Goal: Task Accomplishment & Management: Manage account settings

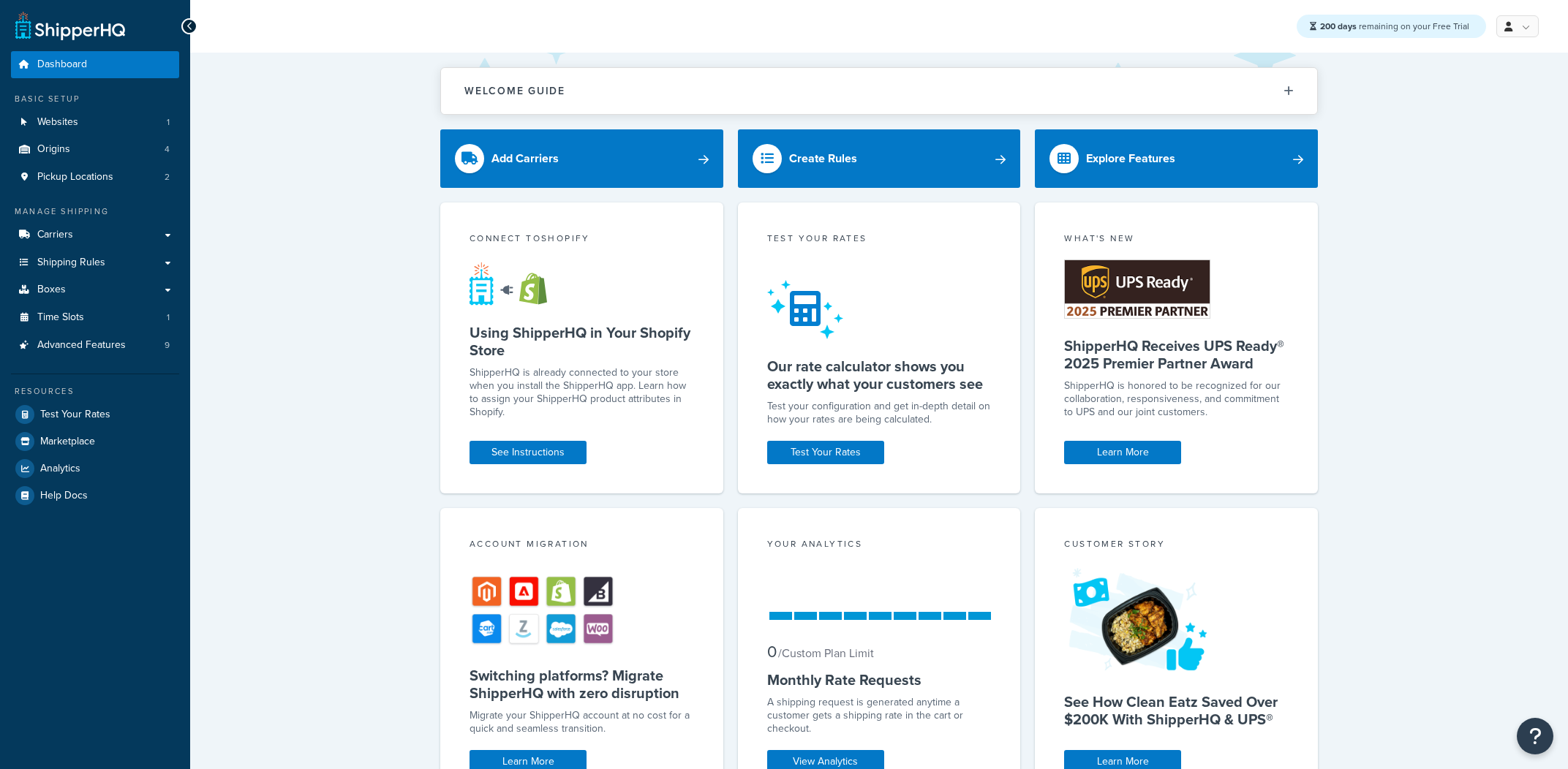
scroll to position [1, 0]
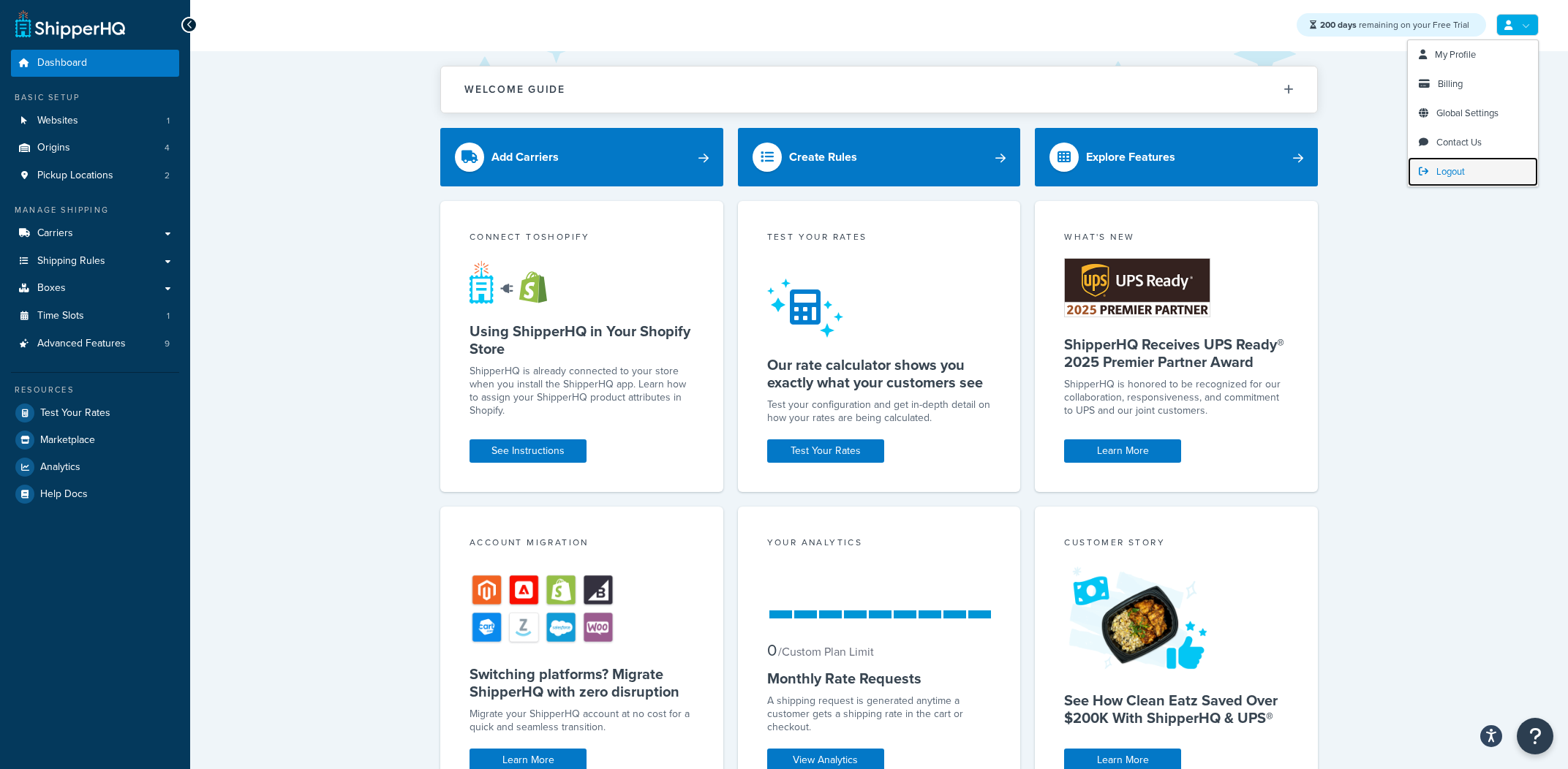
click at [1471, 166] on link "Logout" at bounding box center [1473, 172] width 130 height 29
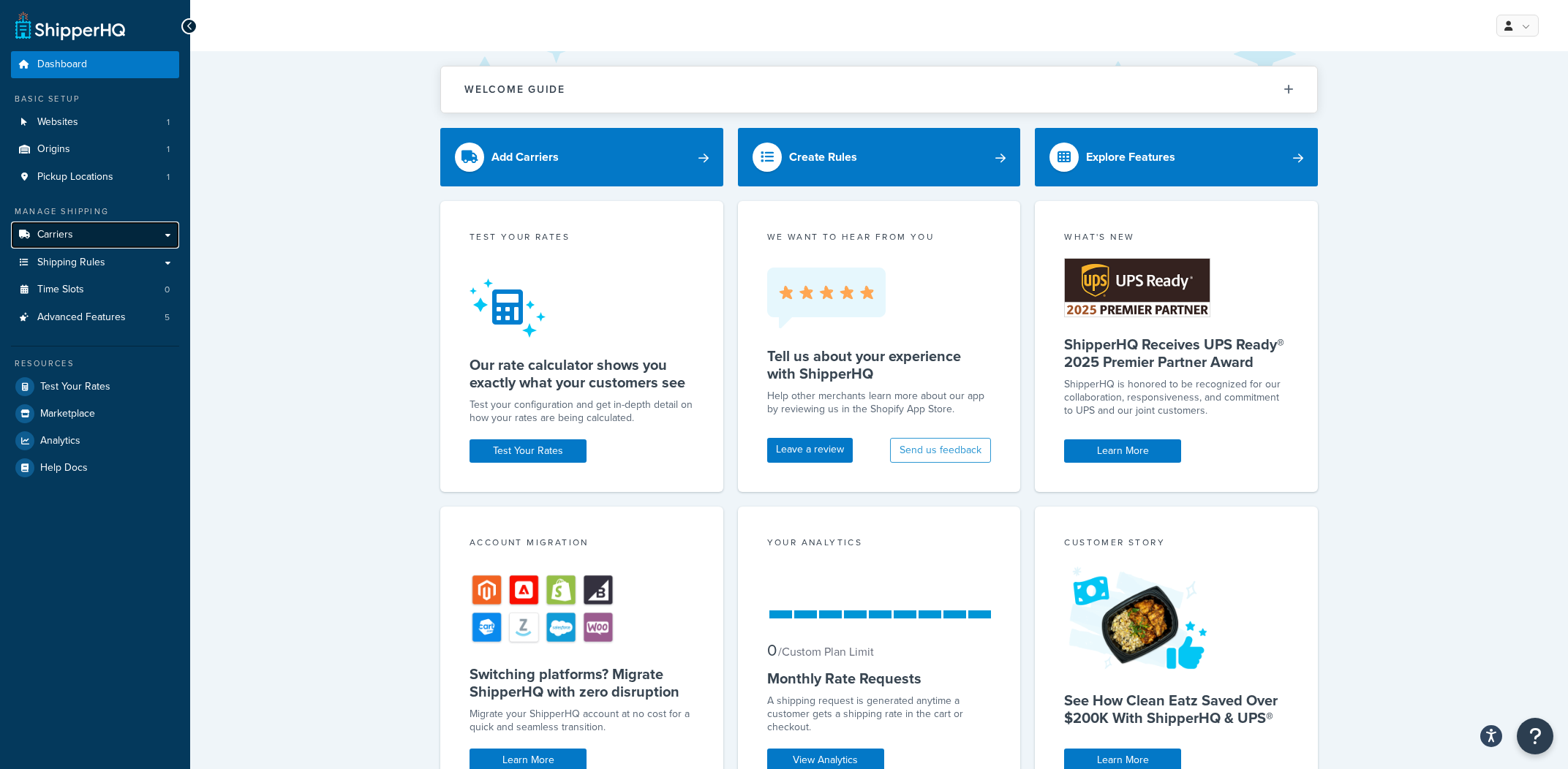
click at [101, 231] on link "Carriers" at bounding box center [95, 235] width 168 height 27
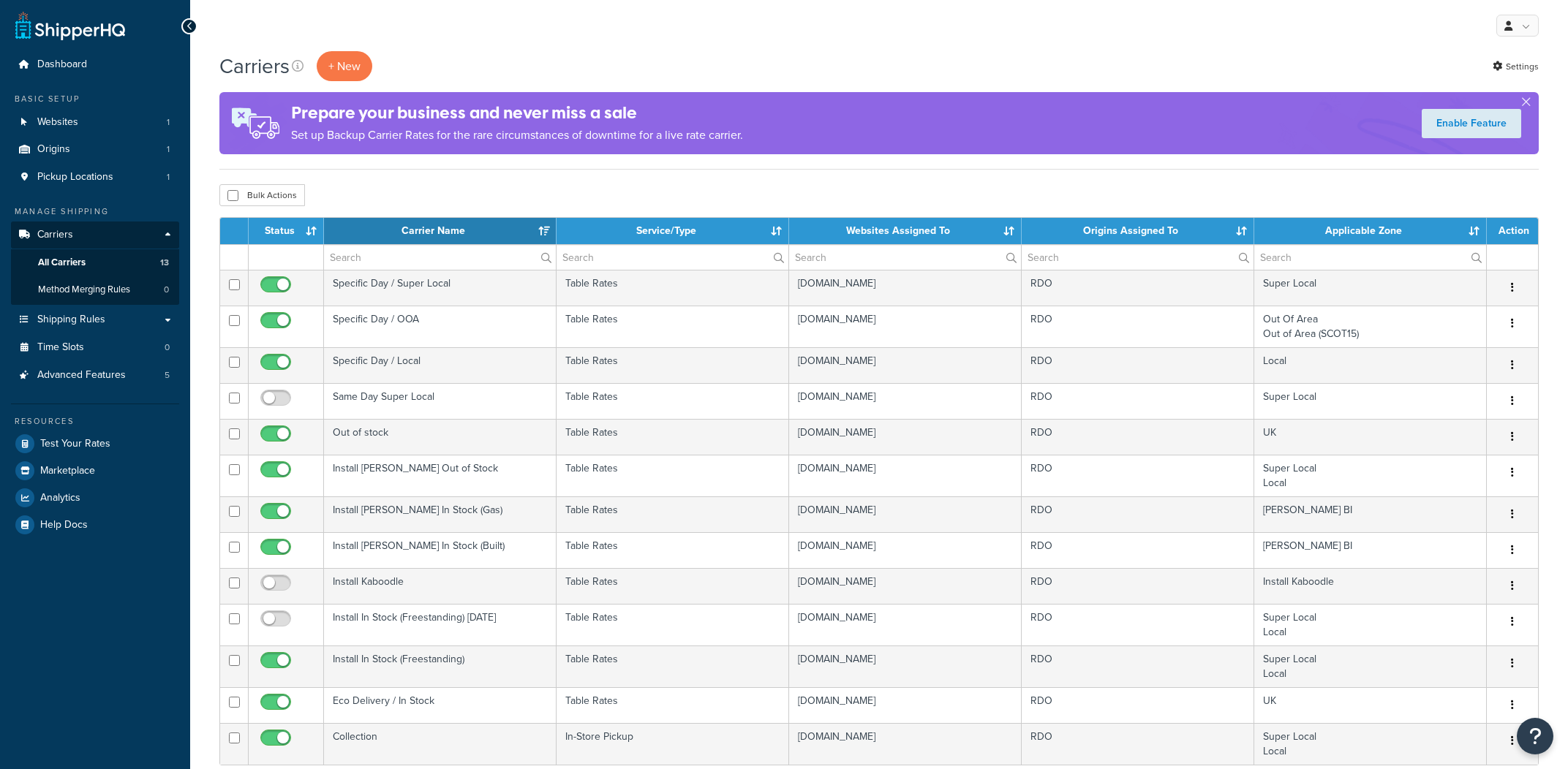
select select "15"
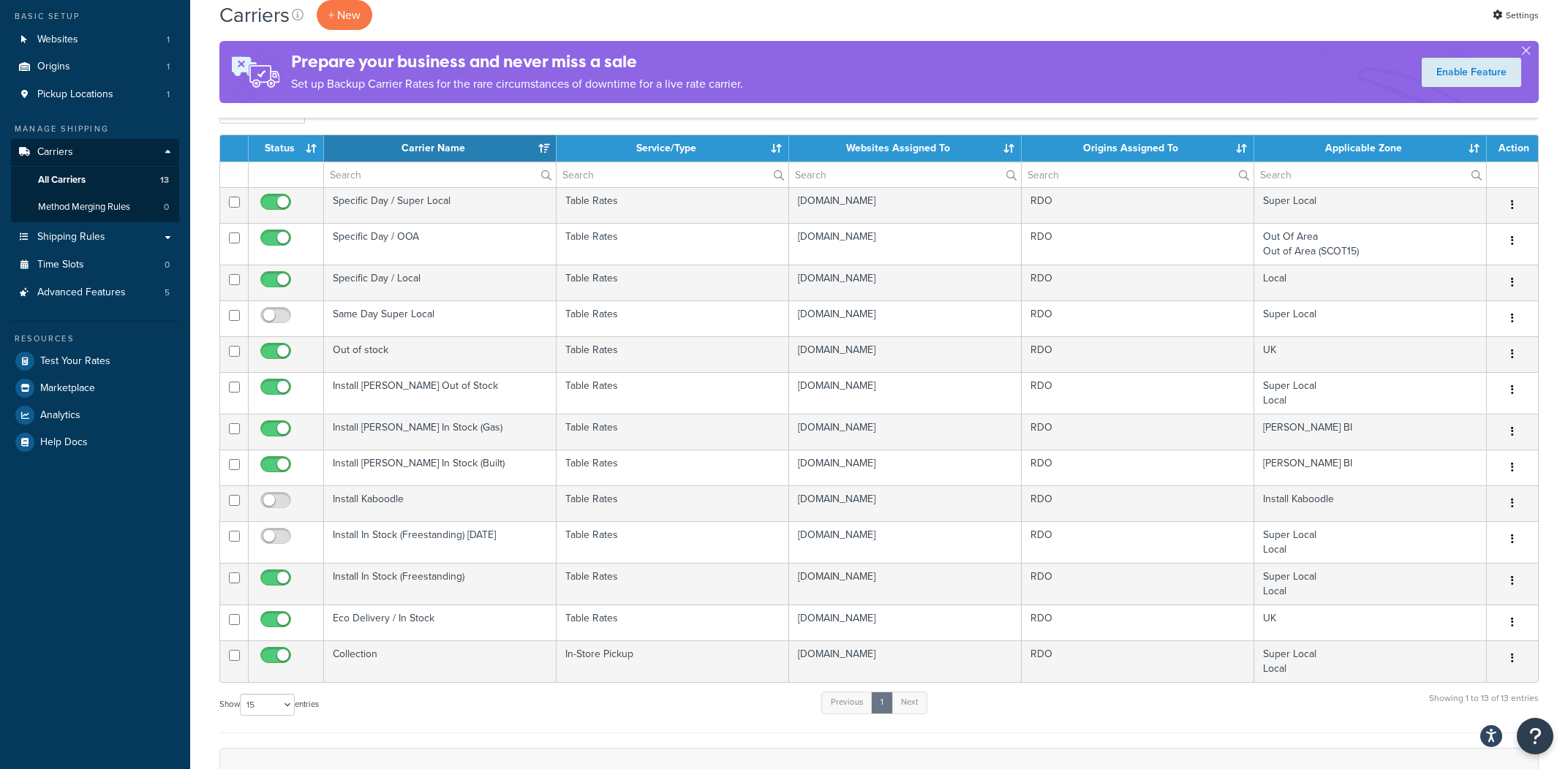
scroll to position [79, 0]
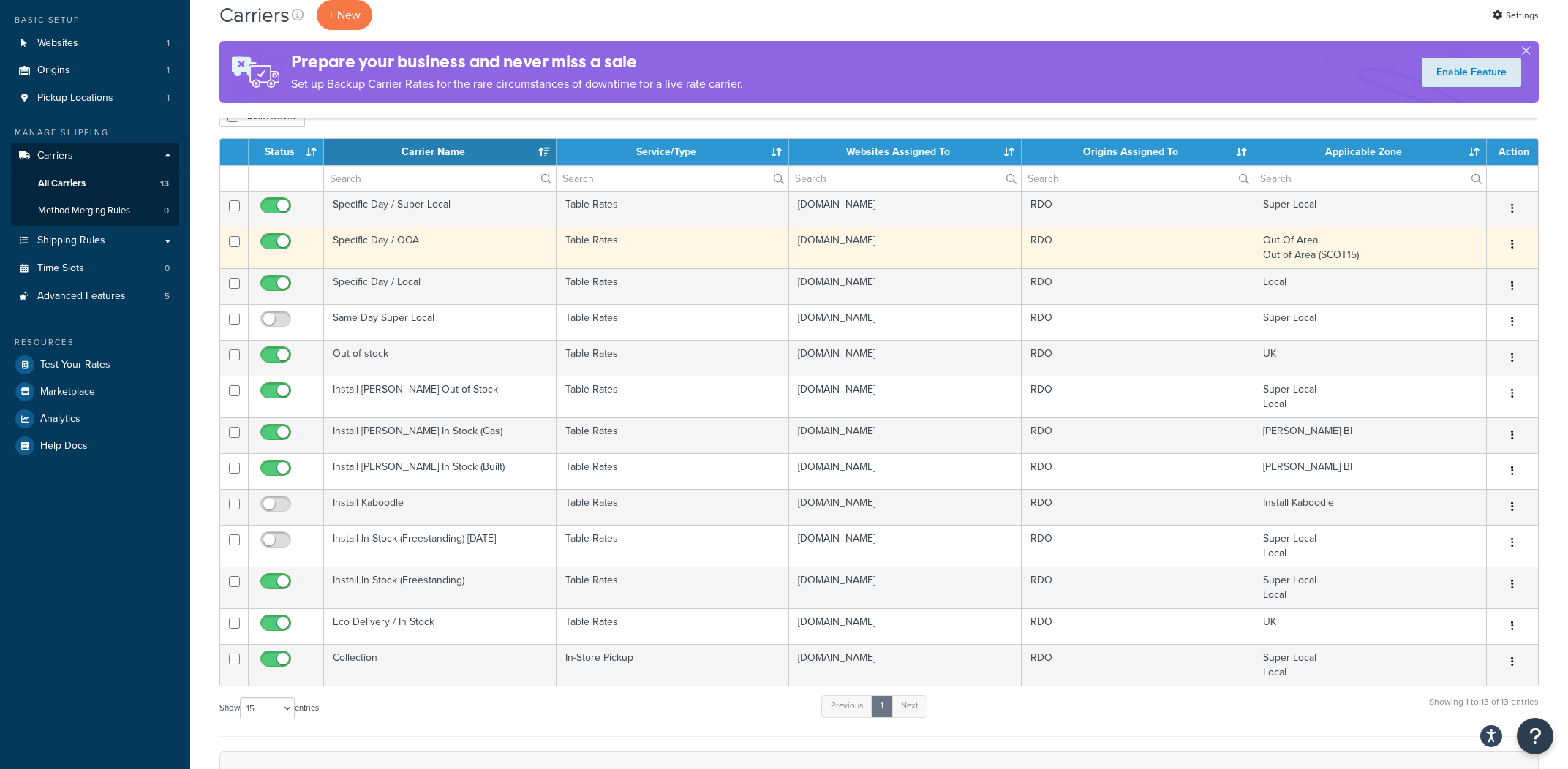
click at [411, 249] on td "Specific Day / OOA" at bounding box center [440, 247] width 232 height 42
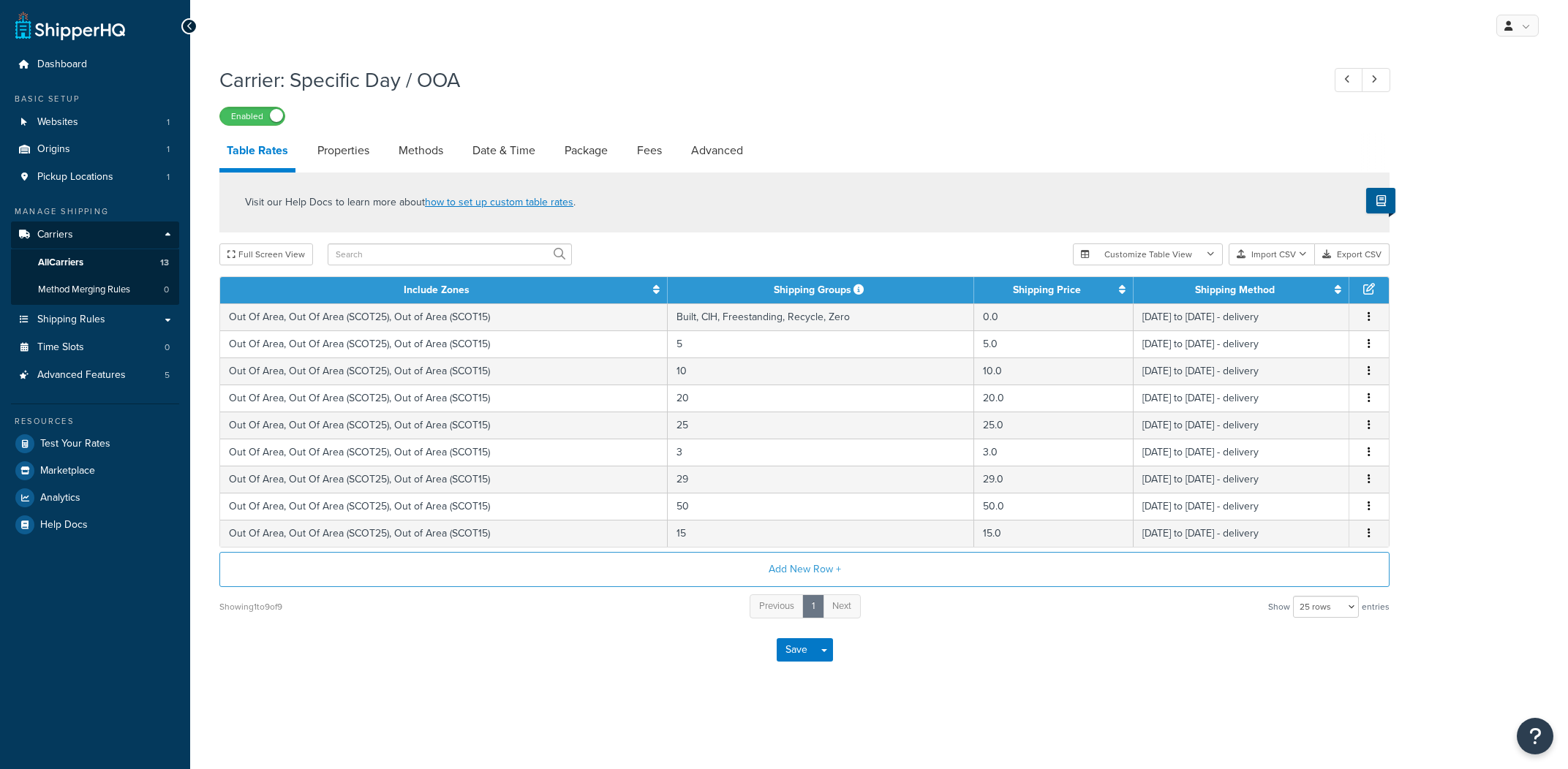
select select "25"
click at [152, 262] on link "All Carriers 13" at bounding box center [95, 262] width 168 height 27
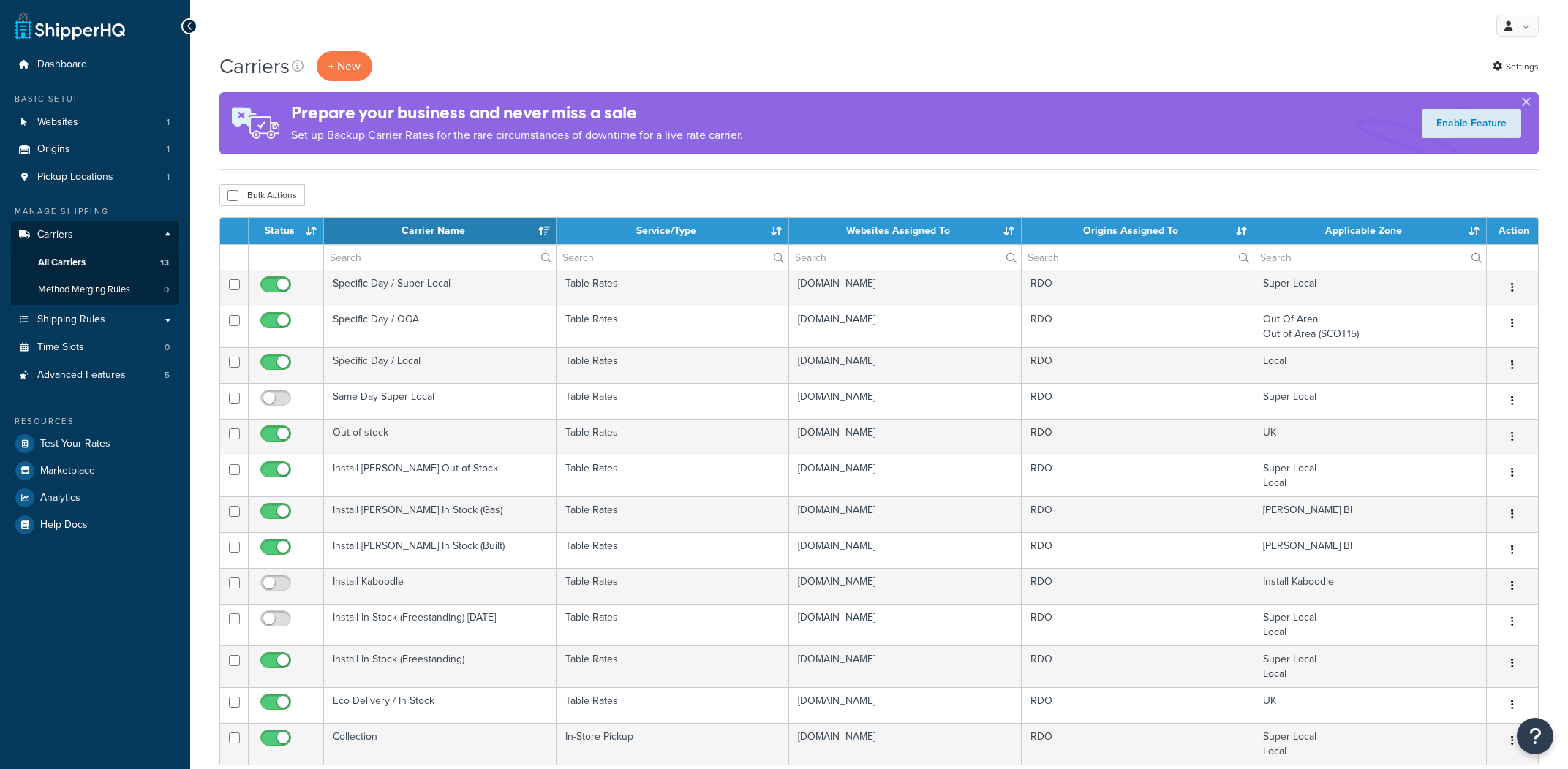
select select "15"
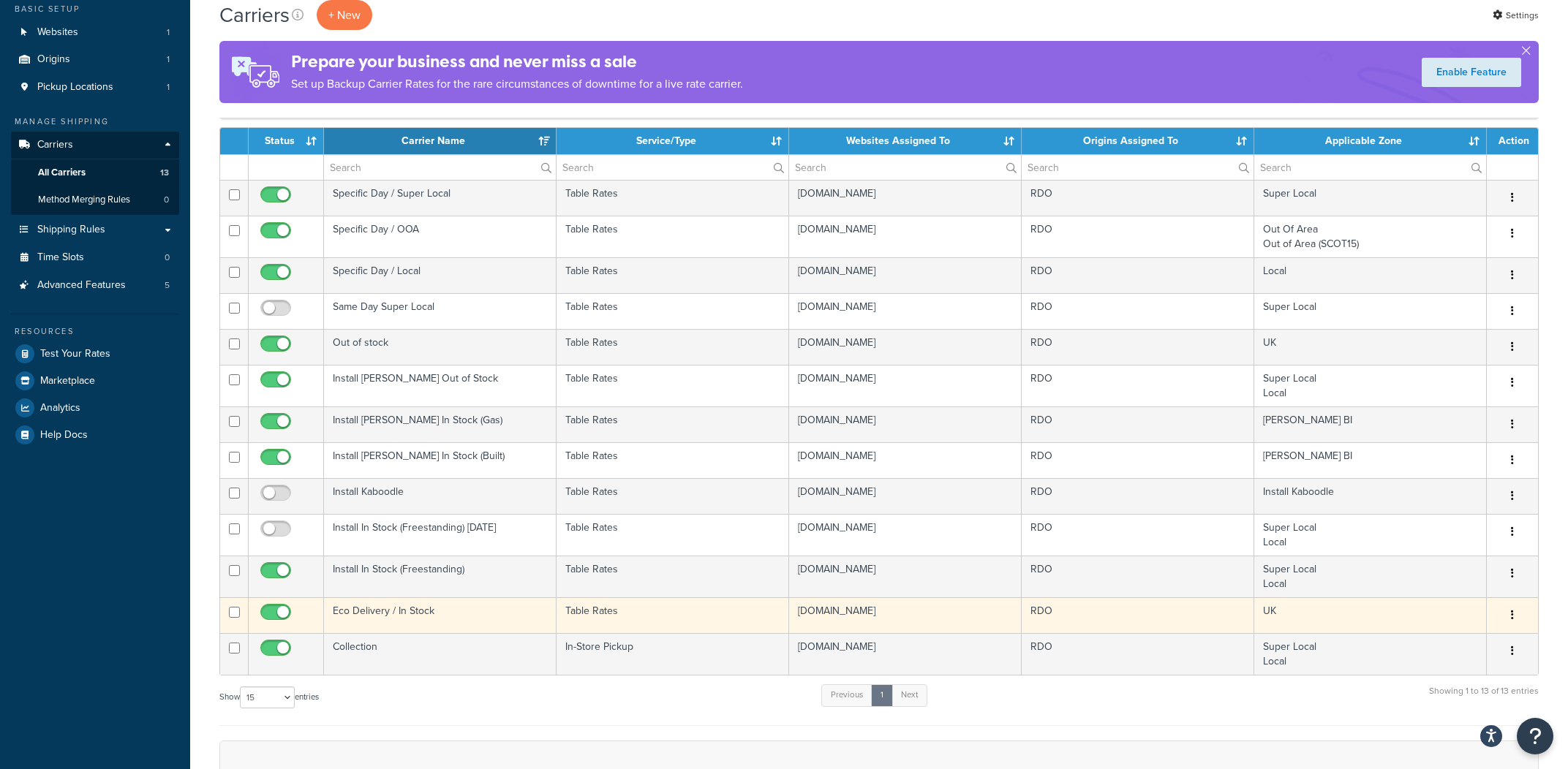
scroll to position [97, 0]
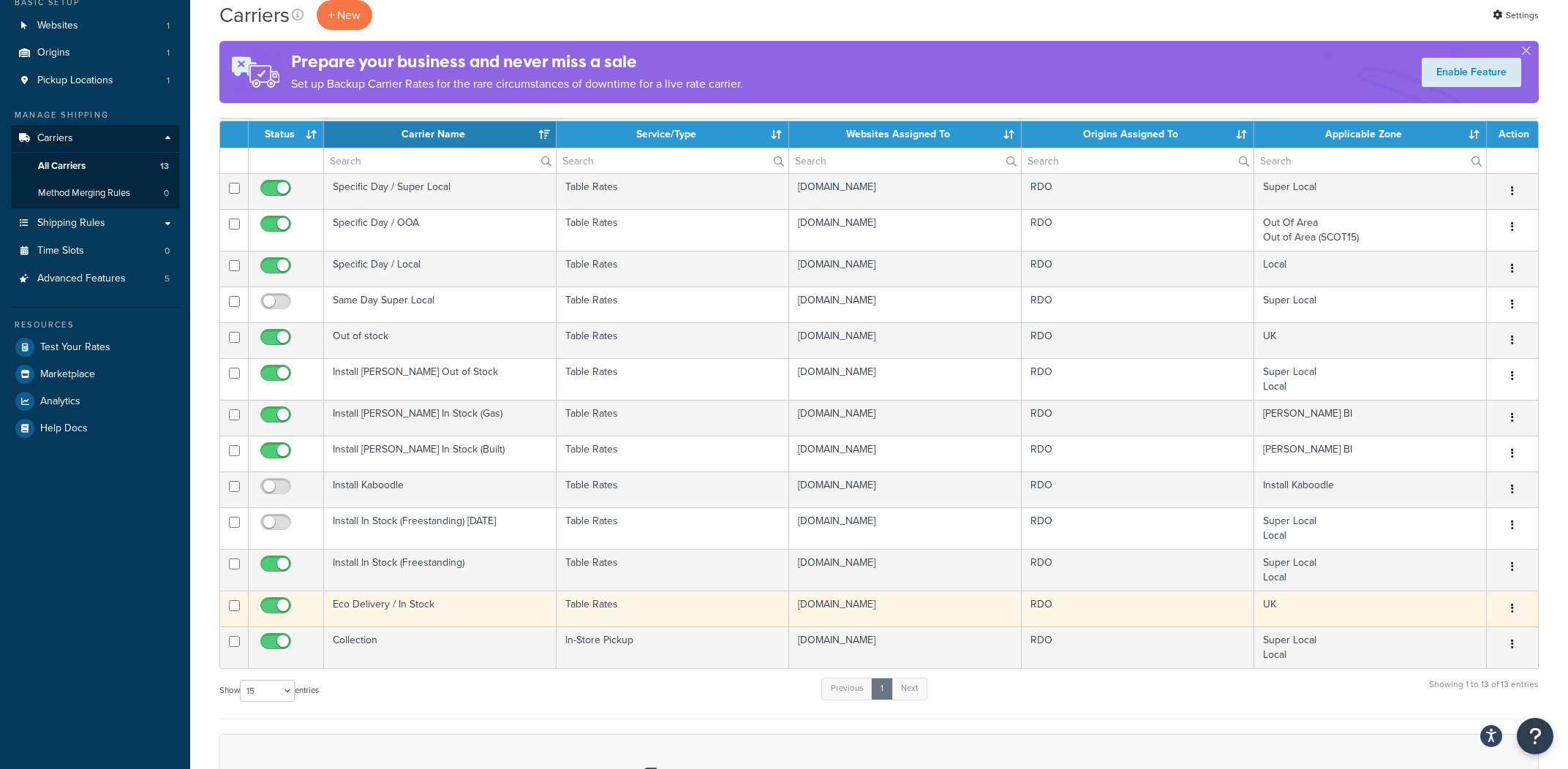
click at [383, 611] on td "Eco Delivery / In Stock" at bounding box center [440, 608] width 232 height 36
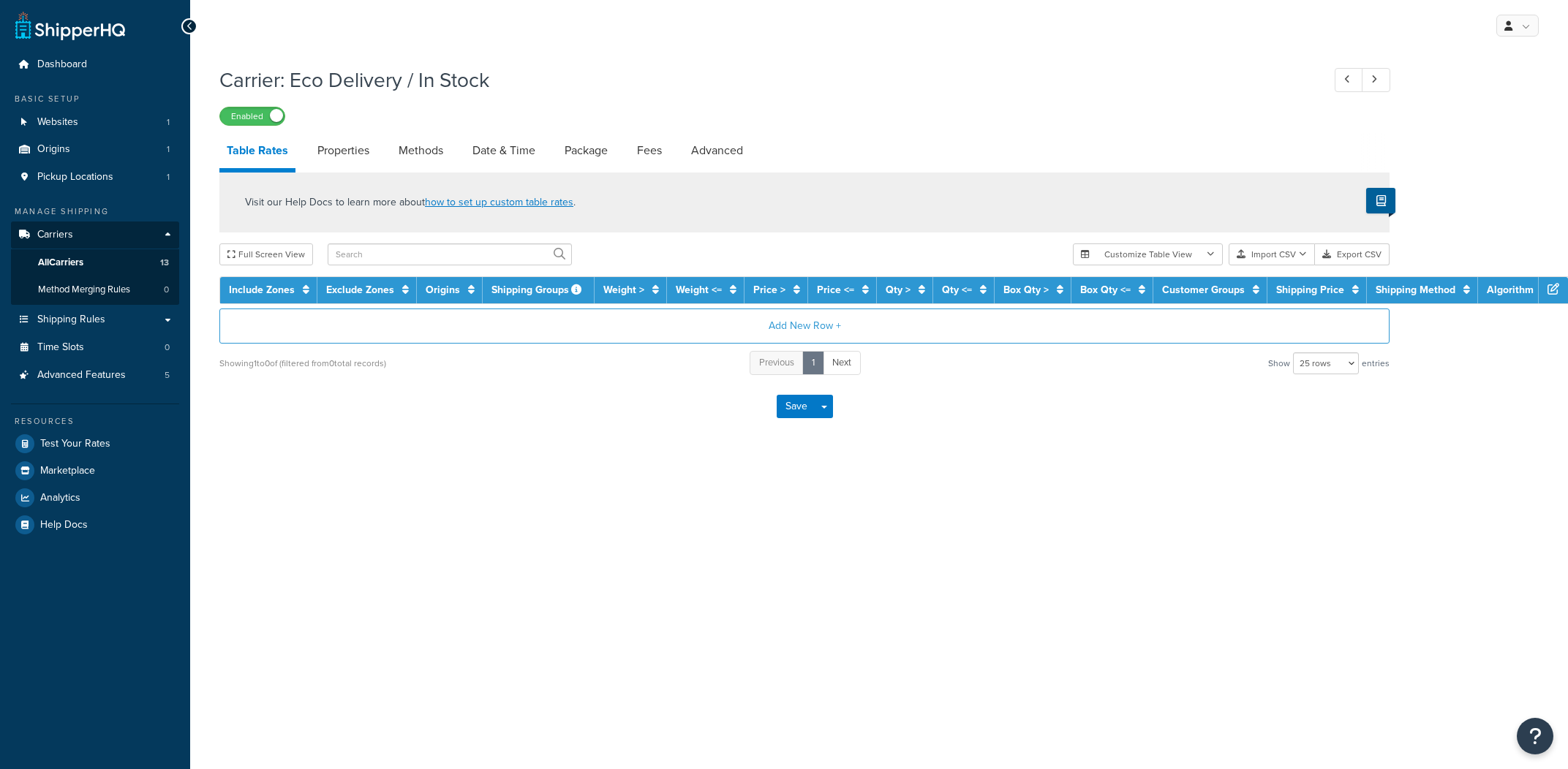
select select "25"
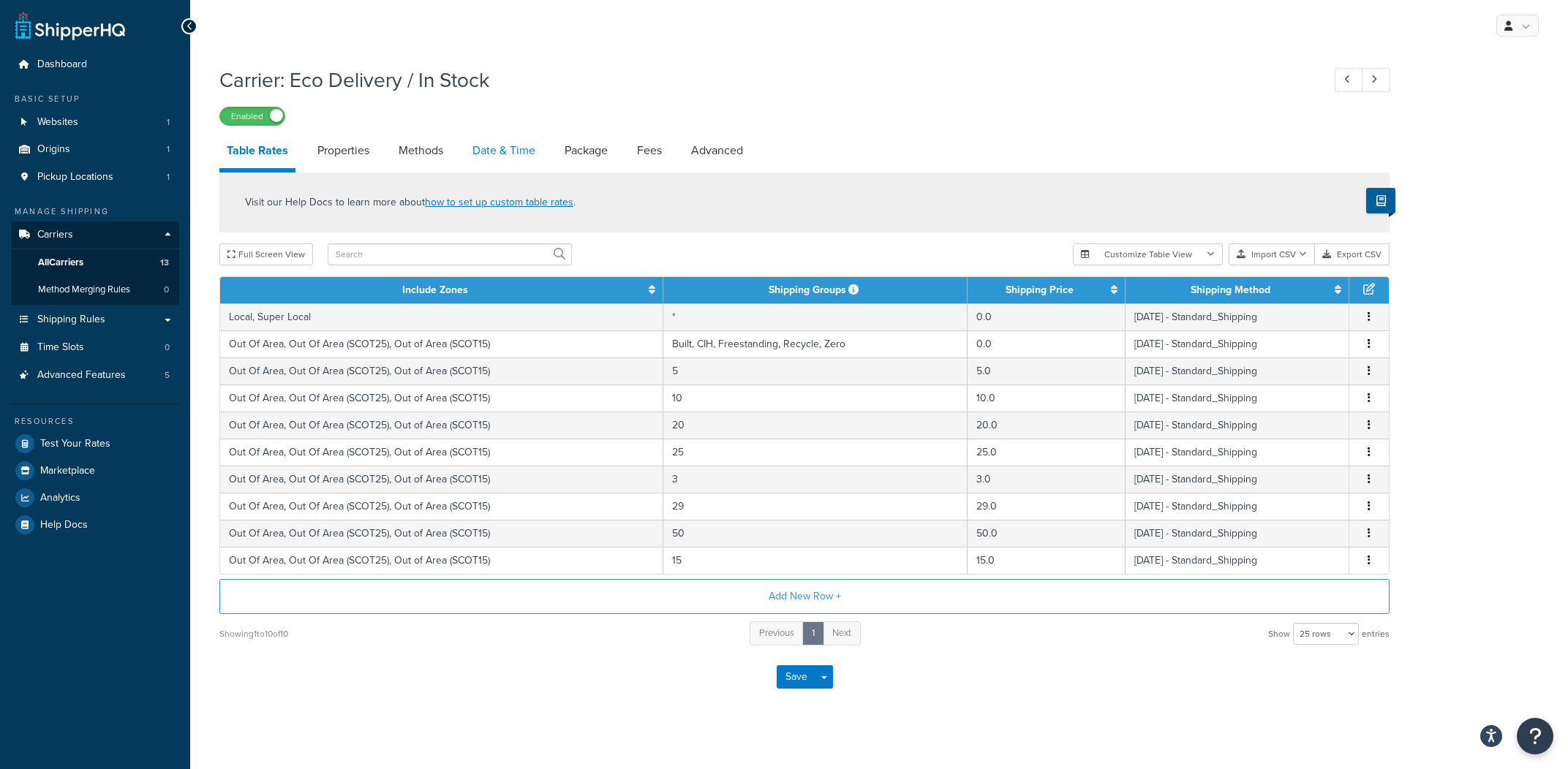
click at [485, 154] on link "Date & Time" at bounding box center [504, 151] width 78 height 35
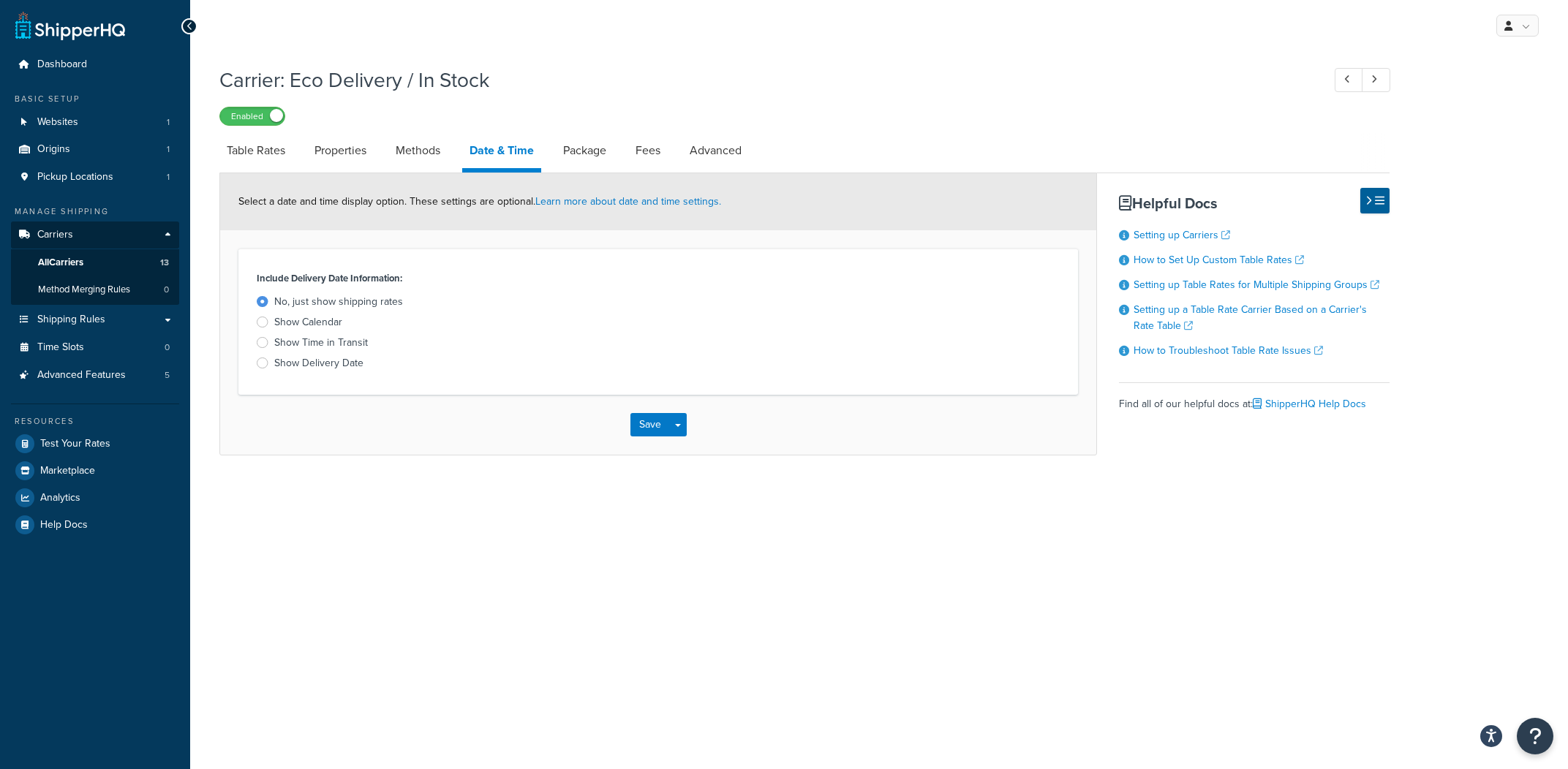
drag, startPoint x: 281, startPoint y: 158, endPoint x: 132, endPoint y: 221, distance: 161.8
click at [281, 158] on link "Table Rates" at bounding box center [256, 151] width 73 height 35
select select "25"
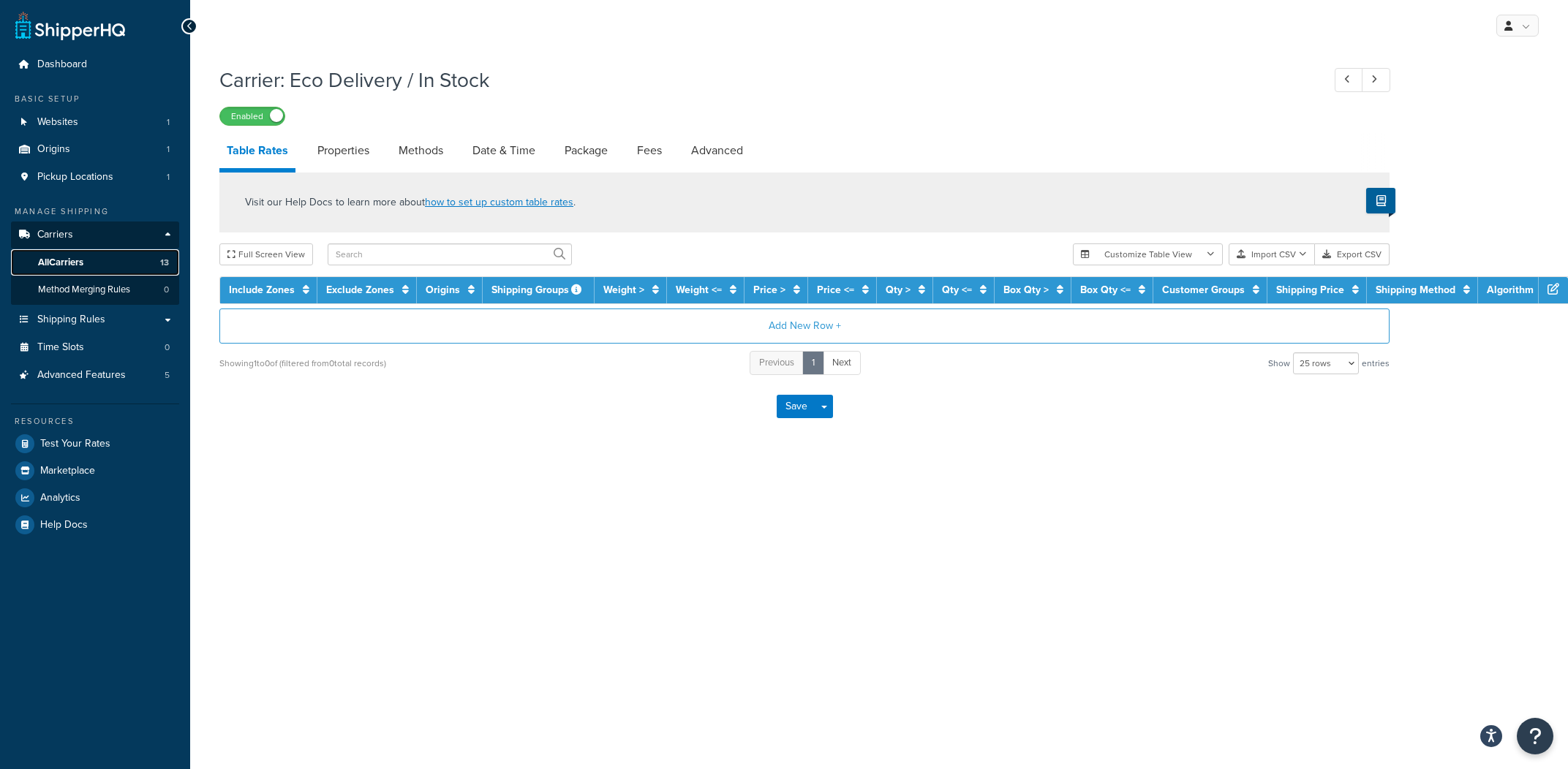
click at [98, 260] on link "All Carriers 13" at bounding box center [95, 262] width 168 height 27
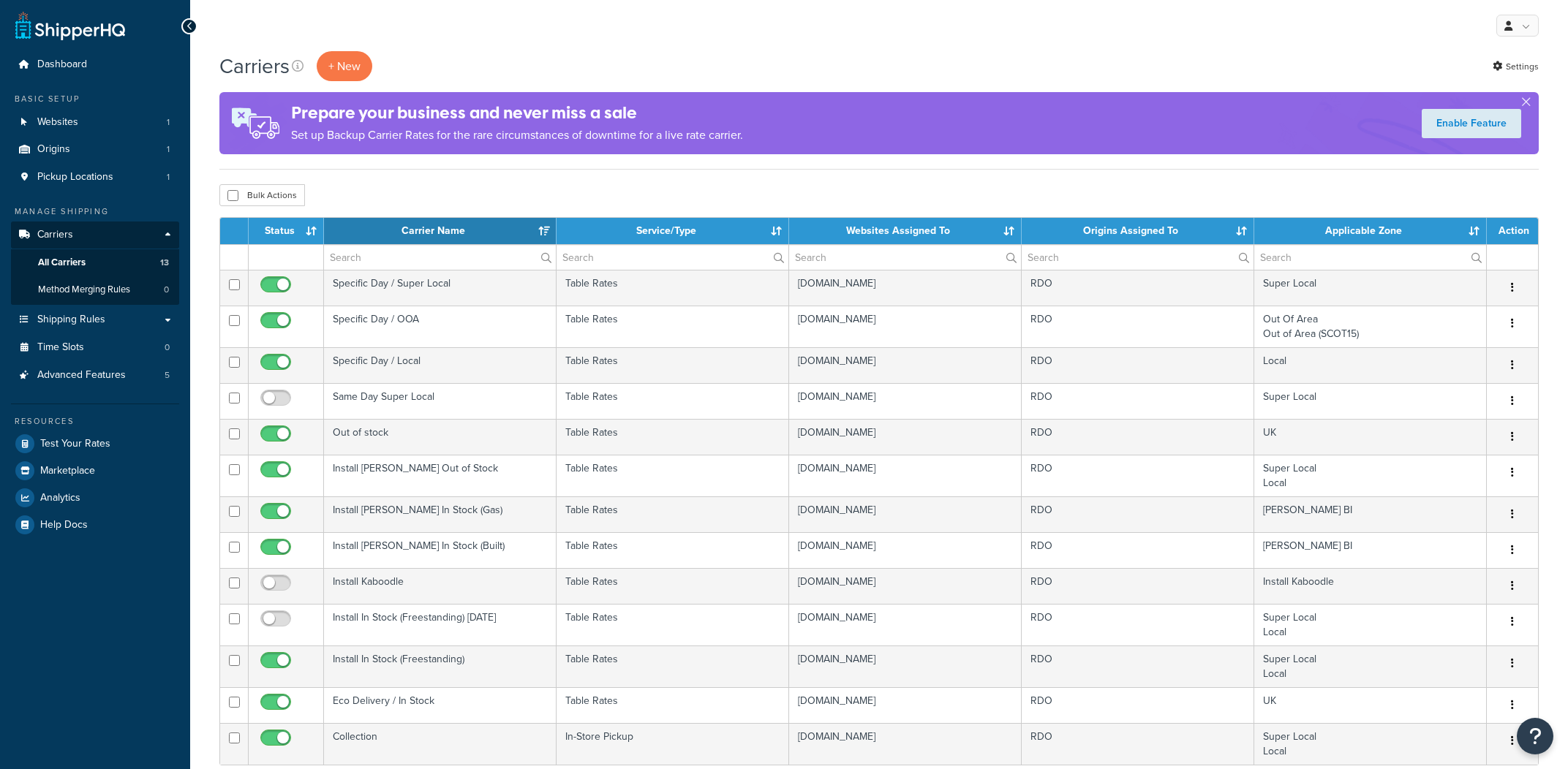
select select "15"
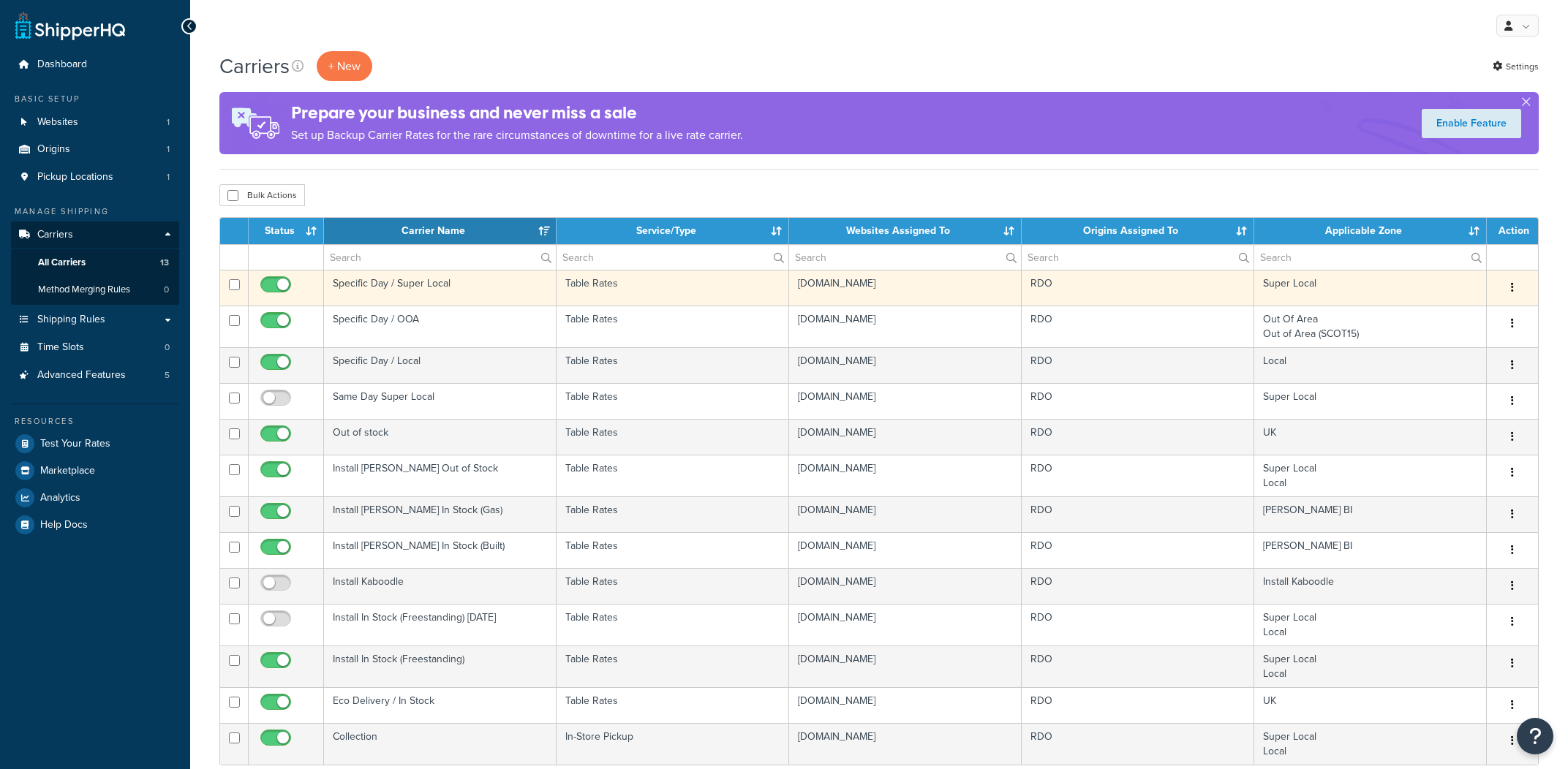
click at [418, 302] on td "Specific Day / Super Local" at bounding box center [440, 287] width 232 height 36
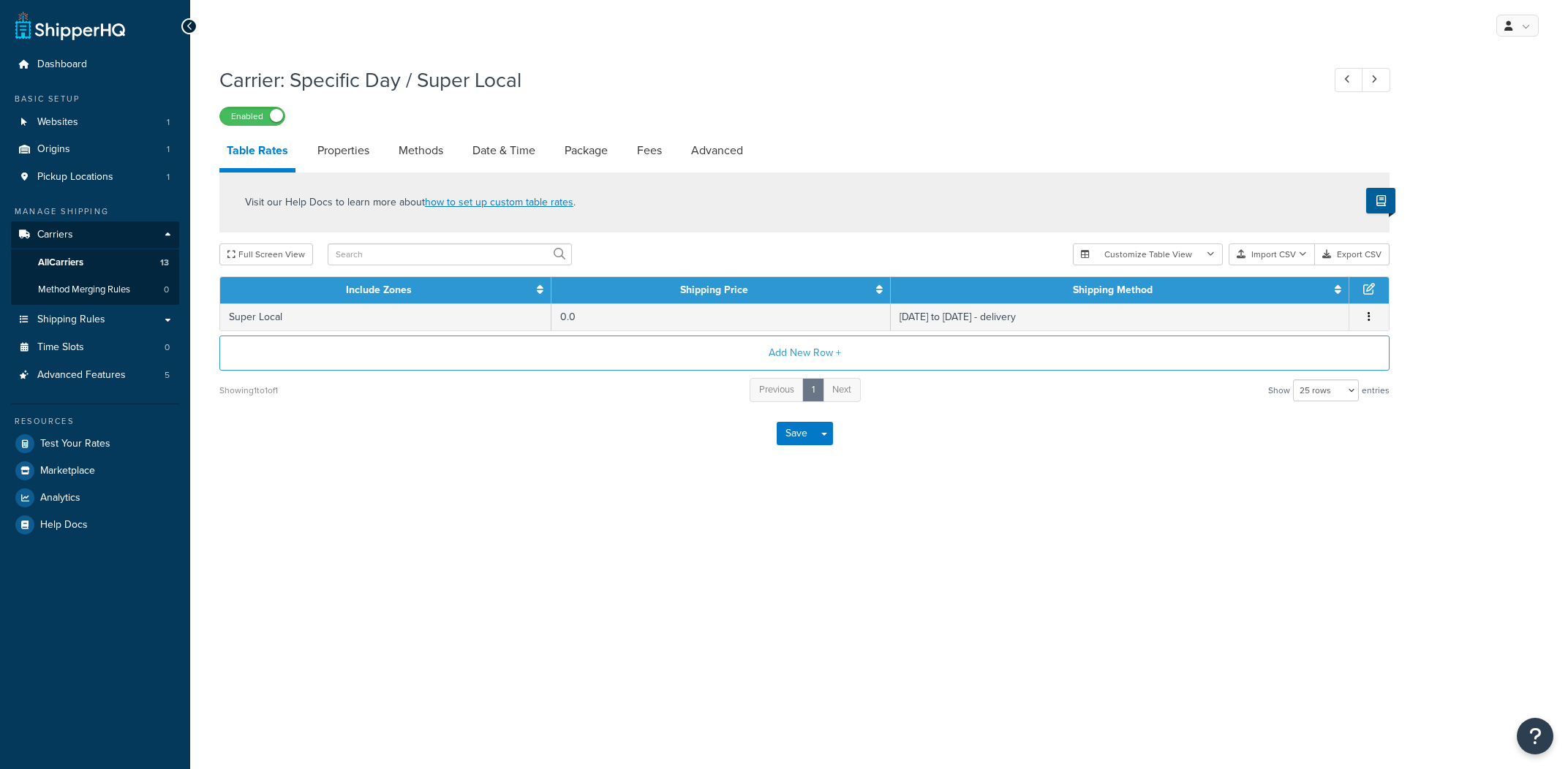
select select "25"
click at [564, 150] on link "Package" at bounding box center [586, 151] width 58 height 35
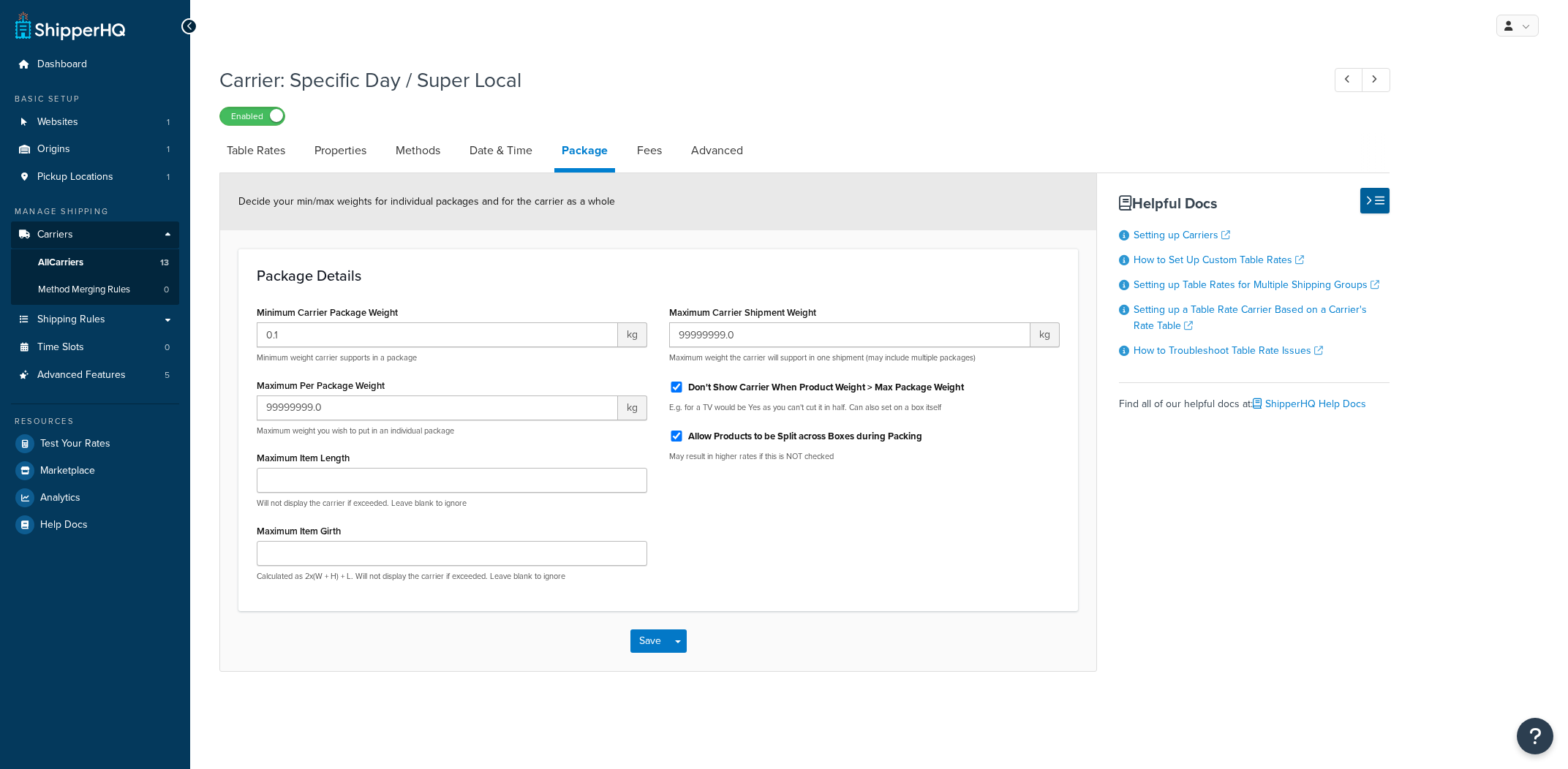
click at [550, 152] on li "Date & Time" at bounding box center [508, 151] width 92 height 35
click at [527, 155] on link "Date & Time" at bounding box center [501, 151] width 78 height 35
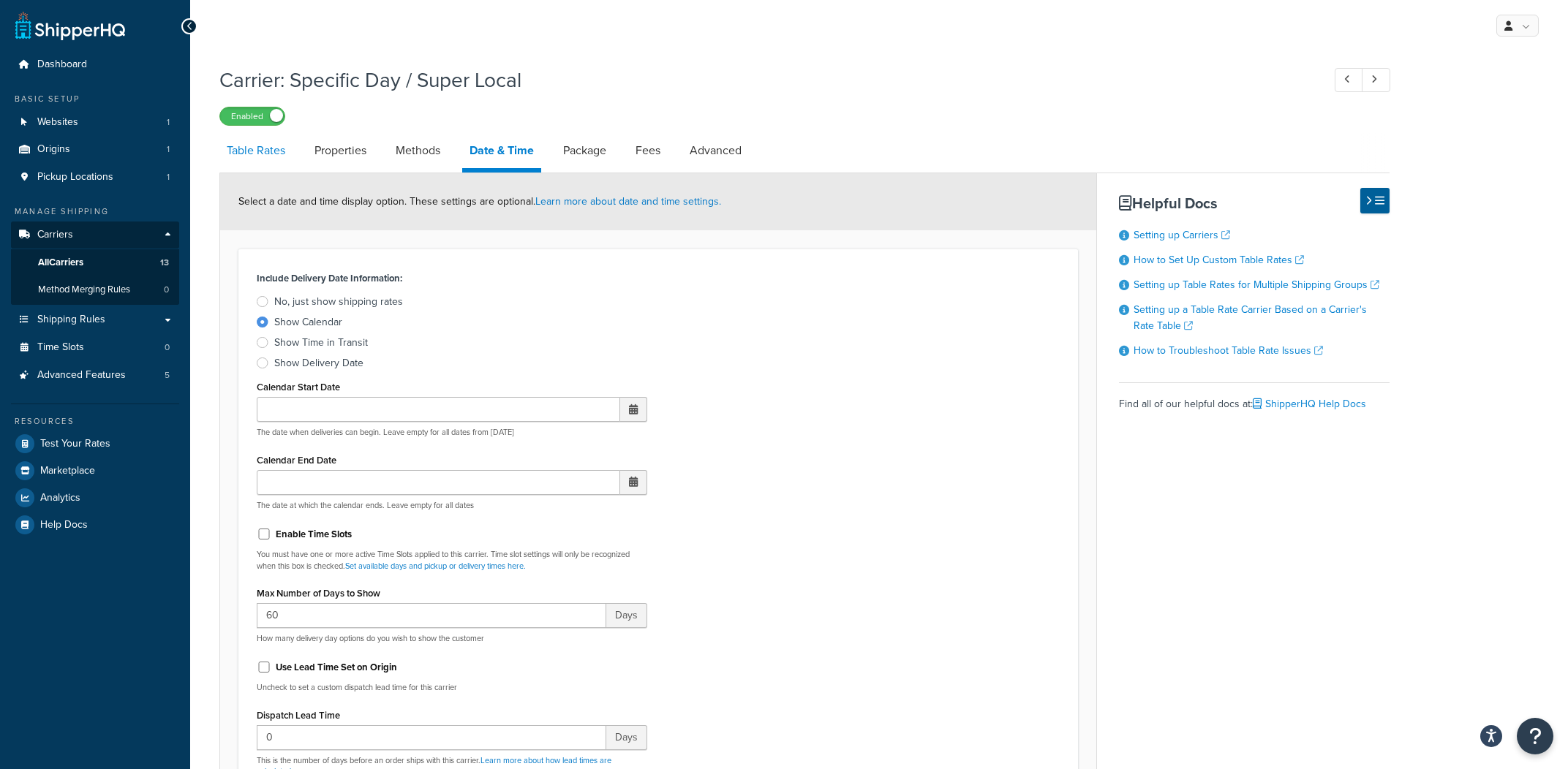
click at [273, 167] on link "Table Rates" at bounding box center [256, 151] width 73 height 35
select select "25"
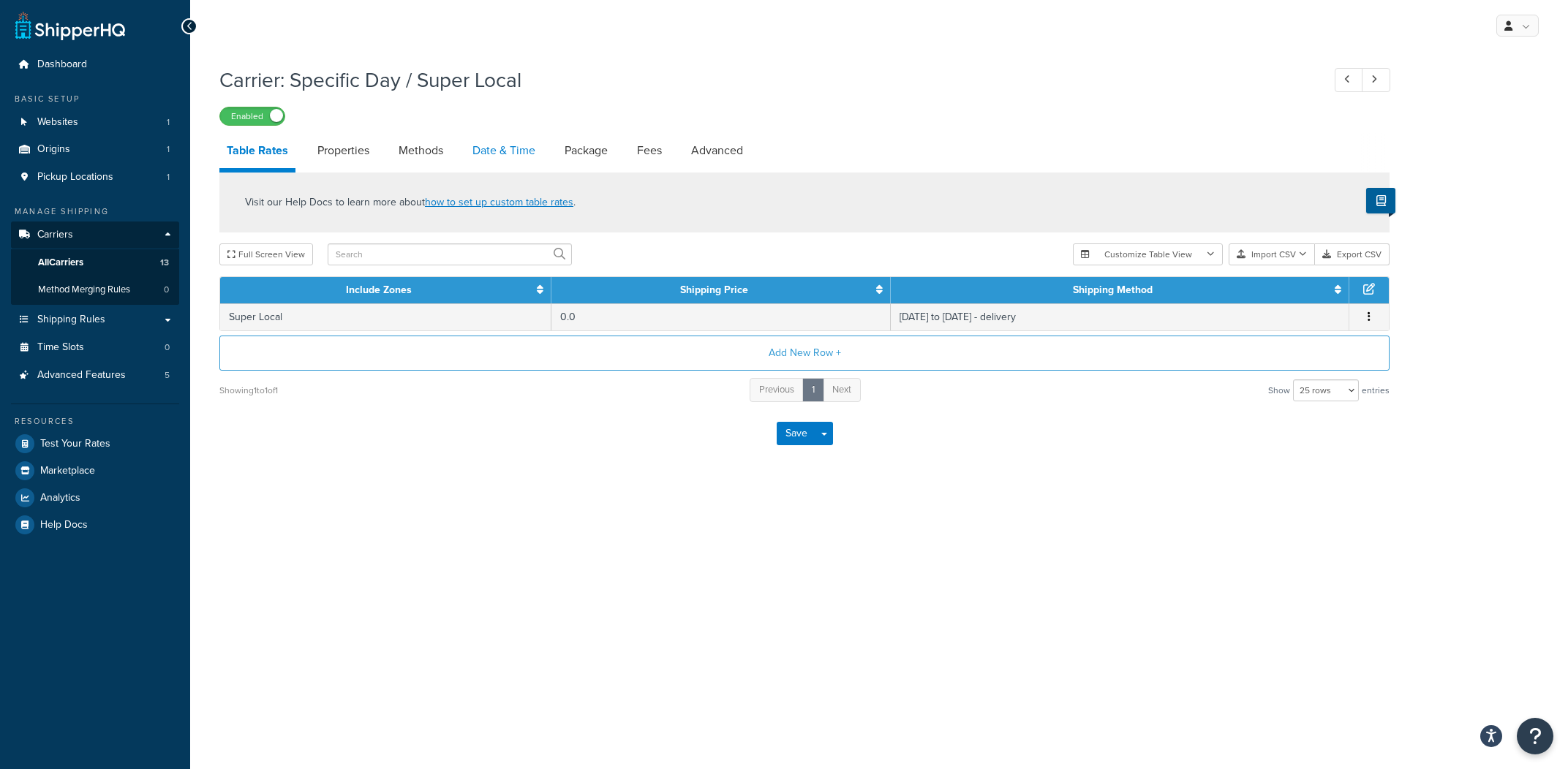
click at [511, 150] on link "Date & Time" at bounding box center [504, 151] width 78 height 35
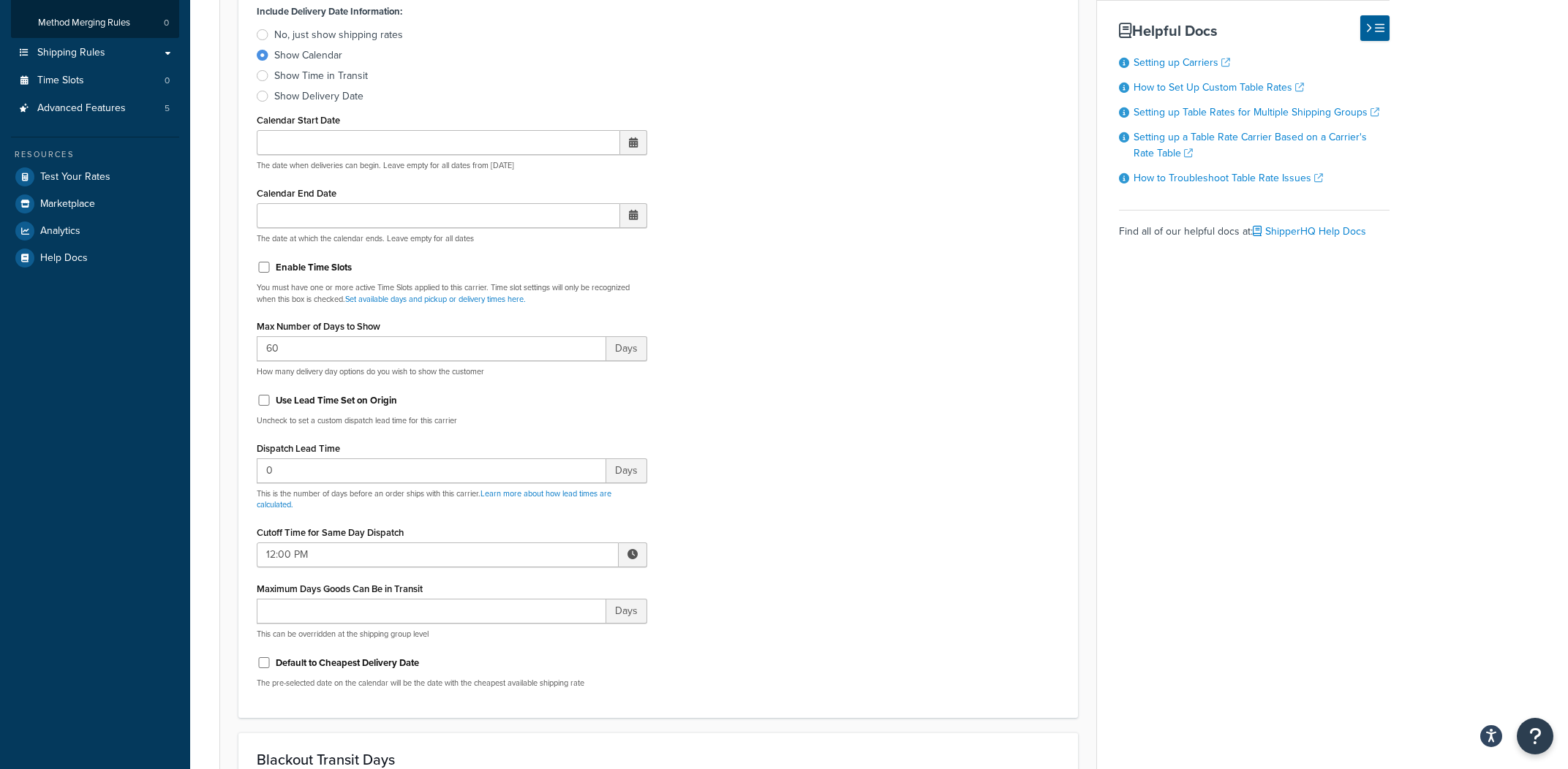
scroll to position [134, 0]
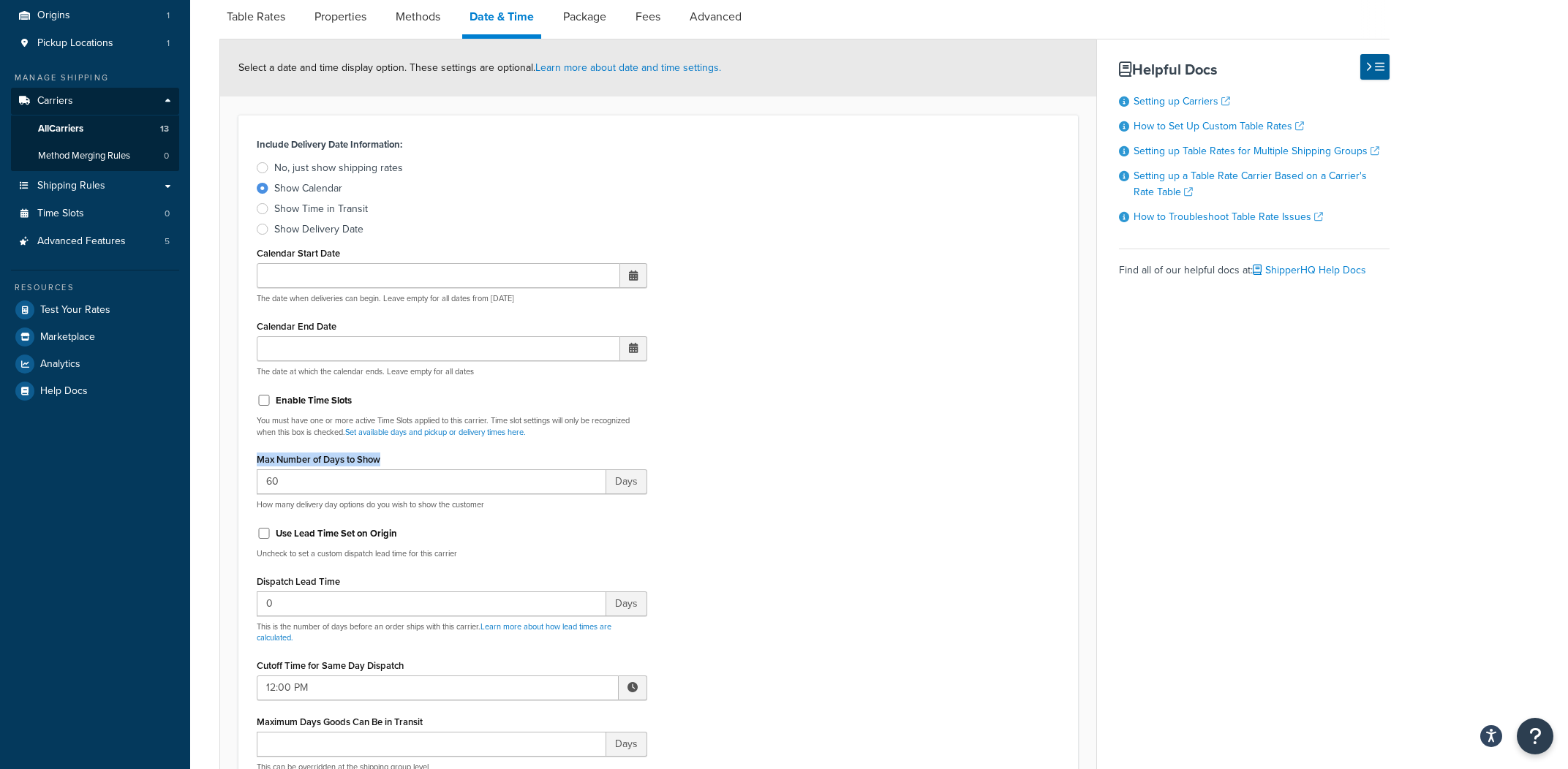
drag, startPoint x: 420, startPoint y: 455, endPoint x: 828, endPoint y: 469, distance: 408.2
click at [258, 461] on div "Max Number of Days to Show 60 Days How many delivery day options do you wish to…" at bounding box center [452, 480] width 391 height 62
copy label "Max Number of Days to Show"
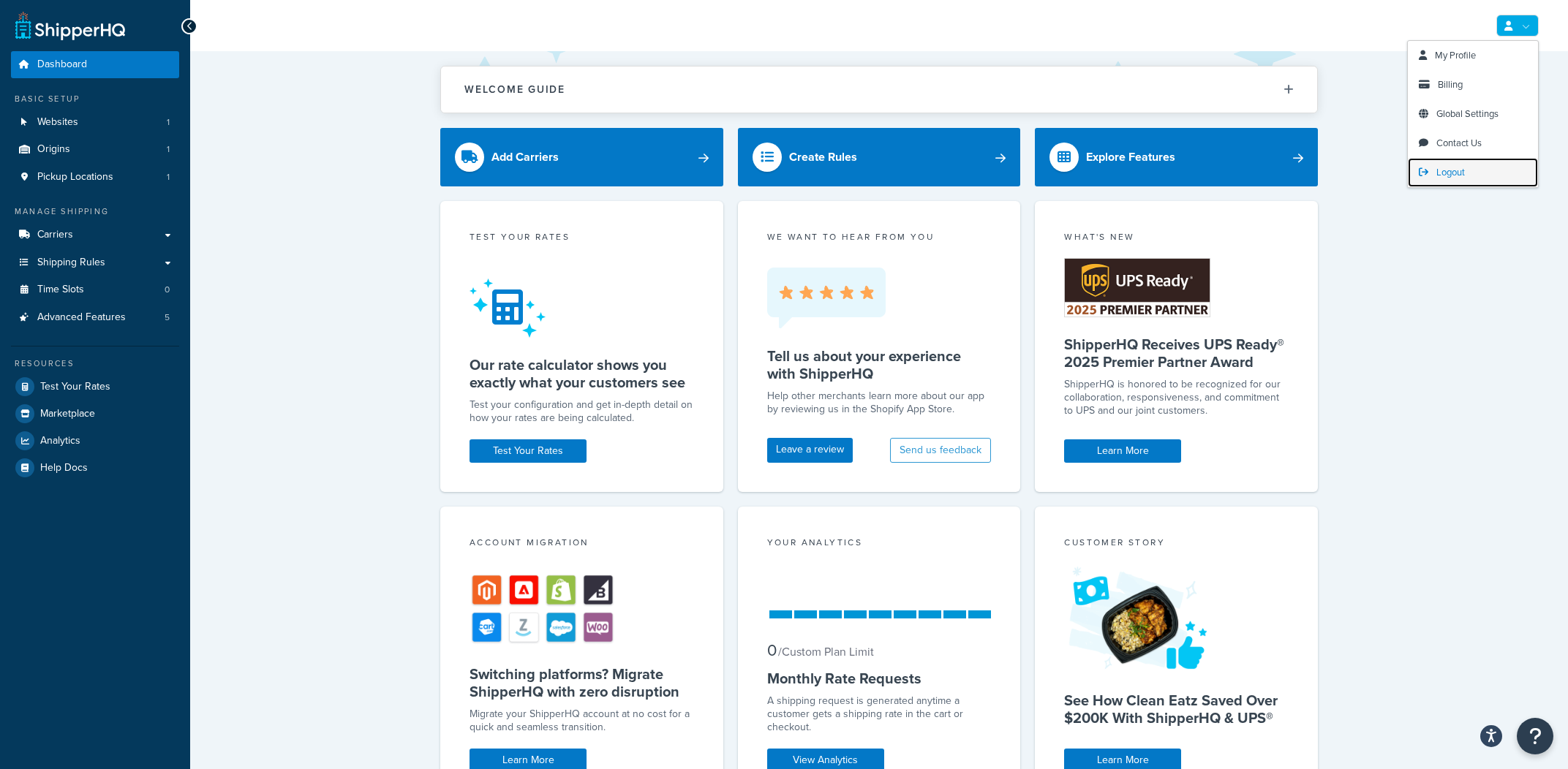
click at [1465, 176] on link "Logout" at bounding box center [1473, 172] width 130 height 29
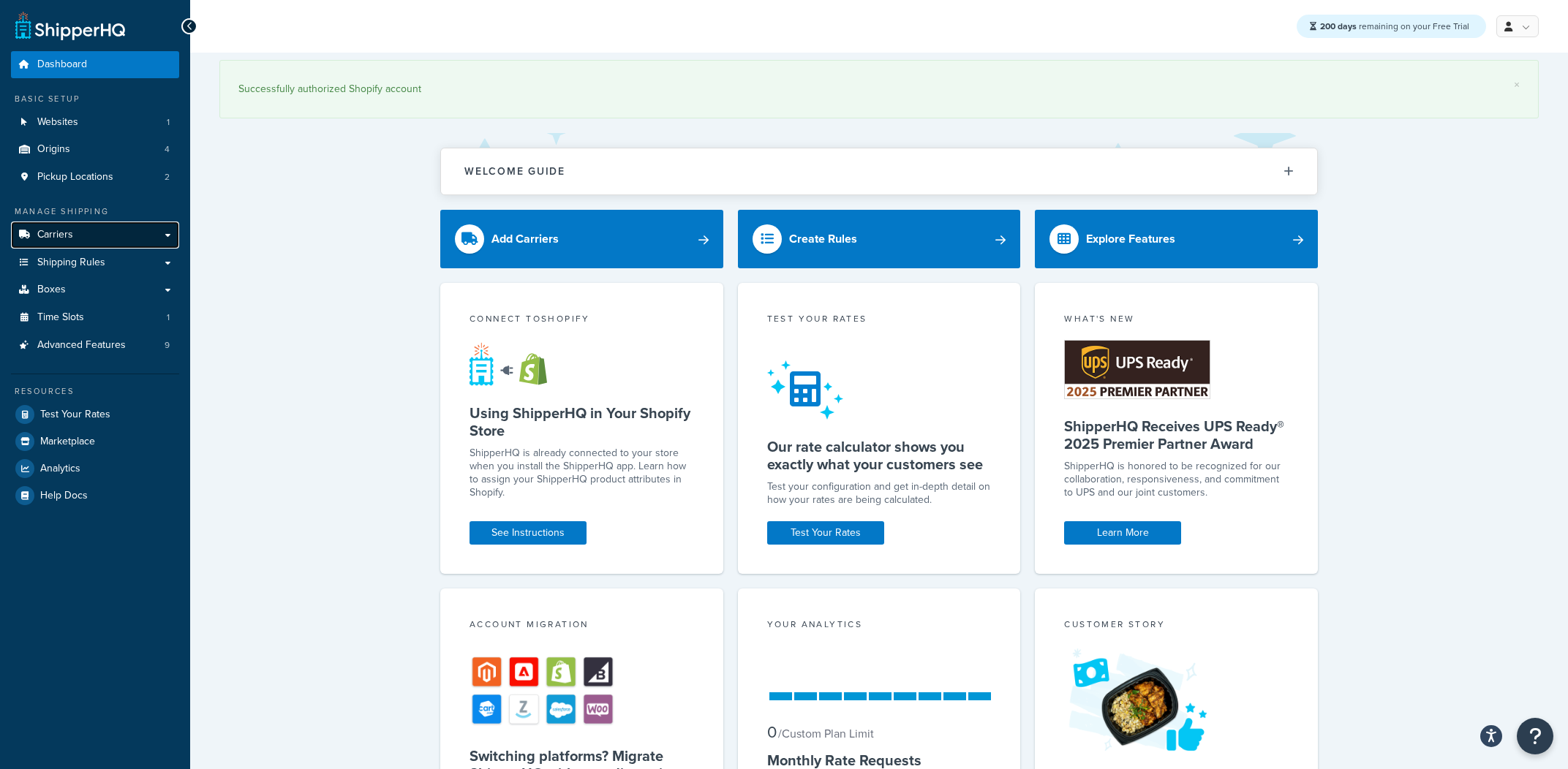
click at [100, 234] on link "Carriers" at bounding box center [95, 235] width 168 height 27
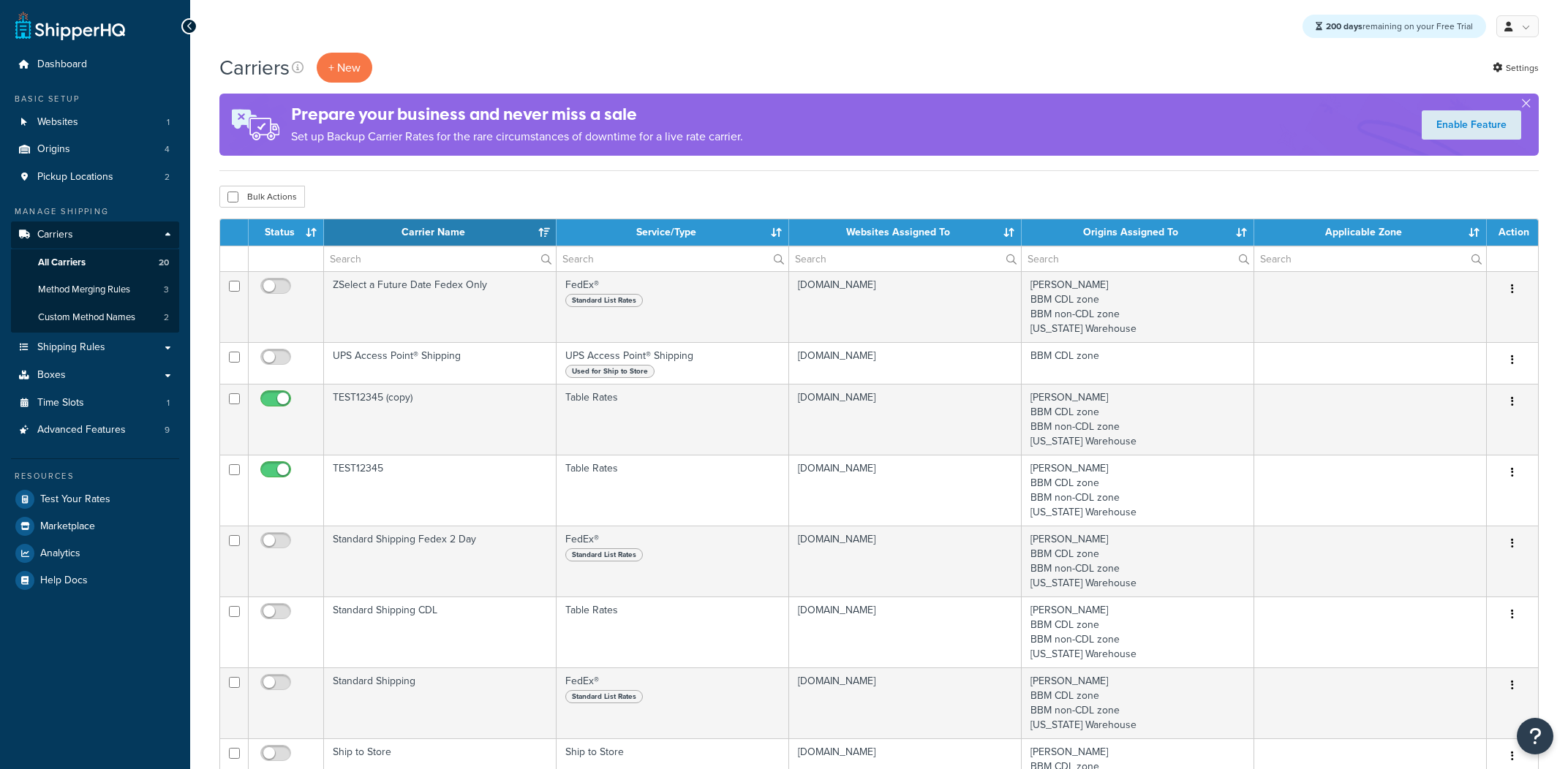
select select "15"
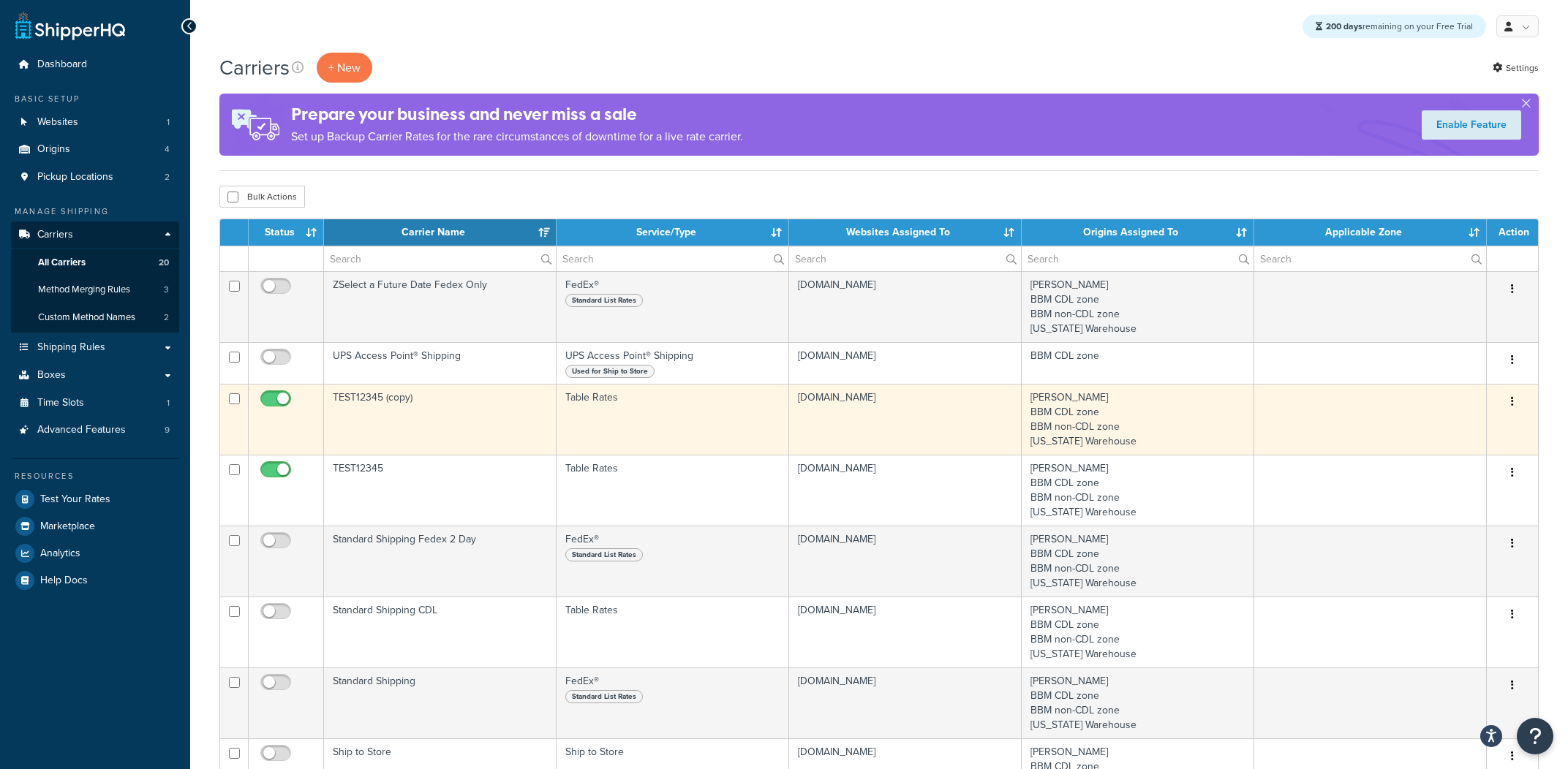
click at [1512, 405] on icon "button" at bounding box center [1512, 402] width 3 height 10
click at [1491, 430] on link "Edit" at bounding box center [1453, 433] width 116 height 30
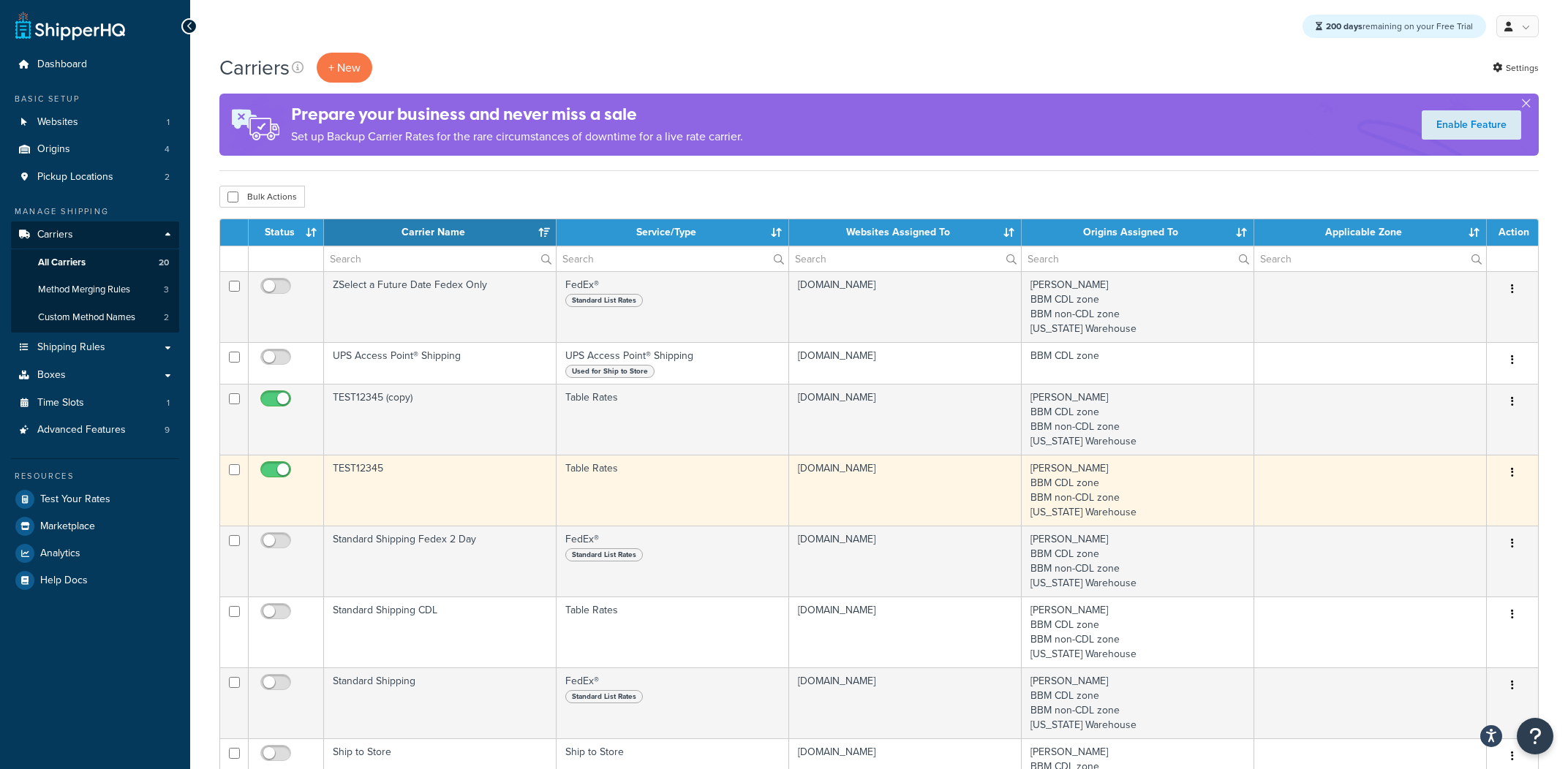
click at [1508, 476] on button "button" at bounding box center [1512, 473] width 21 height 23
click at [1479, 494] on link "Edit" at bounding box center [1453, 504] width 116 height 30
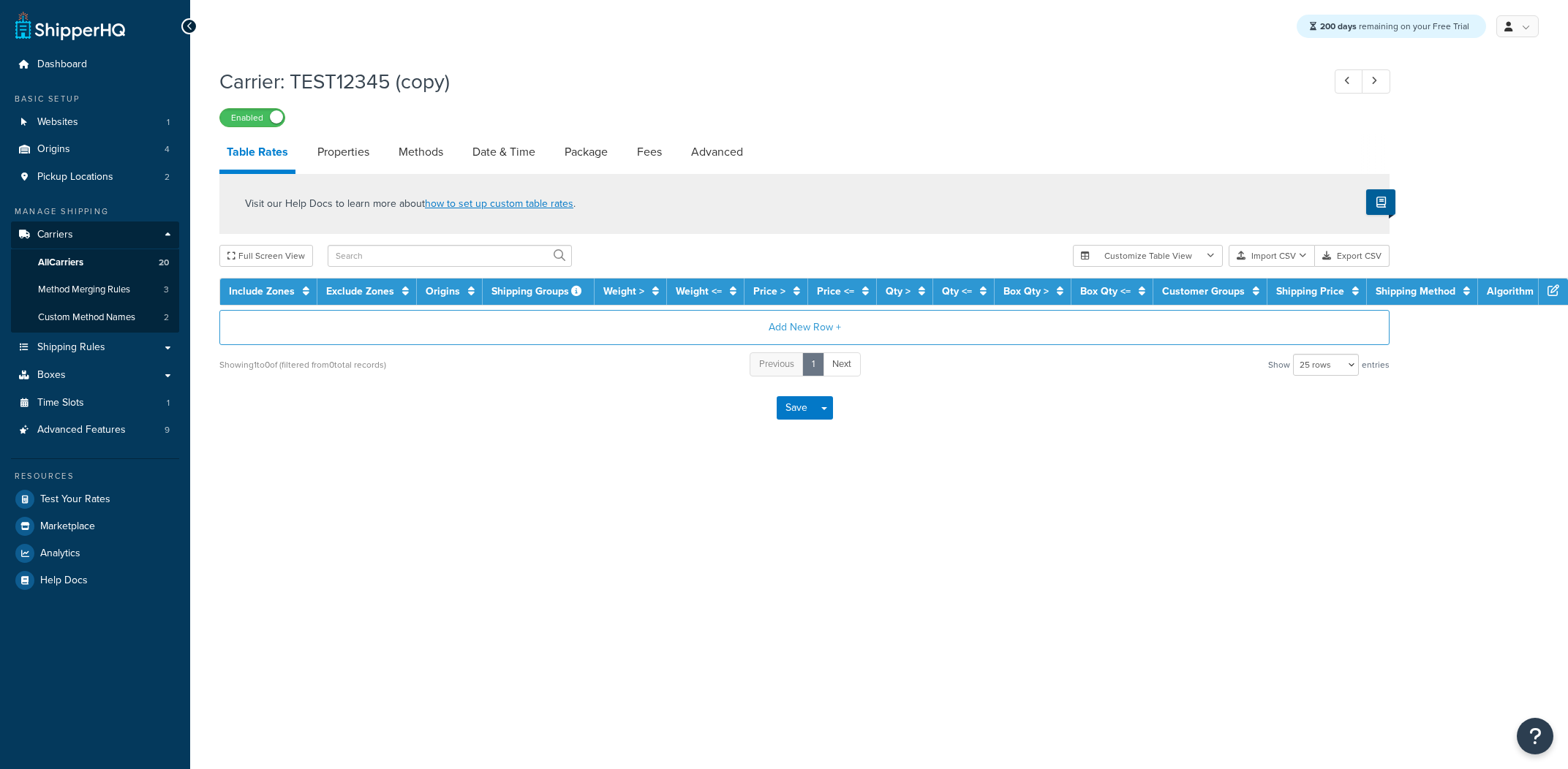
select select "25"
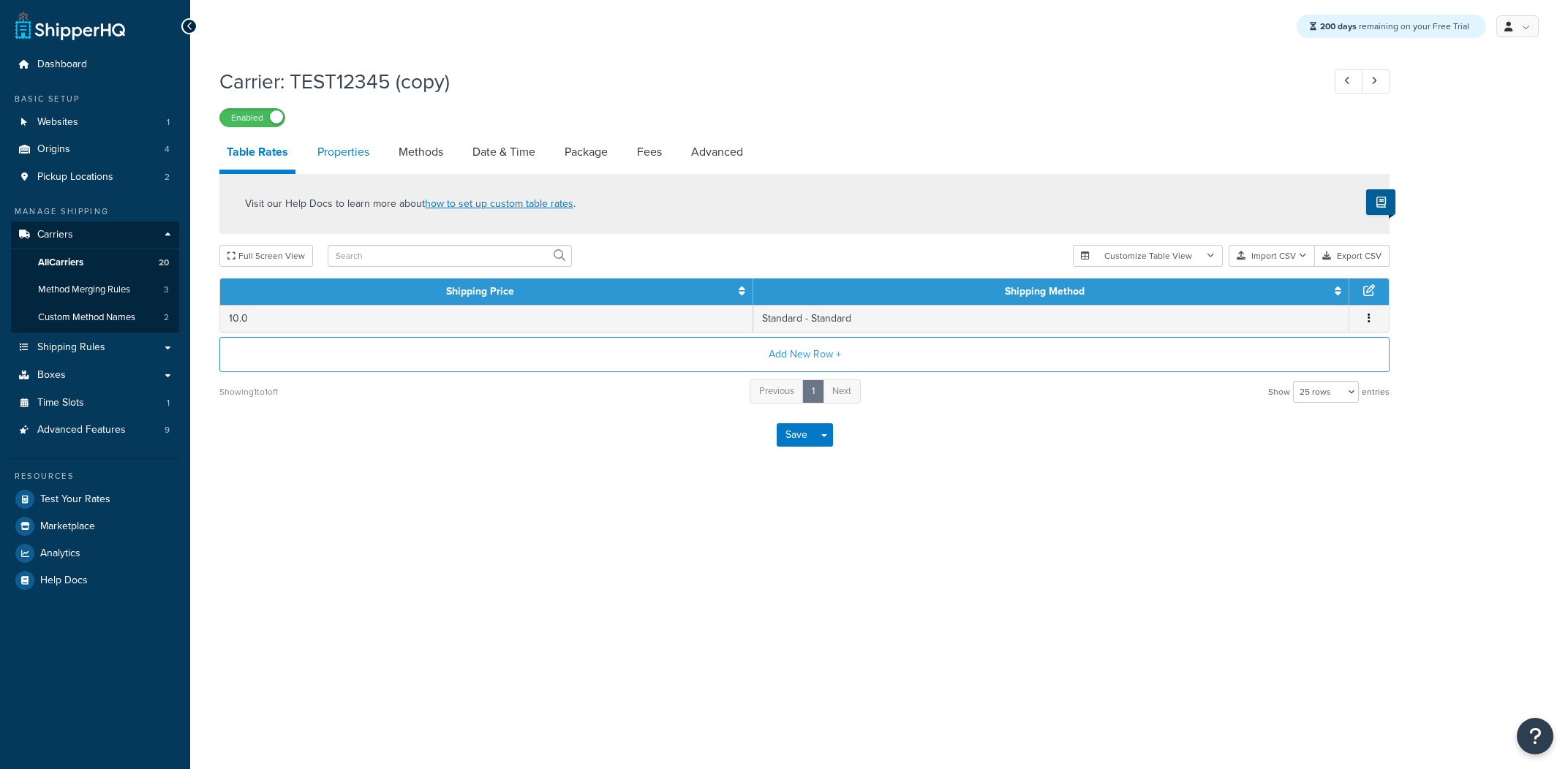
click at [350, 166] on link "Properties" at bounding box center [343, 152] width 67 height 35
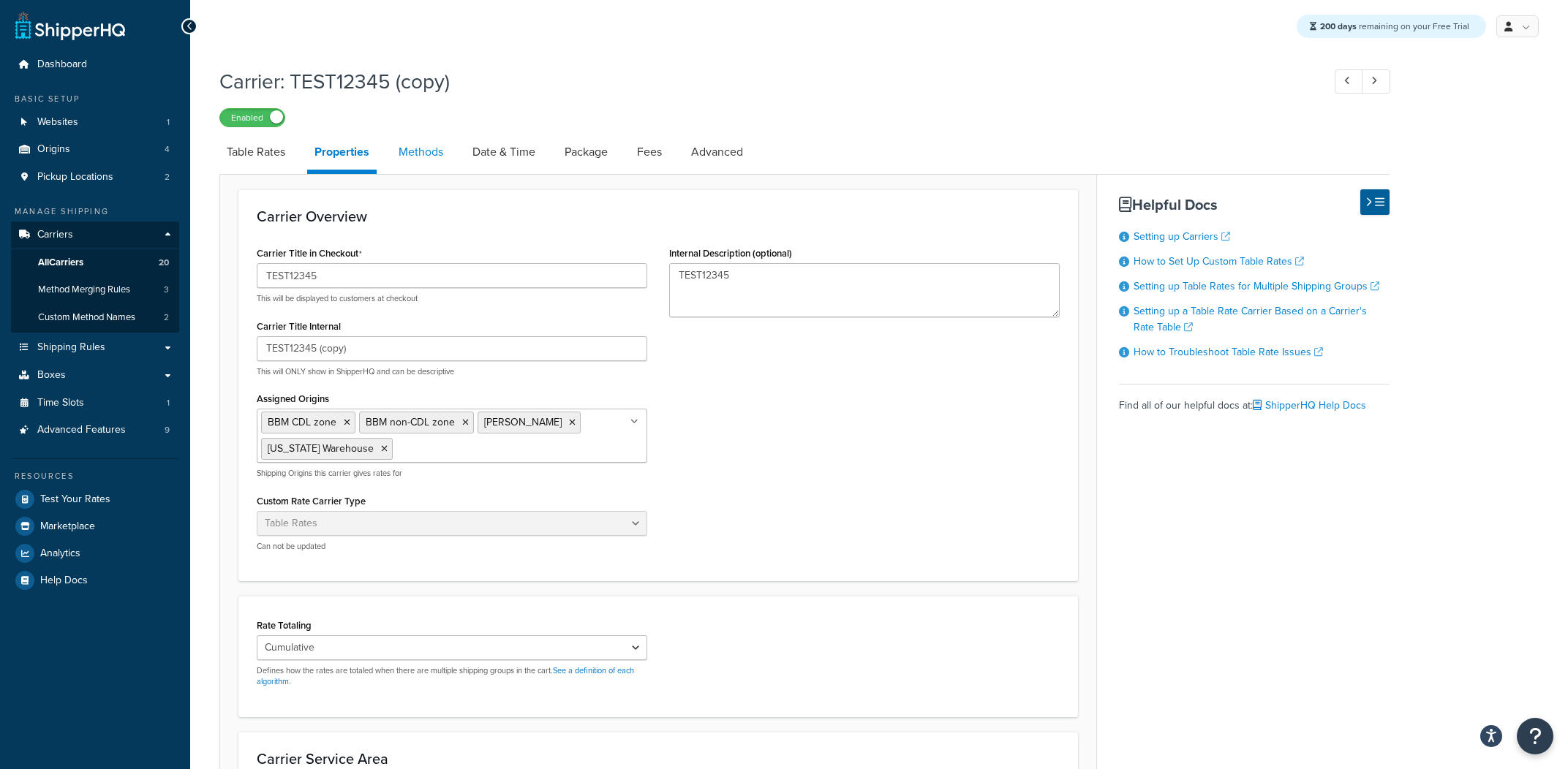
click at [400, 155] on link "Methods" at bounding box center [421, 152] width 59 height 35
select select "25"
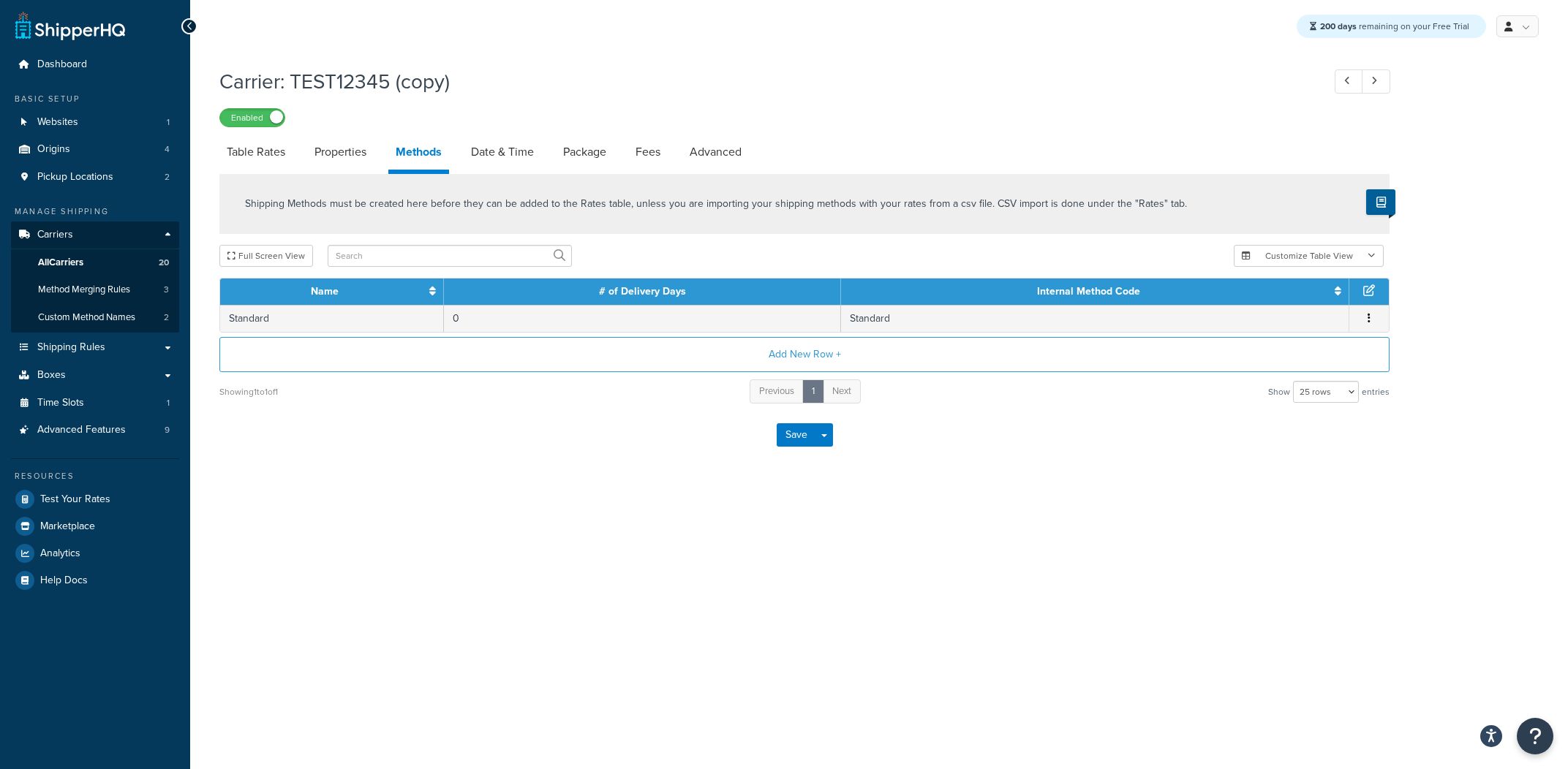
click at [360, 162] on link "Properties" at bounding box center [340, 152] width 67 height 35
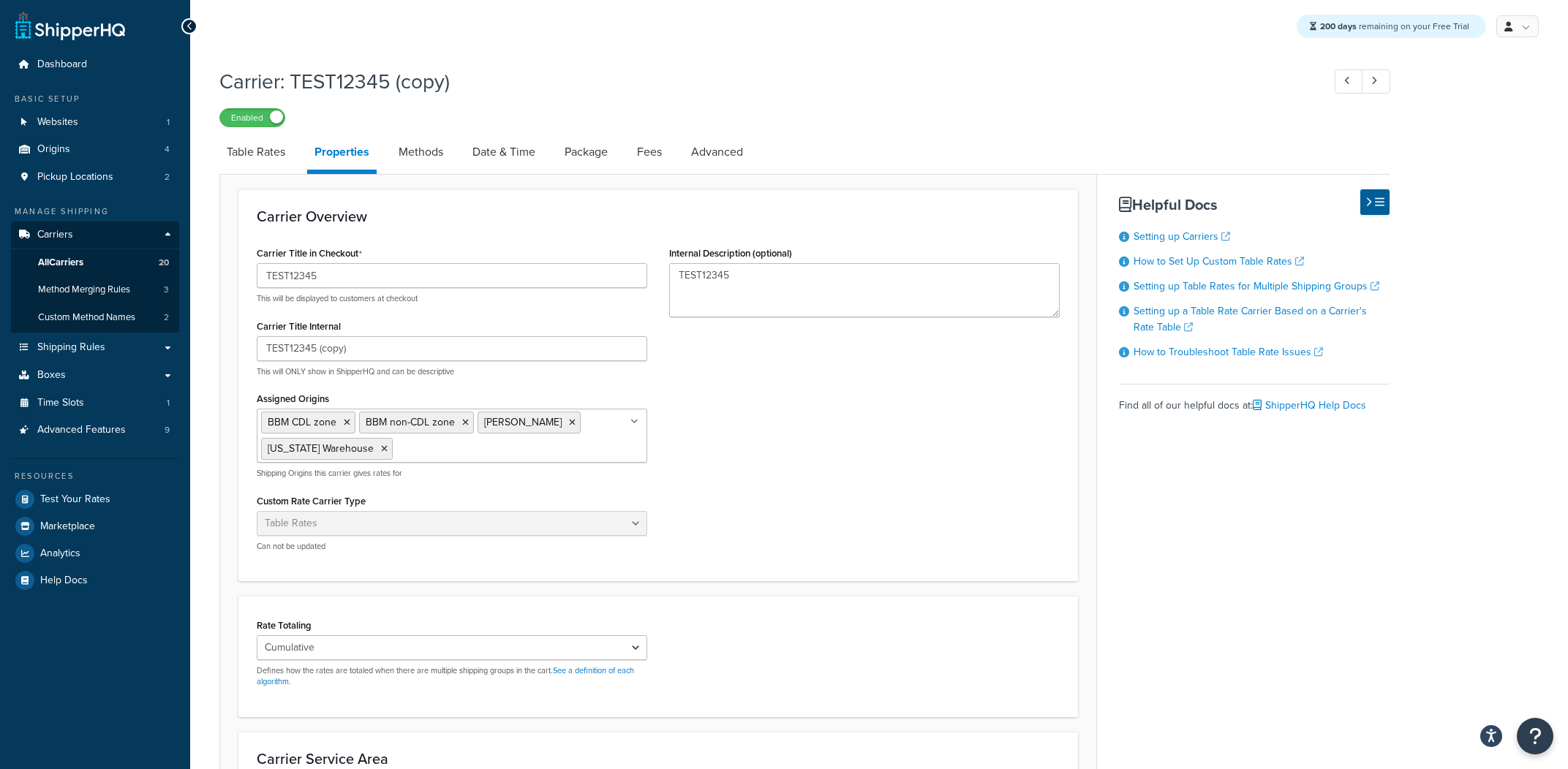
click at [434, 169] on link "Methods" at bounding box center [421, 152] width 59 height 35
select select "25"
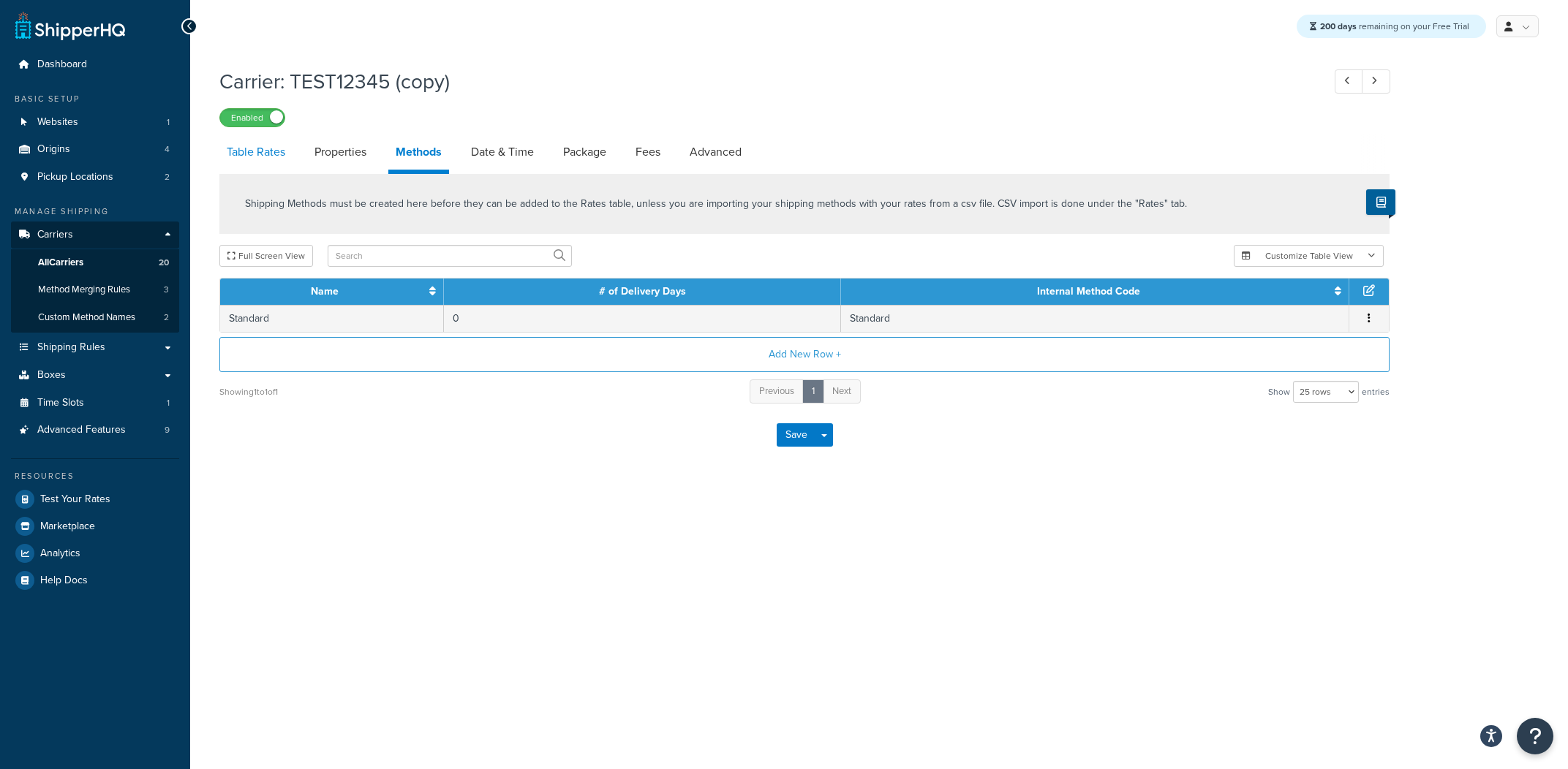
click at [279, 158] on link "Table Rates" at bounding box center [256, 152] width 73 height 35
select select "25"
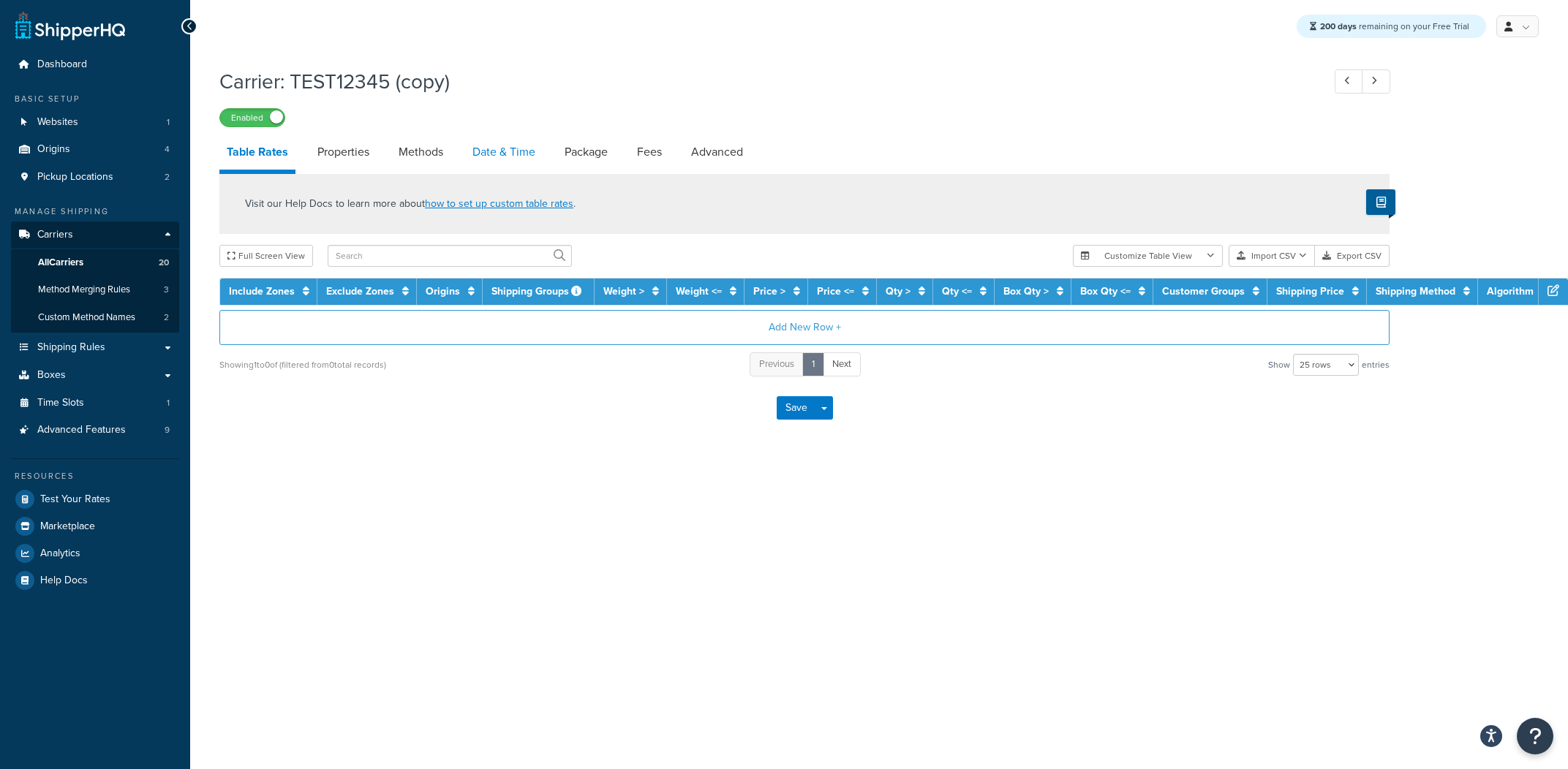
click at [501, 158] on link "Date & Time" at bounding box center [504, 152] width 78 height 35
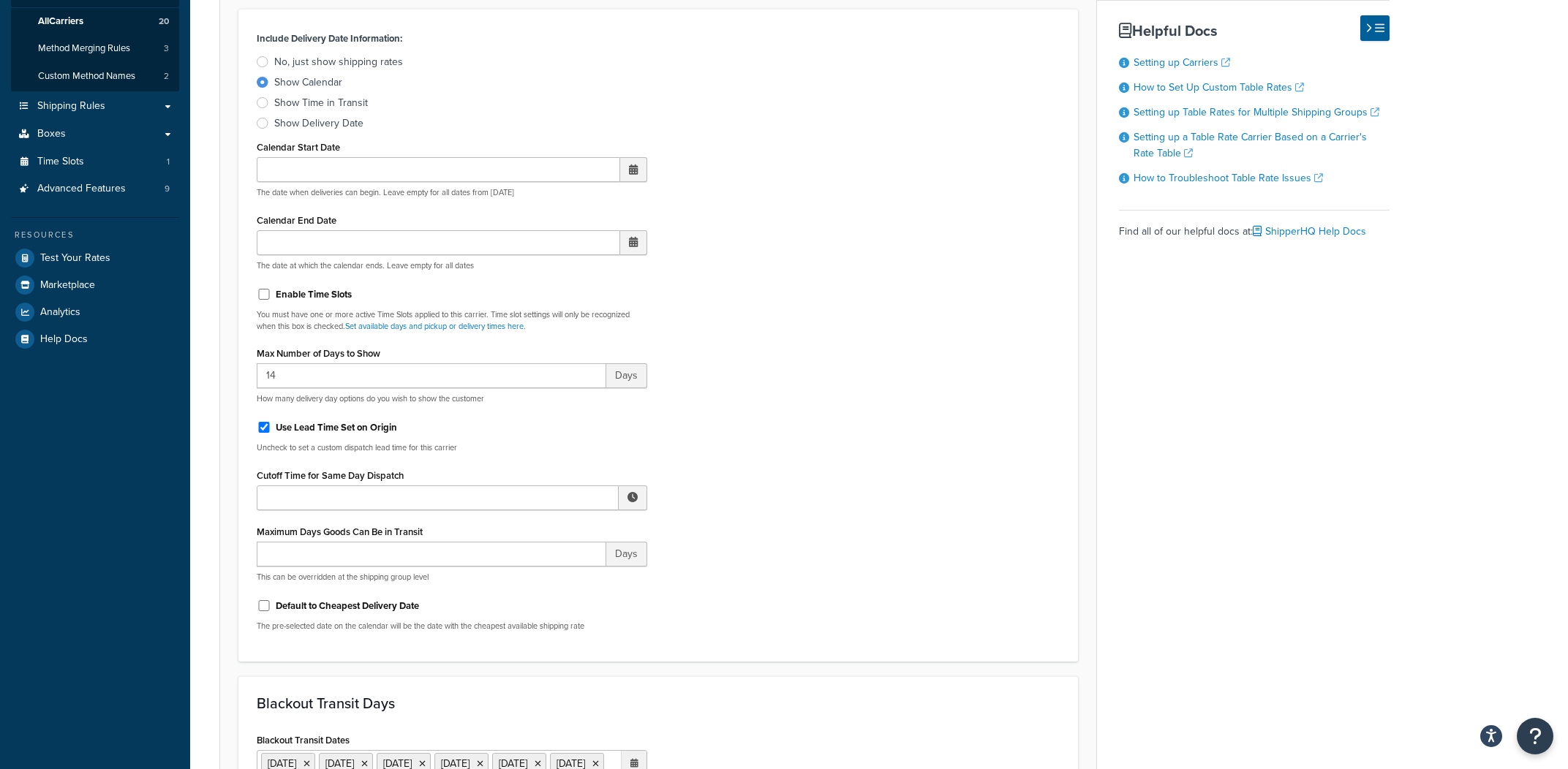
scroll to position [249, 0]
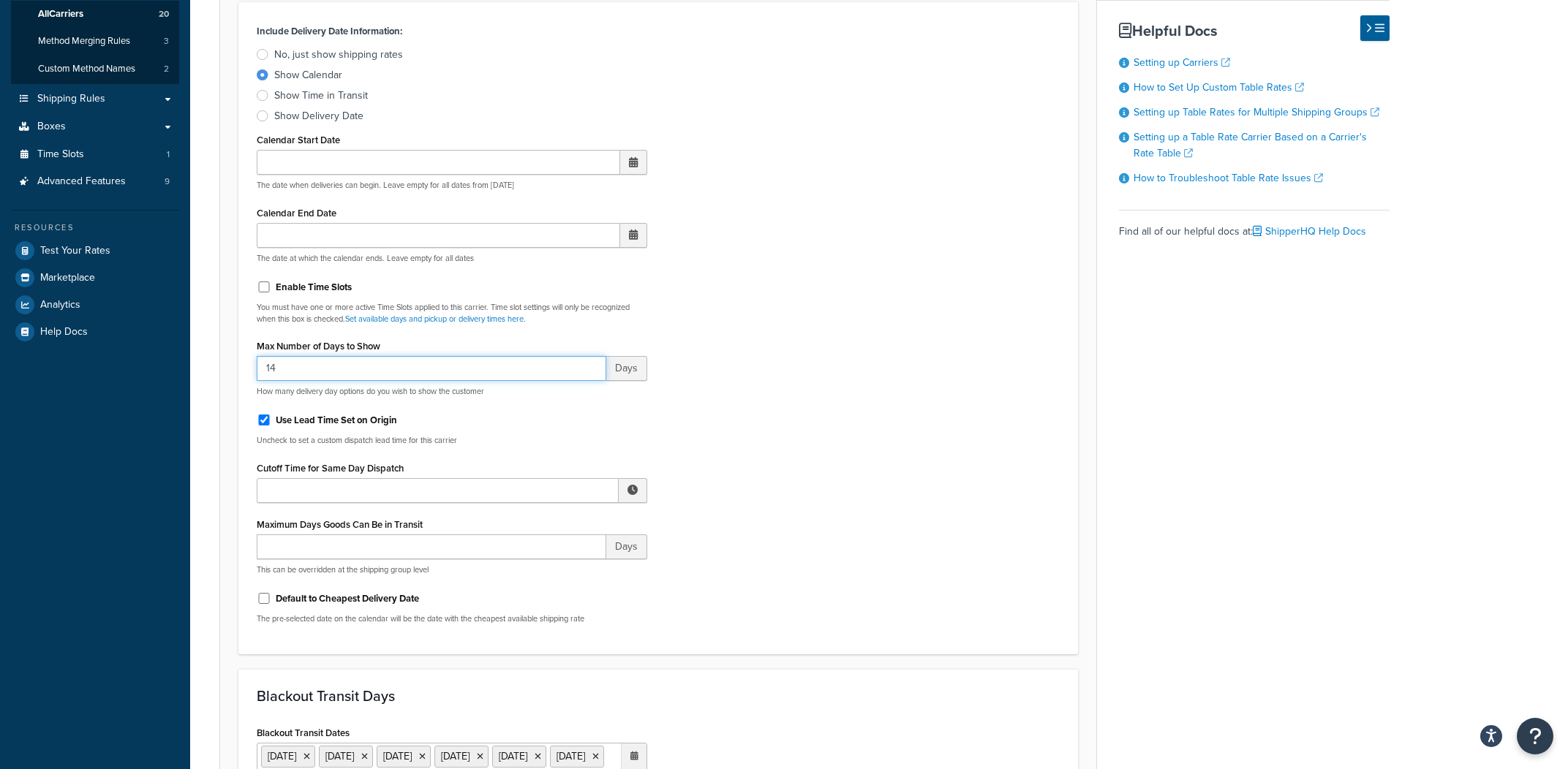
click at [400, 366] on input "14" at bounding box center [431, 369] width 350 height 25
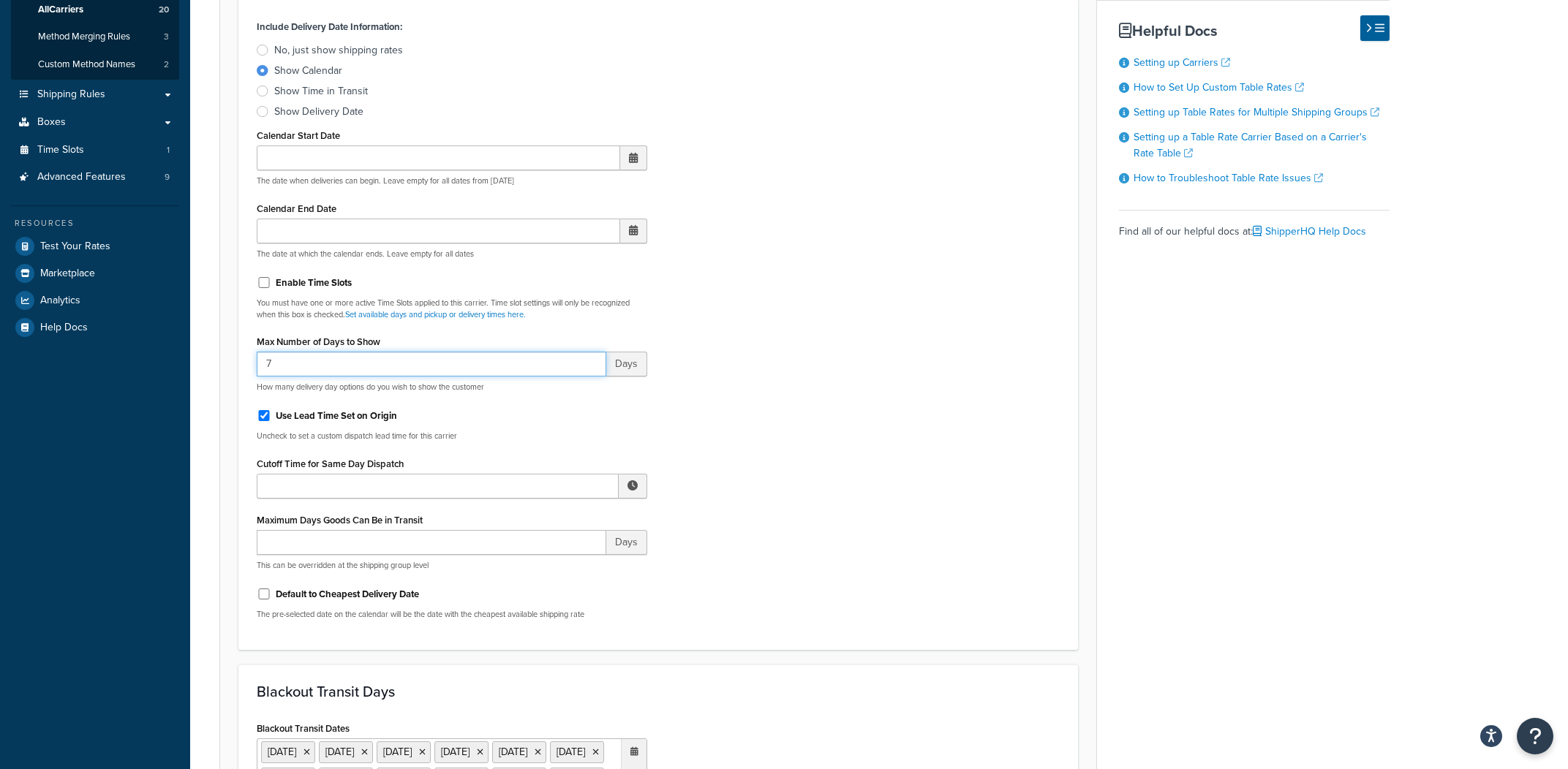
type input "7"
click at [817, 405] on div "Include Delivery Date Information: No, just show shipping rates Show Calendar S…" at bounding box center [658, 323] width 825 height 615
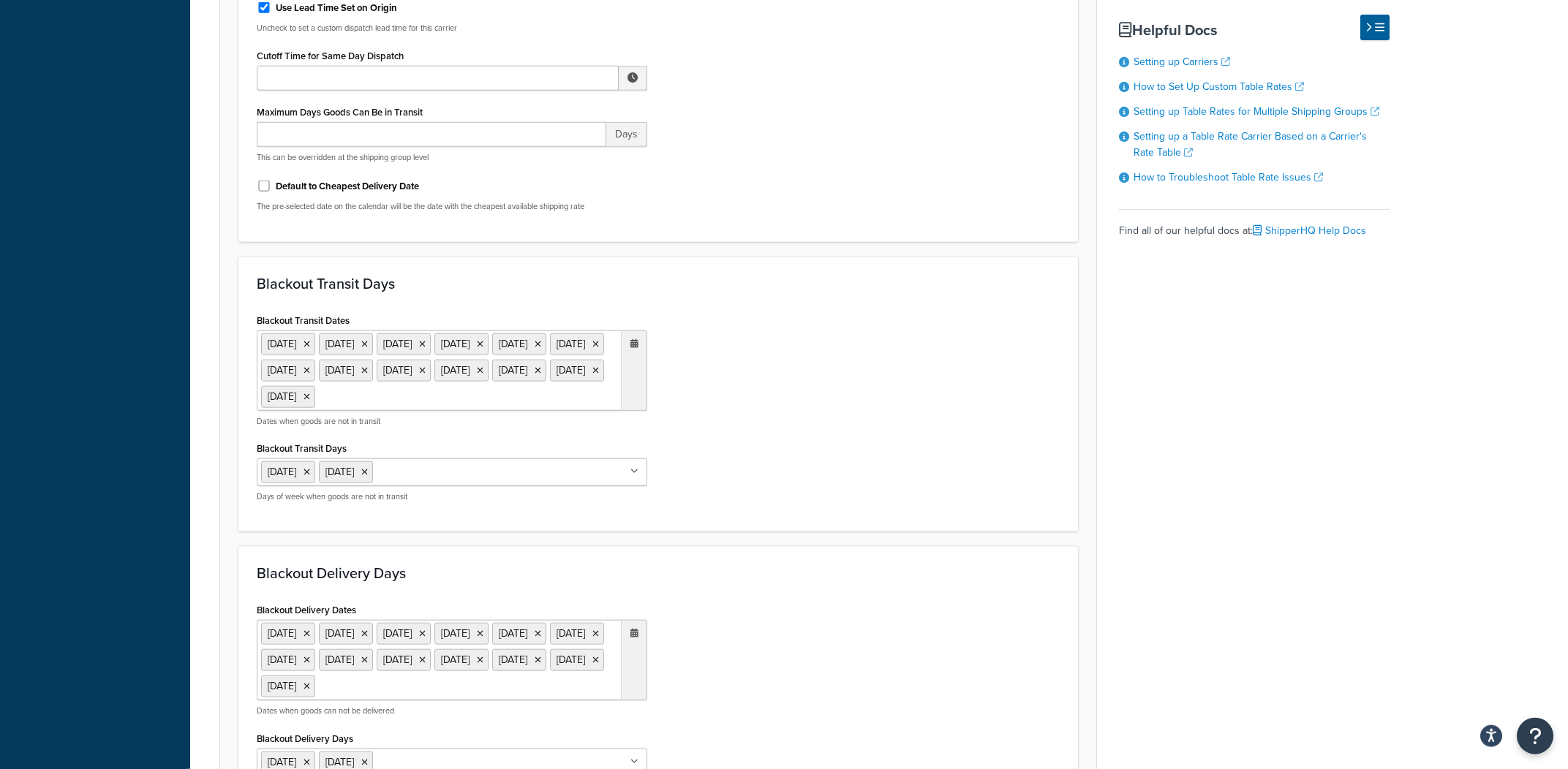
scroll to position [1062, 0]
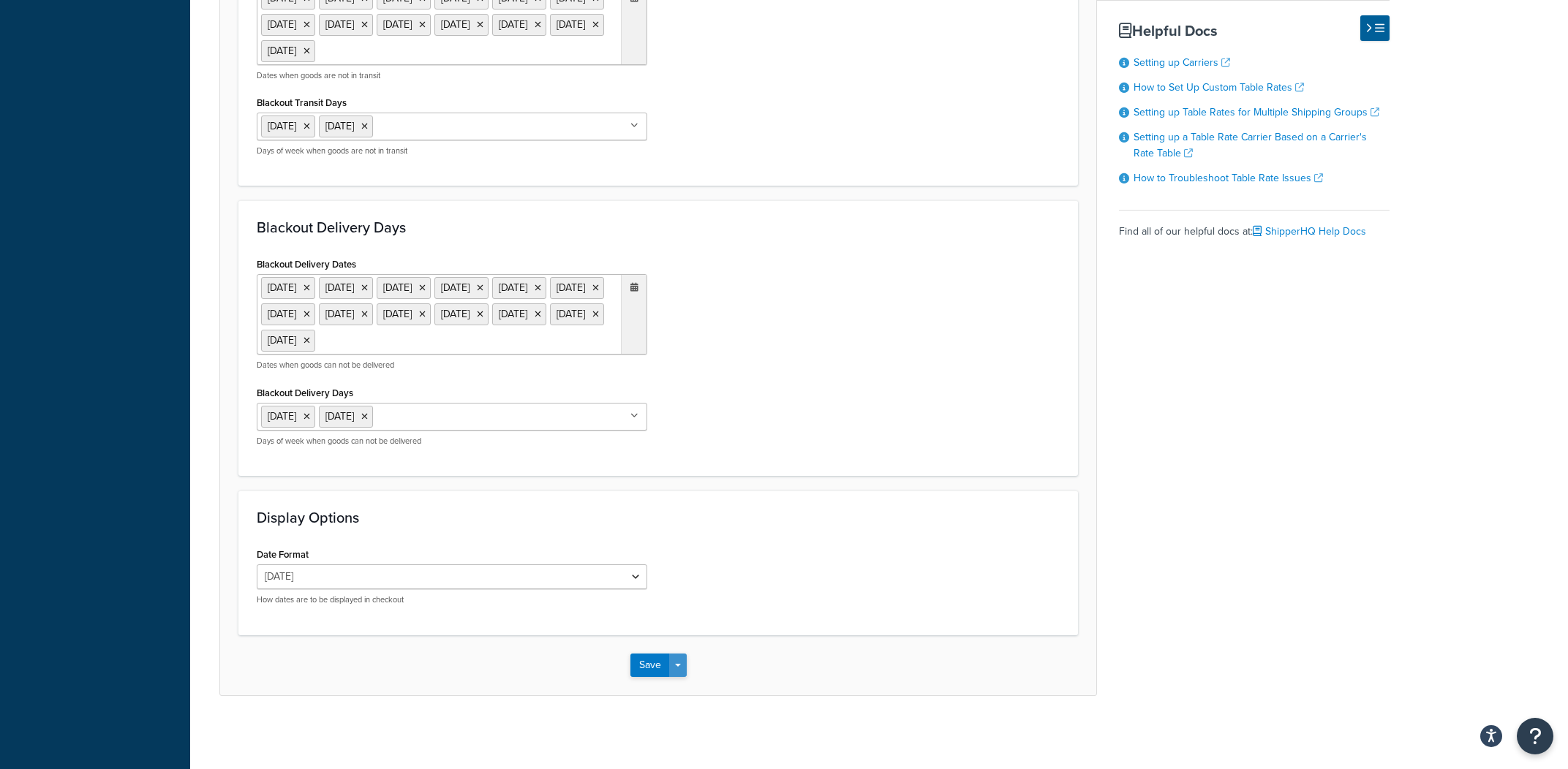
click at [682, 662] on button "Save Dropdown" at bounding box center [678, 666] width 18 height 23
click at [683, 680] on button "Save and Edit" at bounding box center [684, 693] width 107 height 31
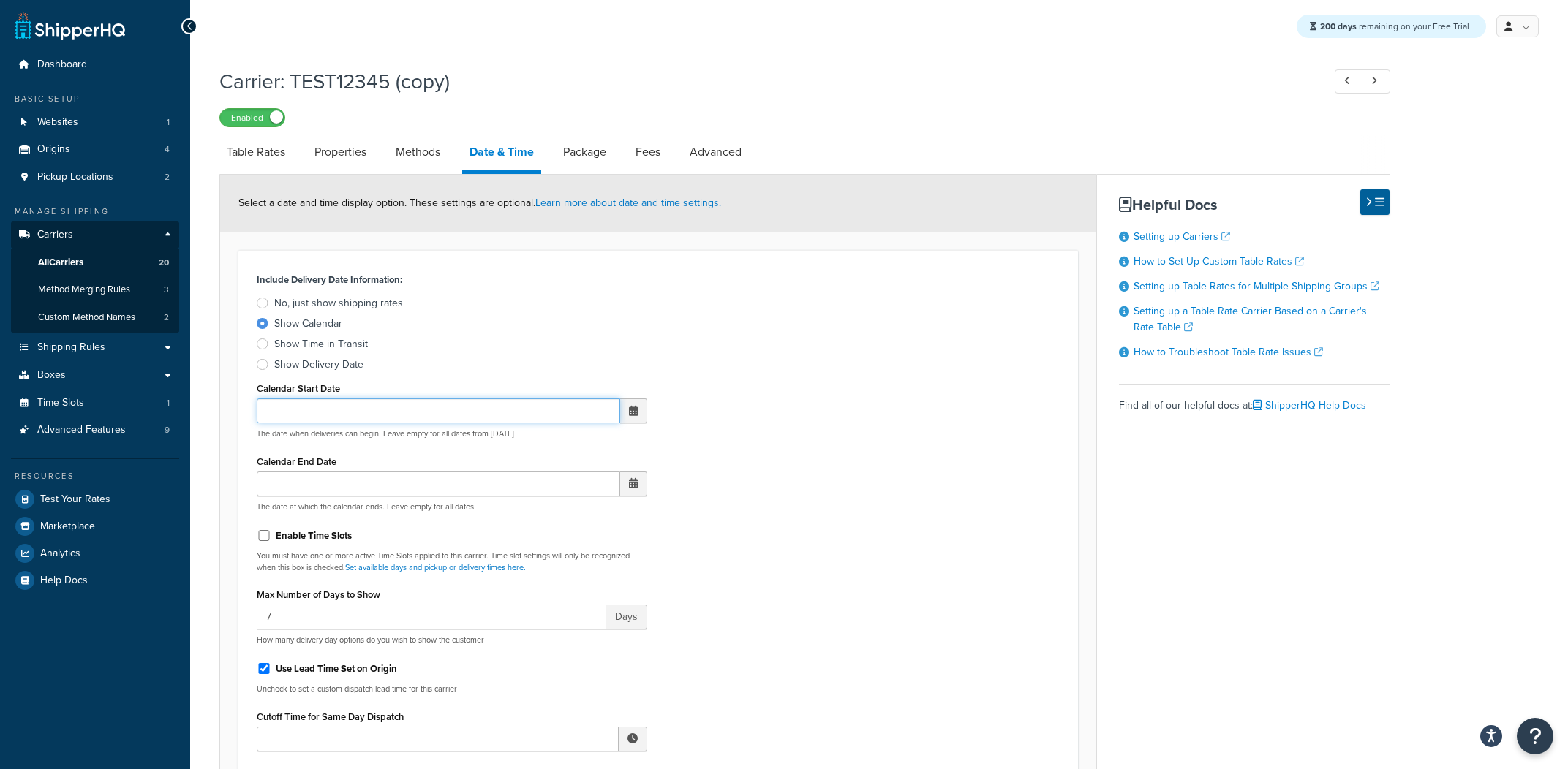
click at [466, 411] on input "Calendar Start Date" at bounding box center [438, 411] width 364 height 25
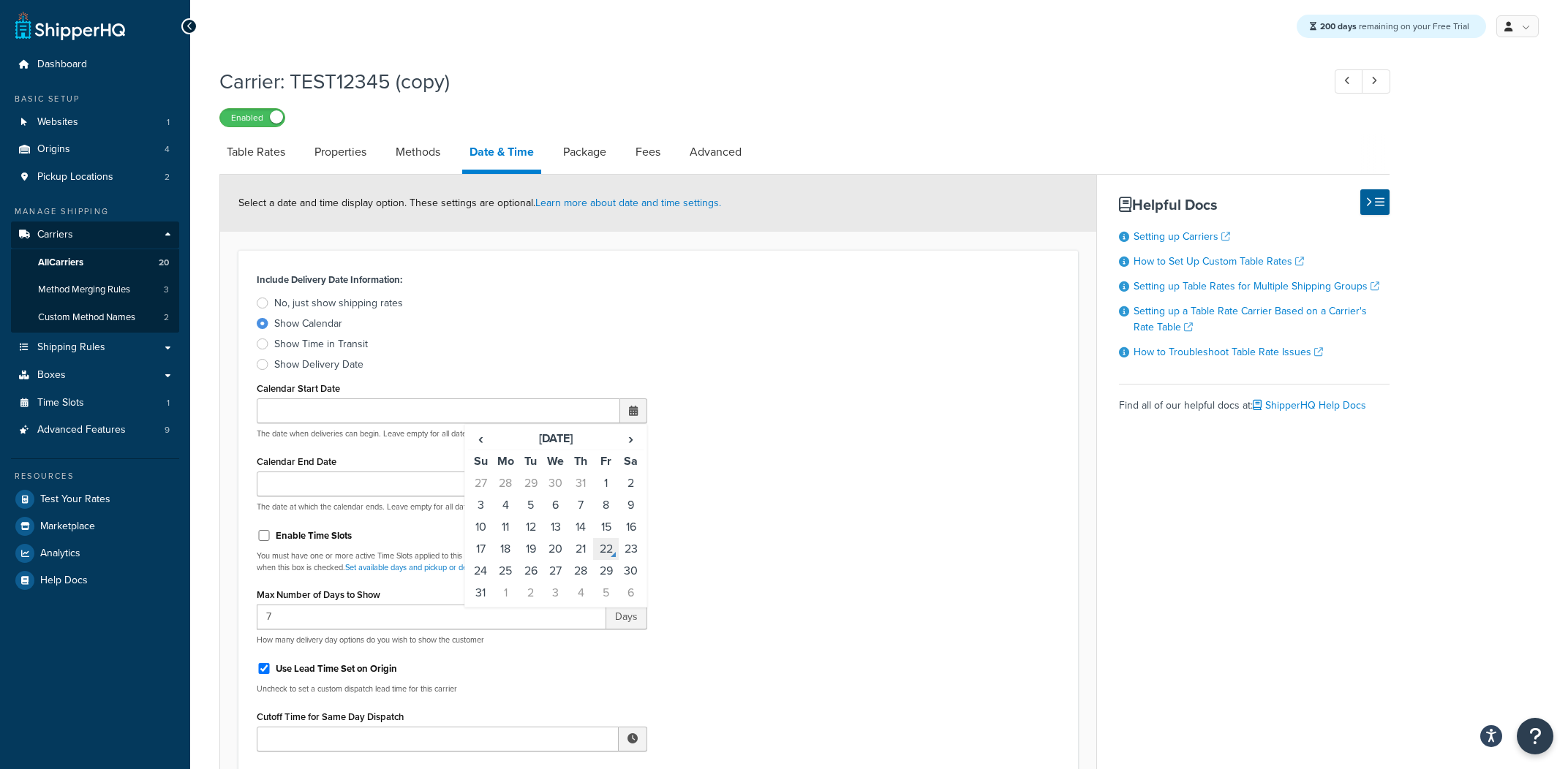
click at [605, 553] on td "22" at bounding box center [606, 549] width 25 height 22
type input "[DATE]"
click at [724, 451] on div "Include Delivery Date Information: No, just show shipping rates Show Calendar S…" at bounding box center [658, 576] width 825 height 615
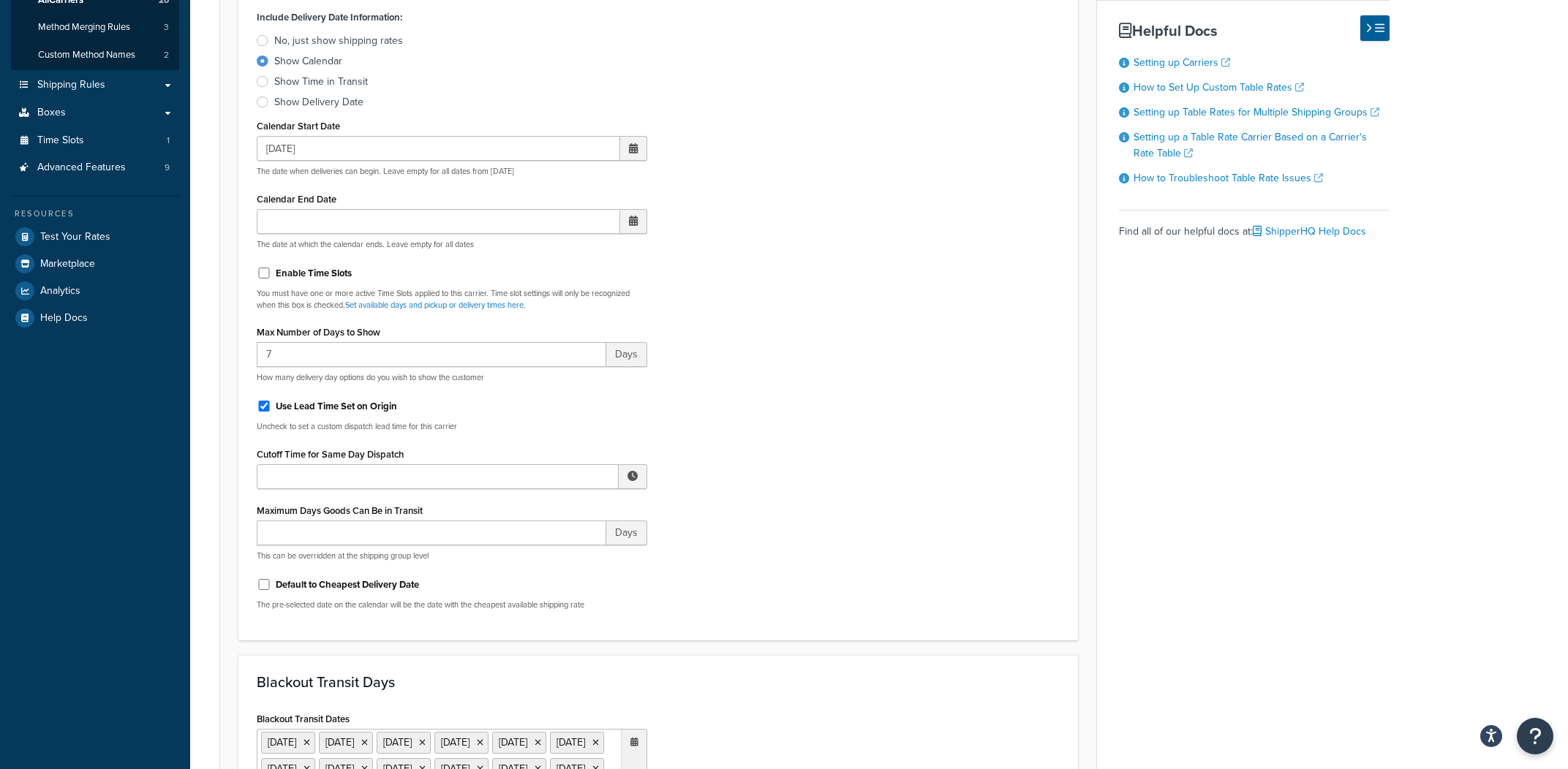
scroll to position [1062, 0]
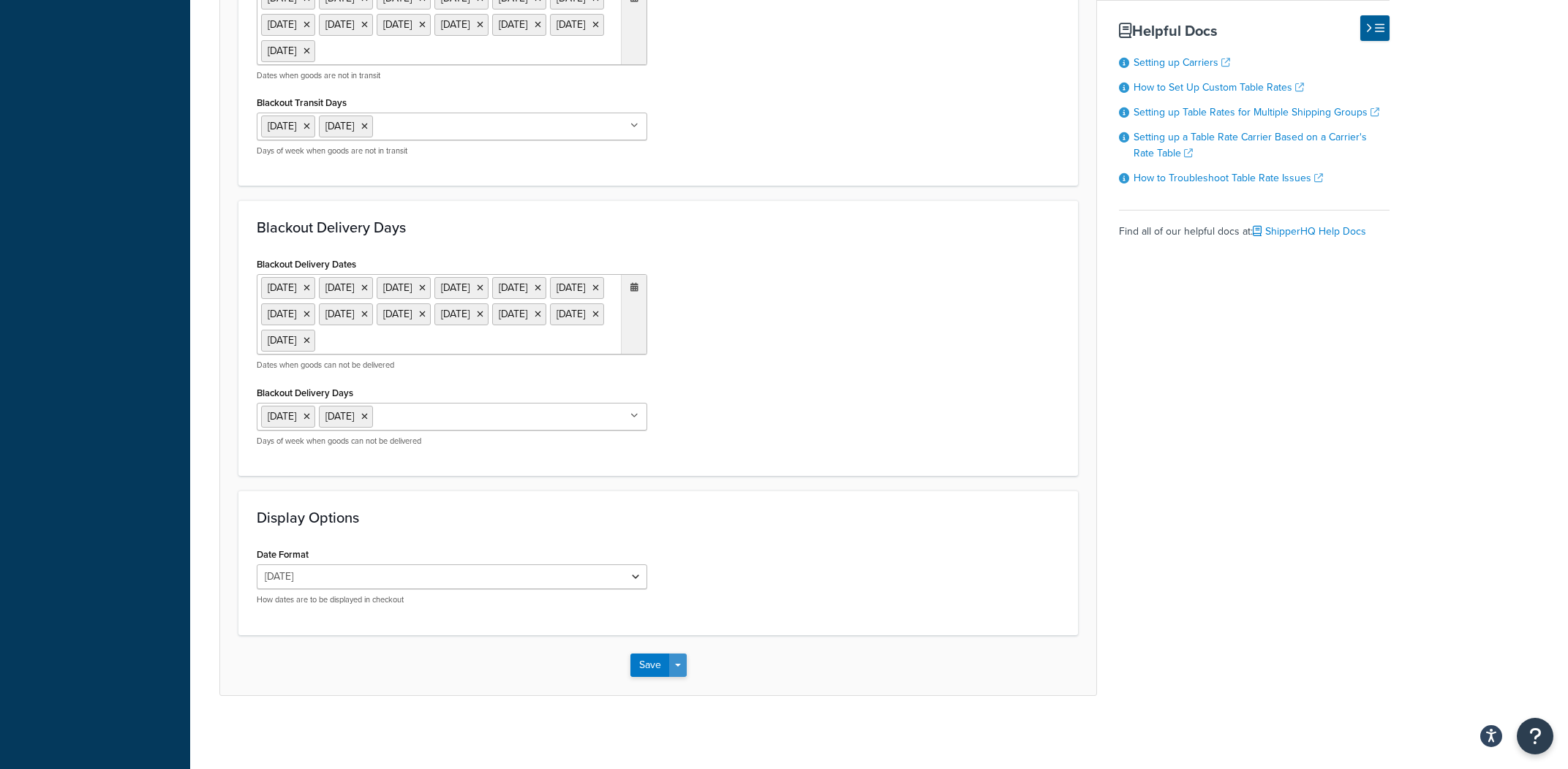
click at [683, 660] on button "Save Dropdown" at bounding box center [678, 666] width 18 height 23
click at [683, 680] on button "Save and Edit" at bounding box center [684, 693] width 107 height 31
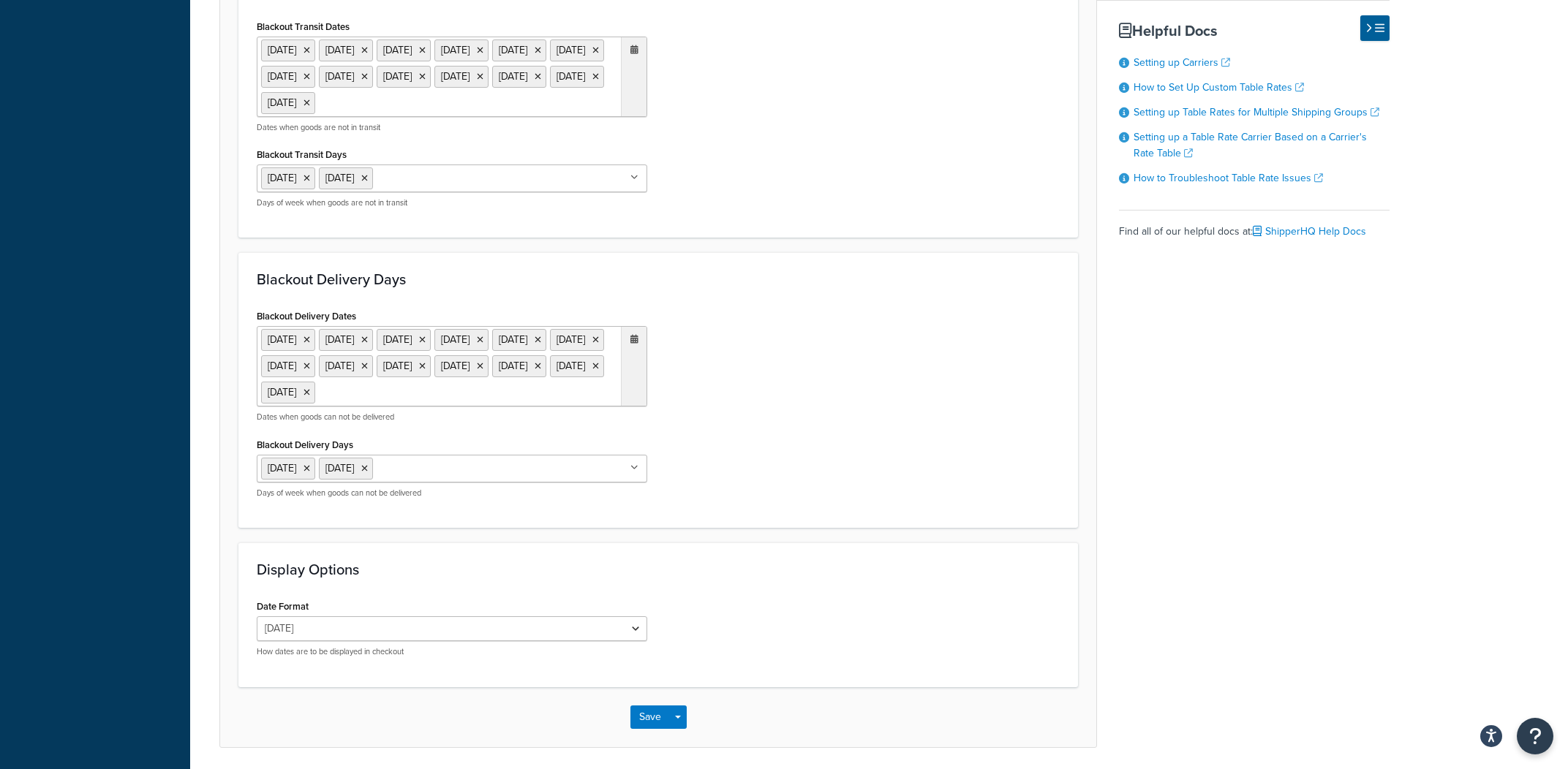
scroll to position [984, 0]
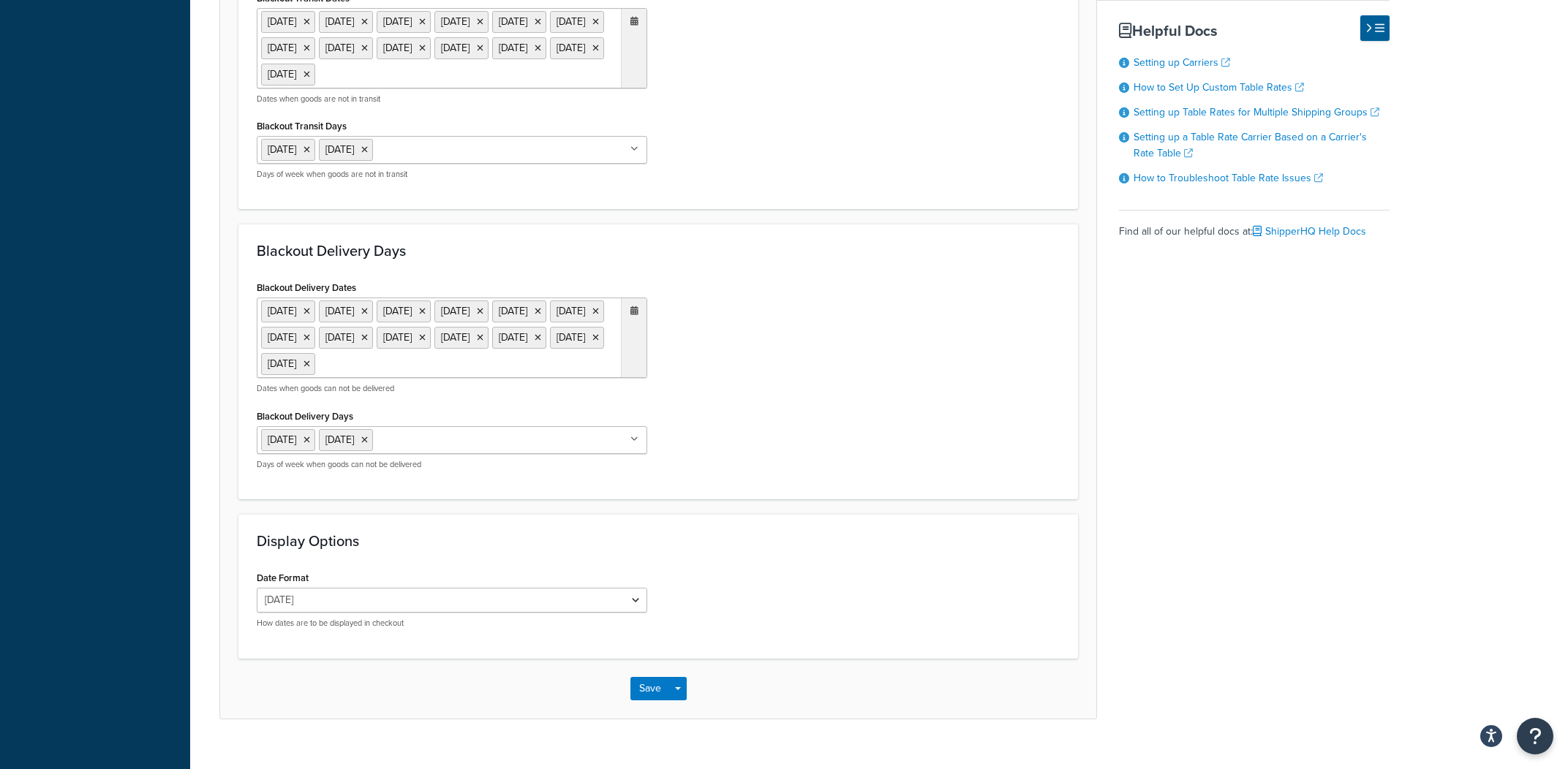
click at [422, 378] on ul "1 Sep 2025 11 Nov 2025 27 Nov 2025 25 Dec 2025 1 Jan 2026 19 Jan 2026 16 Feb 20…" at bounding box center [452, 338] width 391 height 81
click at [488, 404] on span "‹" at bounding box center [480, 394] width 23 height 21
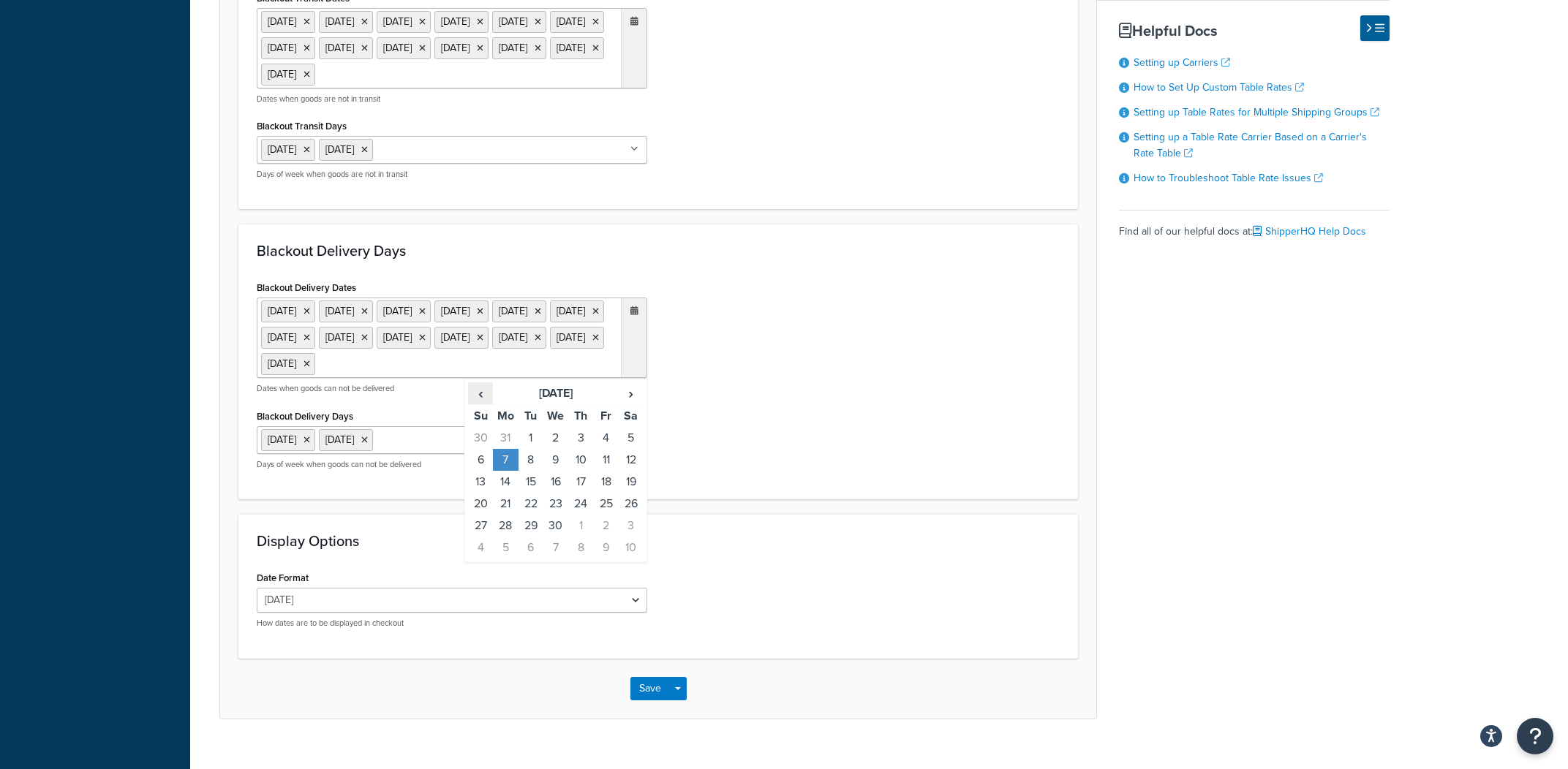
click at [488, 404] on span "‹" at bounding box center [480, 394] width 23 height 21
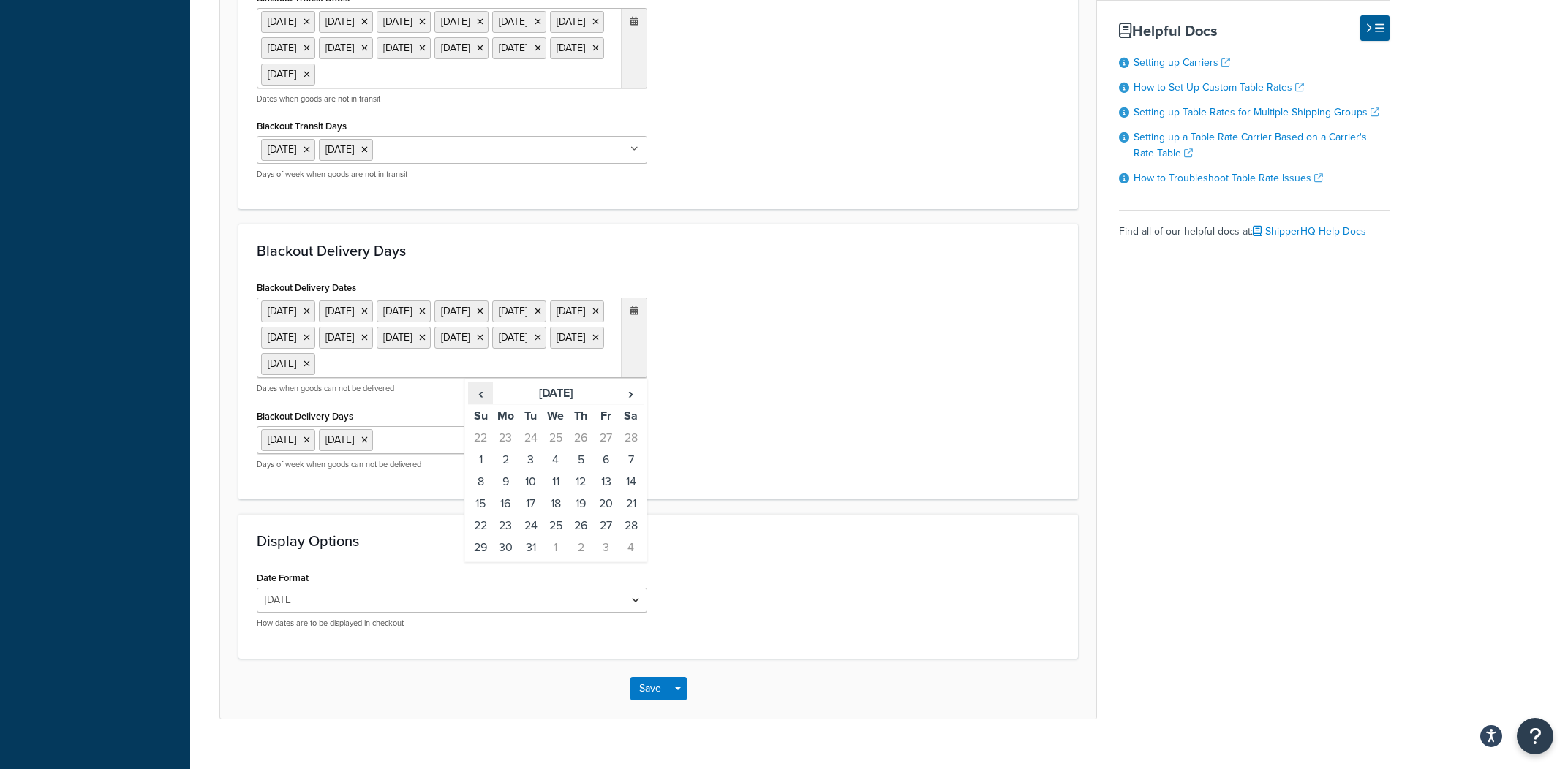
click at [488, 404] on span "‹" at bounding box center [480, 394] width 23 height 21
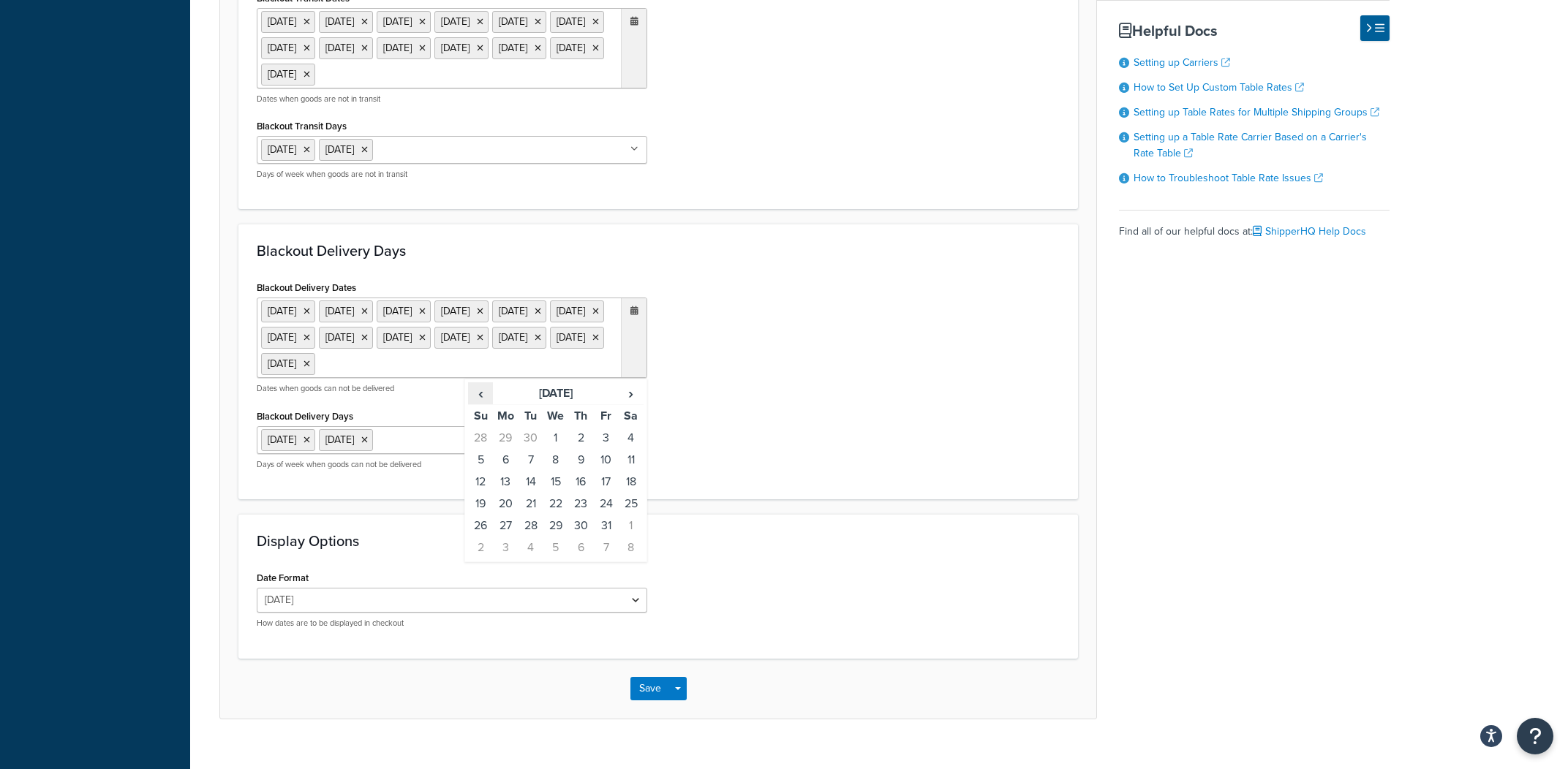
click at [488, 404] on span "‹" at bounding box center [480, 394] width 23 height 21
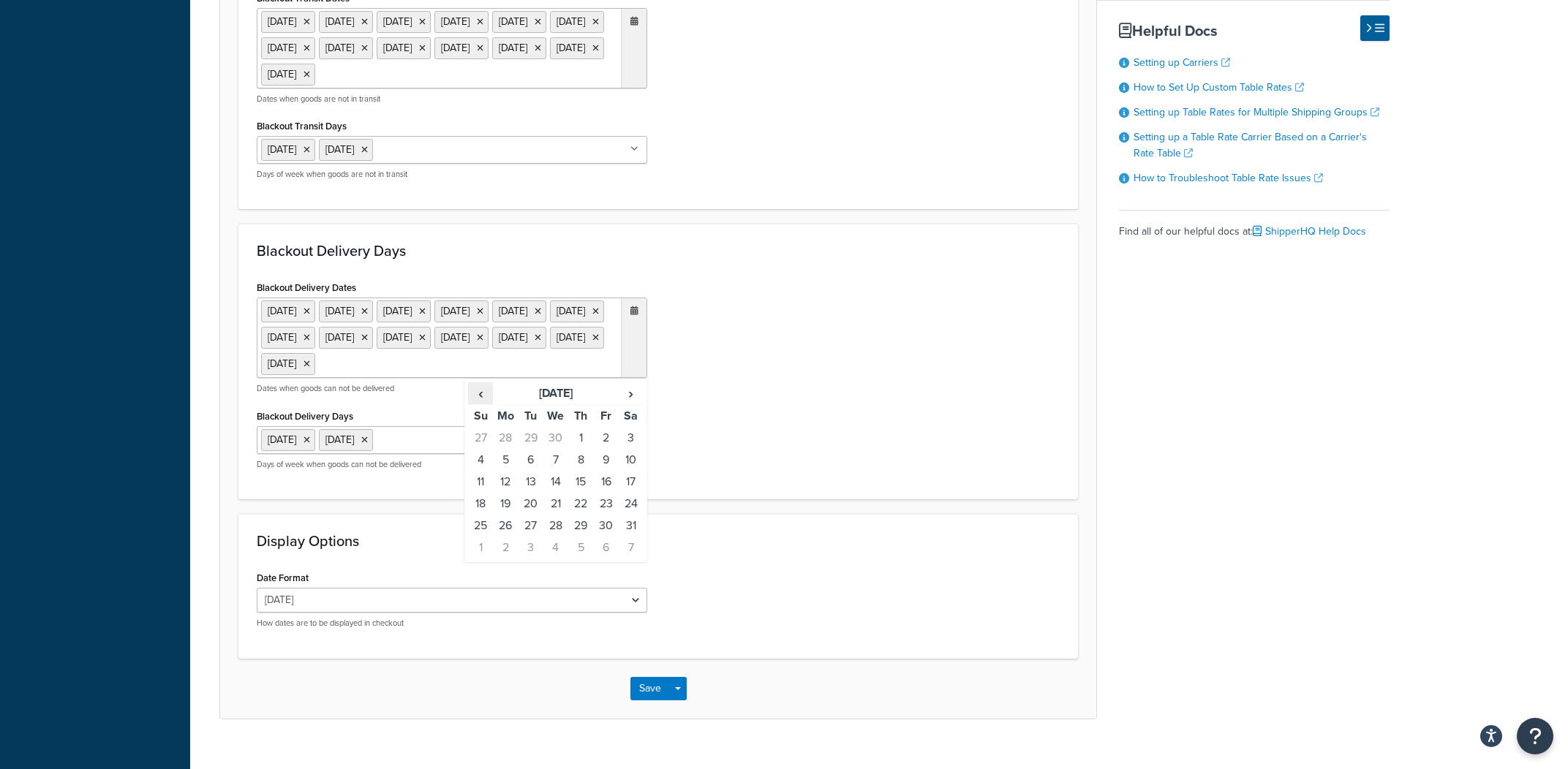
click at [488, 404] on span "‹" at bounding box center [480, 394] width 23 height 21
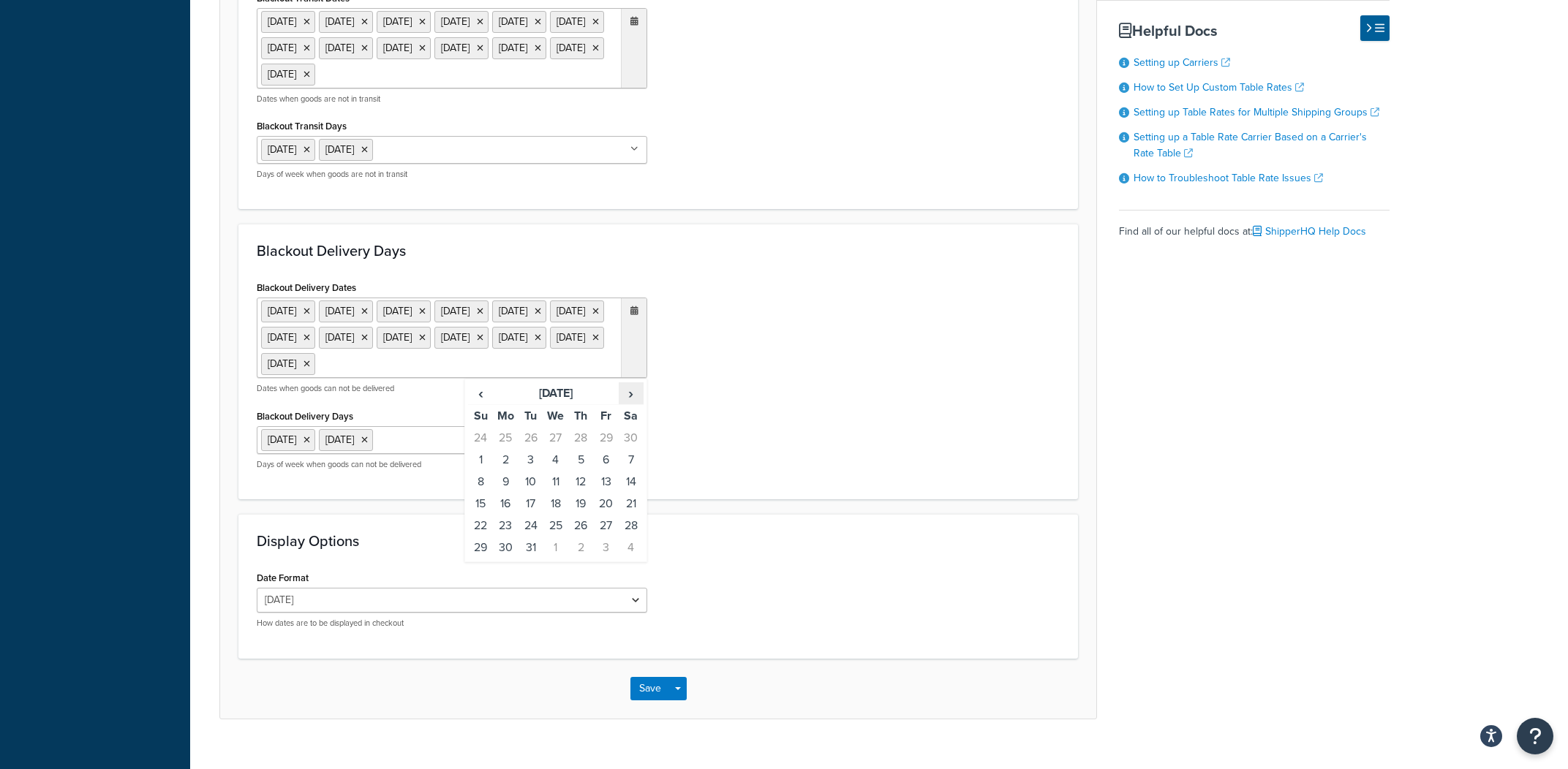
click at [640, 404] on span "›" at bounding box center [631, 394] width 23 height 21
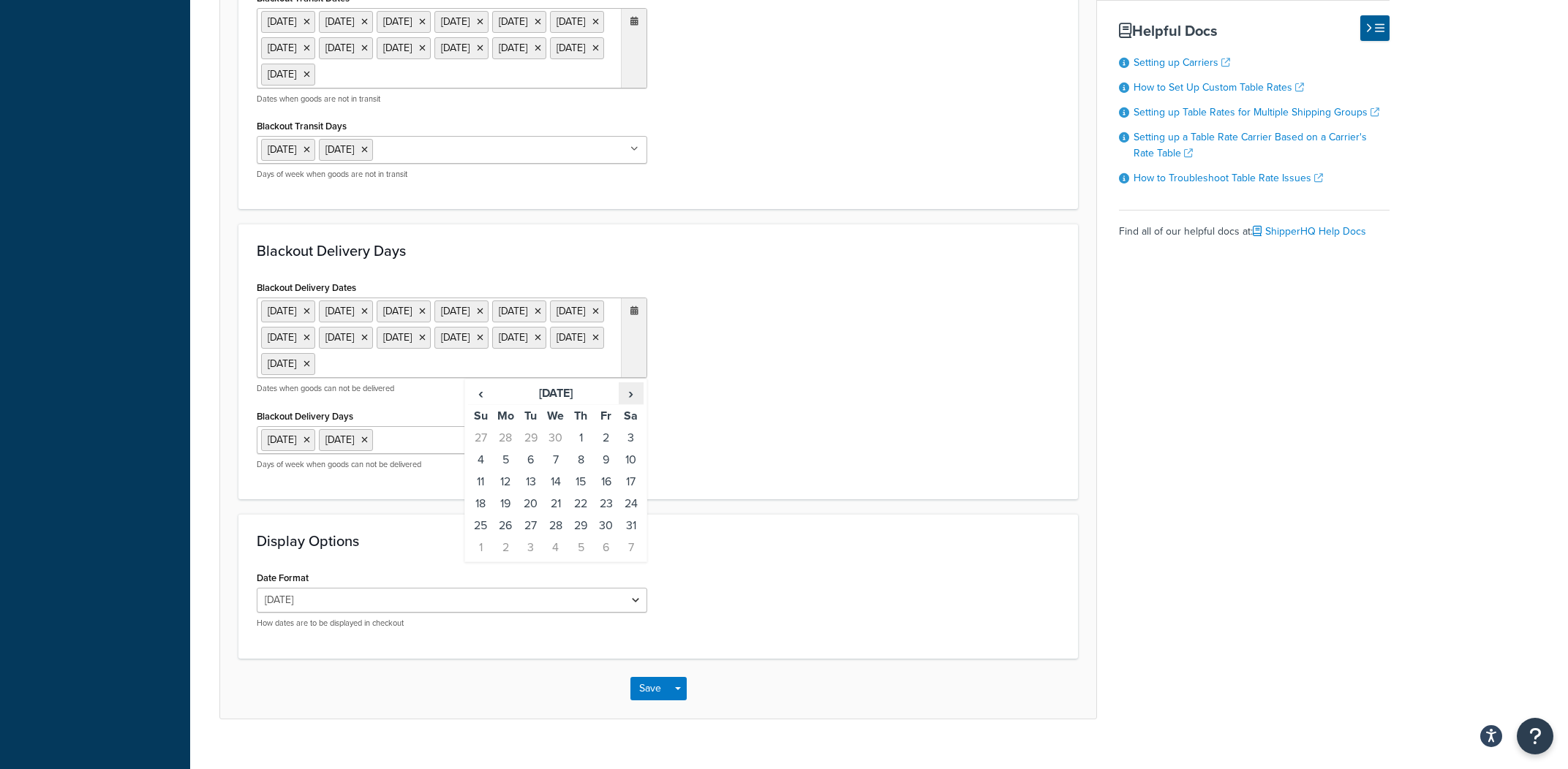
click at [640, 404] on span "›" at bounding box center [631, 394] width 23 height 21
click at [886, 439] on div "Blackout Delivery Dates 1 Sep 2025 11 Nov 2025 27 Nov 2025 25 Dec 2025 1 Jan 20…" at bounding box center [658, 379] width 825 height 204
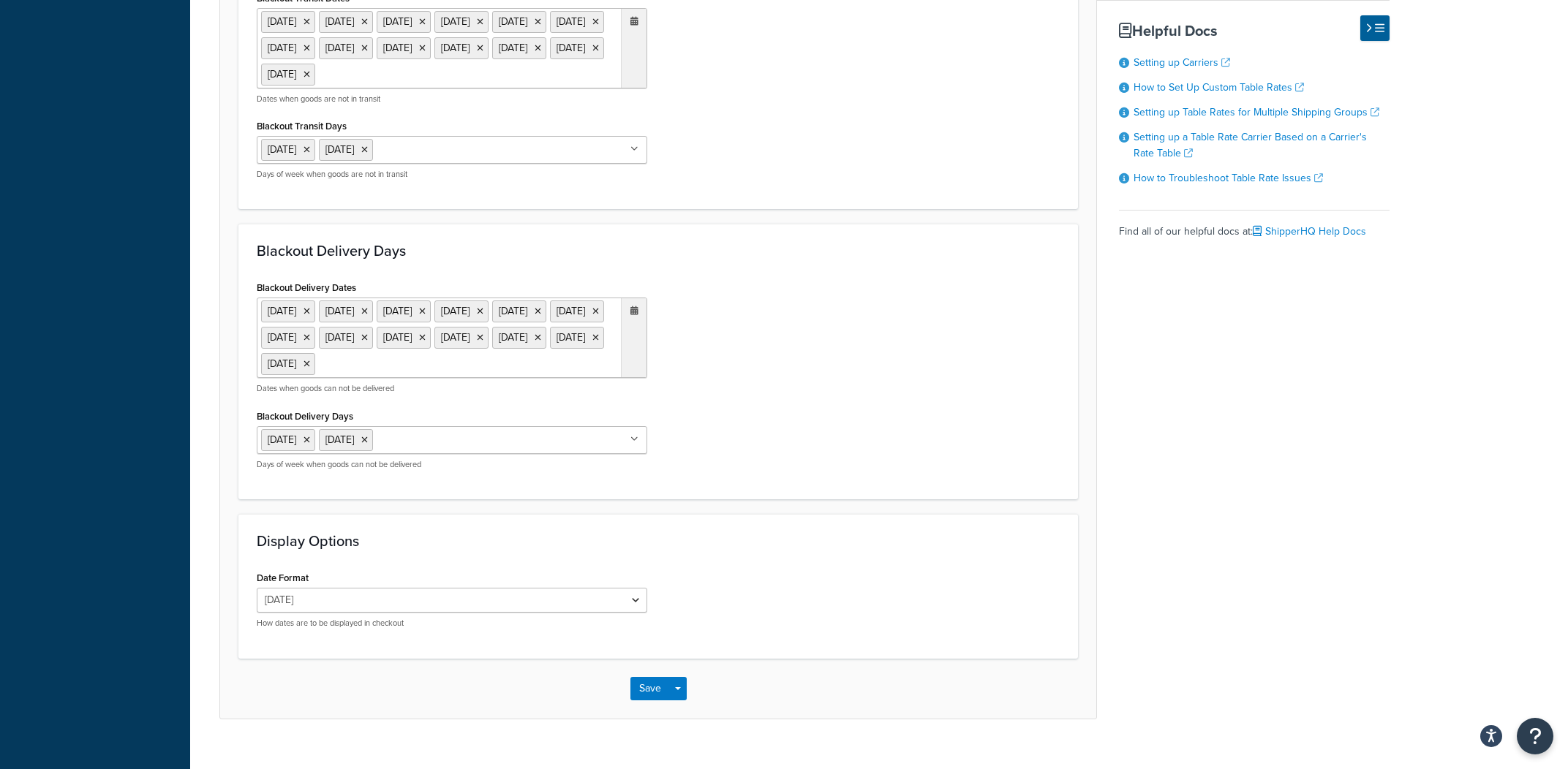
click at [510, 378] on ul "1 Sep 2025 11 Nov 2025 27 Nov 2025 25 Dec 2025 1 Jan 2026 19 Jan 2026 16 Feb 20…" at bounding box center [452, 338] width 391 height 81
click at [523, 449] on td "2" at bounding box center [531, 438] width 25 height 22
click at [554, 449] on td "3" at bounding box center [556, 438] width 25 height 22
click at [573, 449] on td "4" at bounding box center [581, 438] width 25 height 22
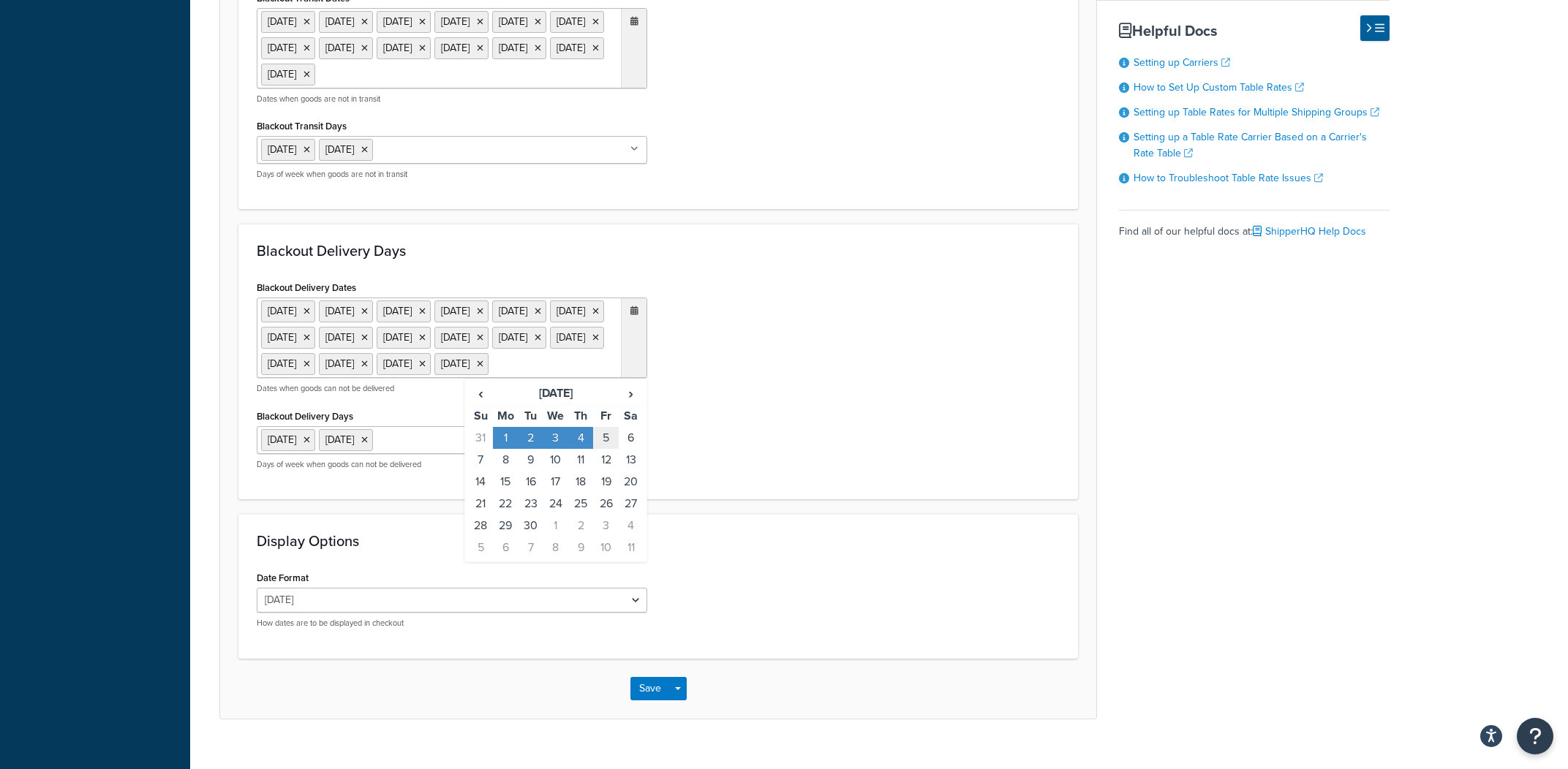
click at [599, 449] on td "5" at bounding box center [606, 438] width 25 height 22
click at [510, 471] on td "8" at bounding box center [505, 460] width 25 height 22
click at [556, 471] on td "10" at bounding box center [556, 460] width 25 height 22
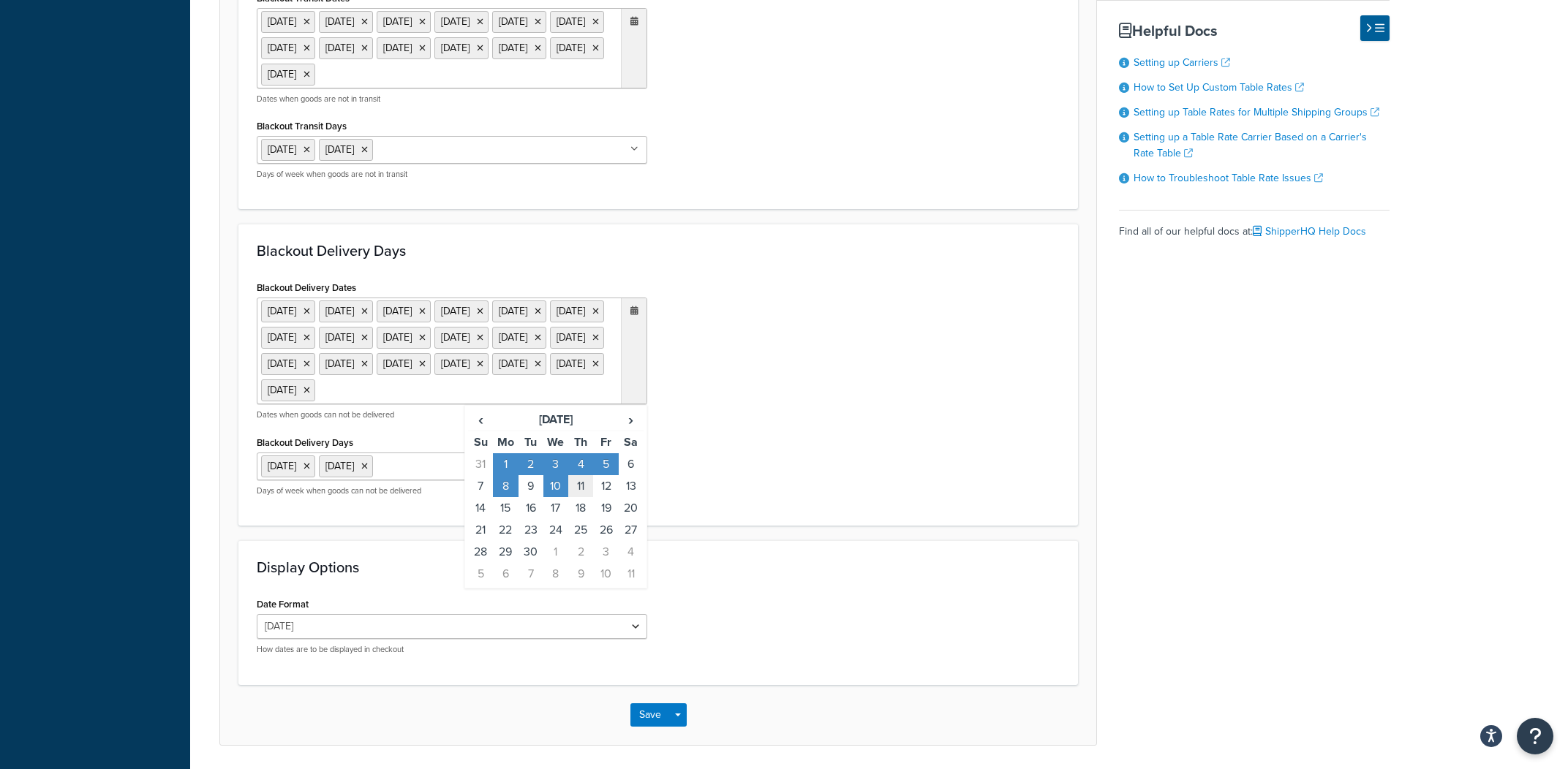
click at [592, 497] on td "11" at bounding box center [581, 486] width 25 height 22
drag, startPoint x: 607, startPoint y: 542, endPoint x: 597, endPoint y: 545, distance: 10.4
click at [606, 497] on td "12" at bounding box center [606, 486] width 25 height 22
click at [531, 497] on td "9" at bounding box center [531, 486] width 25 height 22
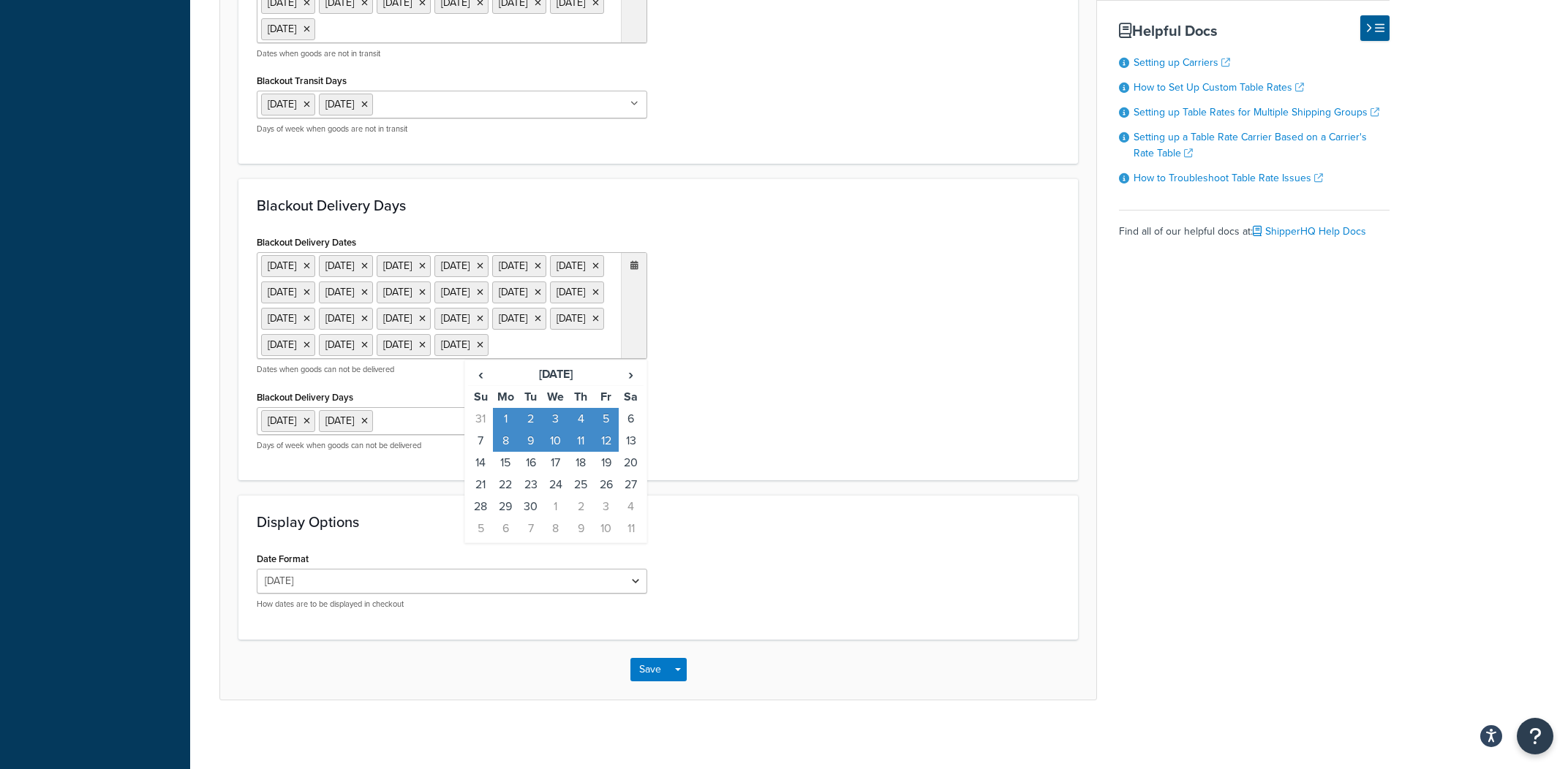
scroll to position [1061, 0]
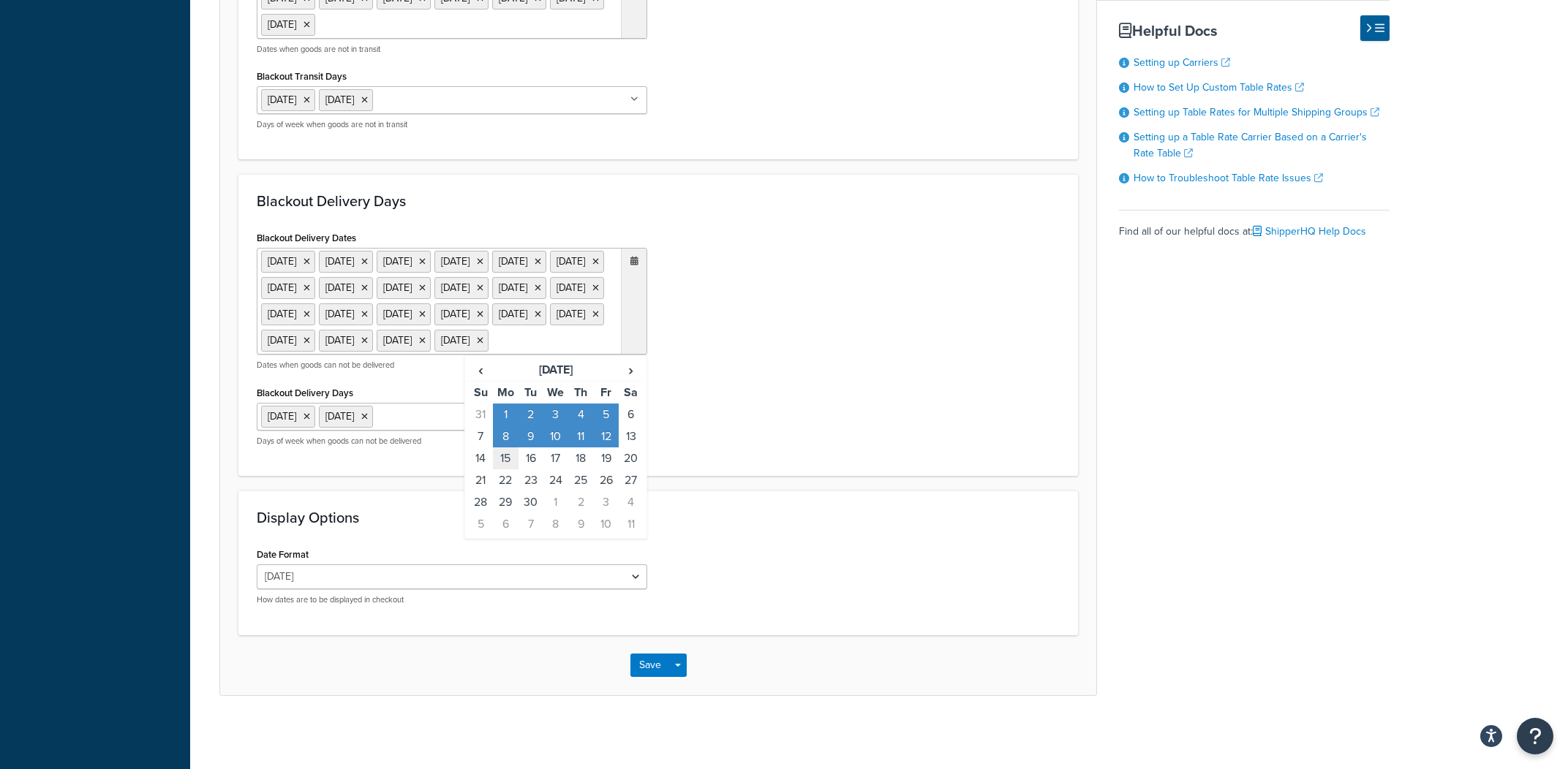
click at [513, 469] on td "15" at bounding box center [505, 459] width 25 height 22
click at [506, 469] on td "15" at bounding box center [505, 459] width 25 height 22
click at [510, 469] on td "15" at bounding box center [505, 459] width 25 height 22
click at [529, 469] on td "16" at bounding box center [531, 459] width 25 height 22
click at [530, 513] on td "30" at bounding box center [531, 502] width 25 height 22
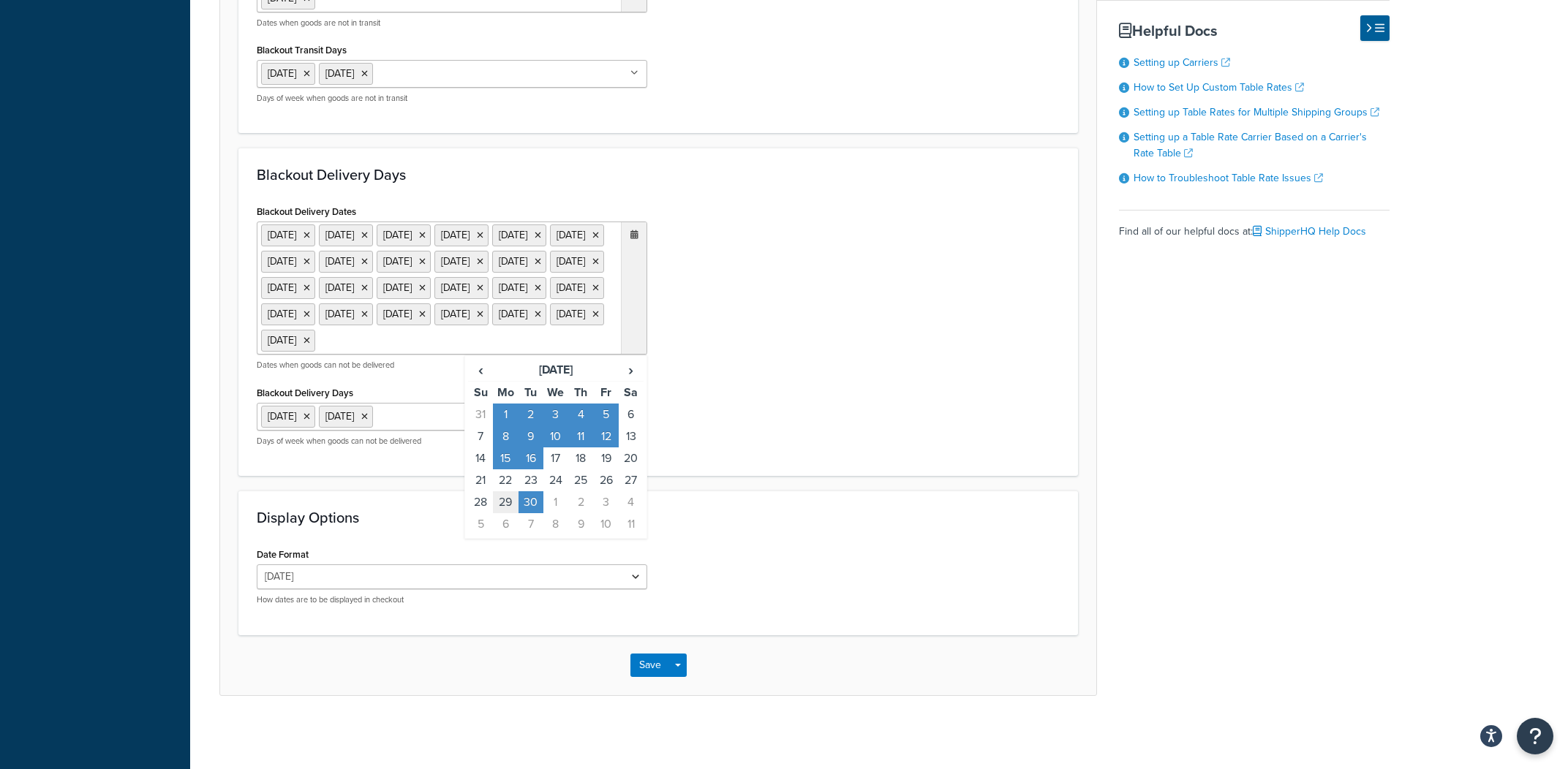
click at [509, 513] on td "29" at bounding box center [505, 502] width 25 height 22
drag, startPoint x: 511, startPoint y: 567, endPoint x: 554, endPoint y: 562, distance: 43.3
click at [510, 491] on td "22" at bounding box center [505, 480] width 25 height 22
click at [529, 491] on td "23" at bounding box center [531, 480] width 25 height 22
drag, startPoint x: 546, startPoint y: 567, endPoint x: 562, endPoint y: 565, distance: 16.1
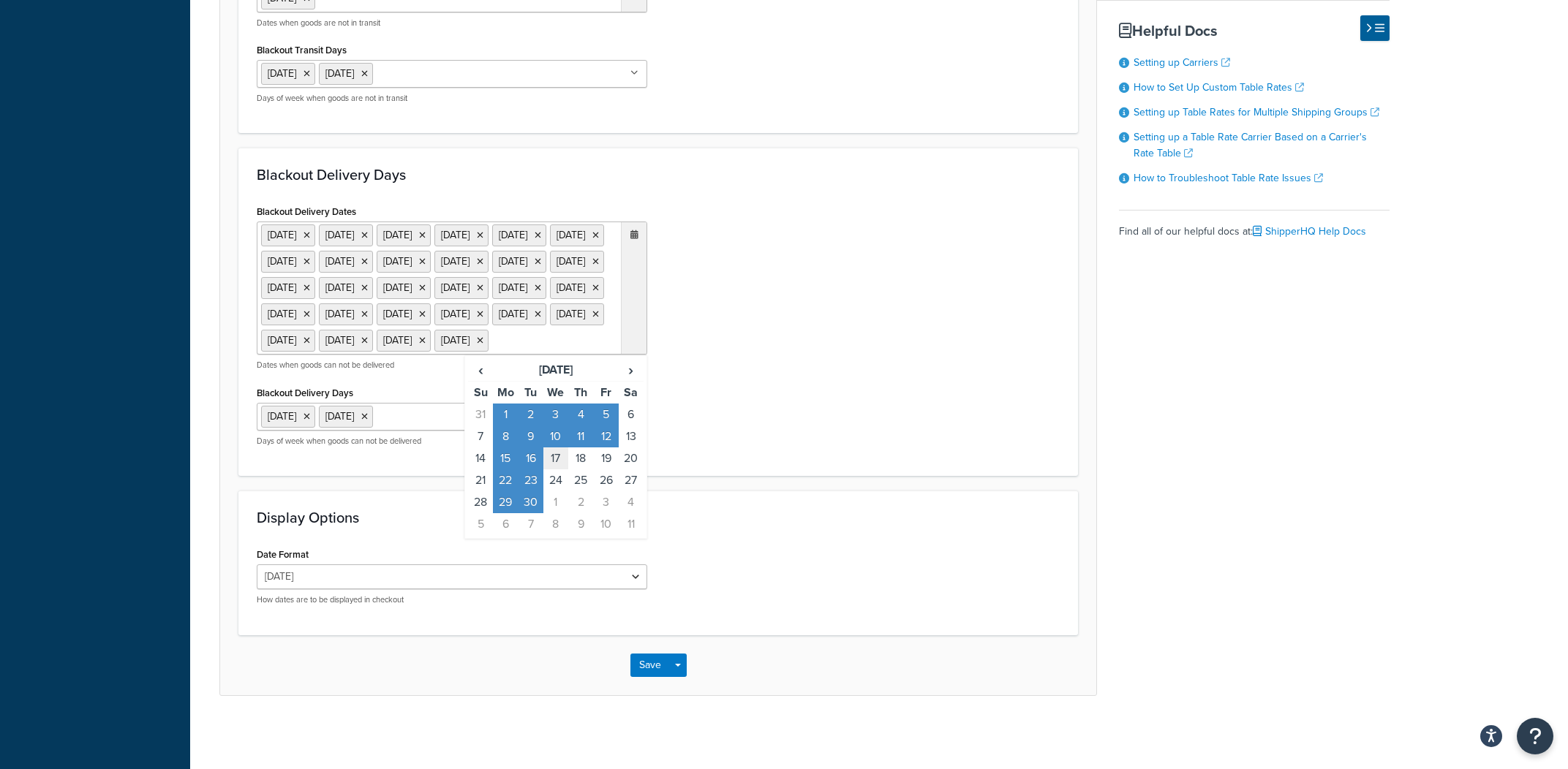
click at [546, 491] on td "24" at bounding box center [556, 480] width 25 height 22
click at [583, 491] on td "25" at bounding box center [581, 480] width 25 height 22
click at [611, 491] on td "26" at bounding box center [606, 480] width 25 height 22
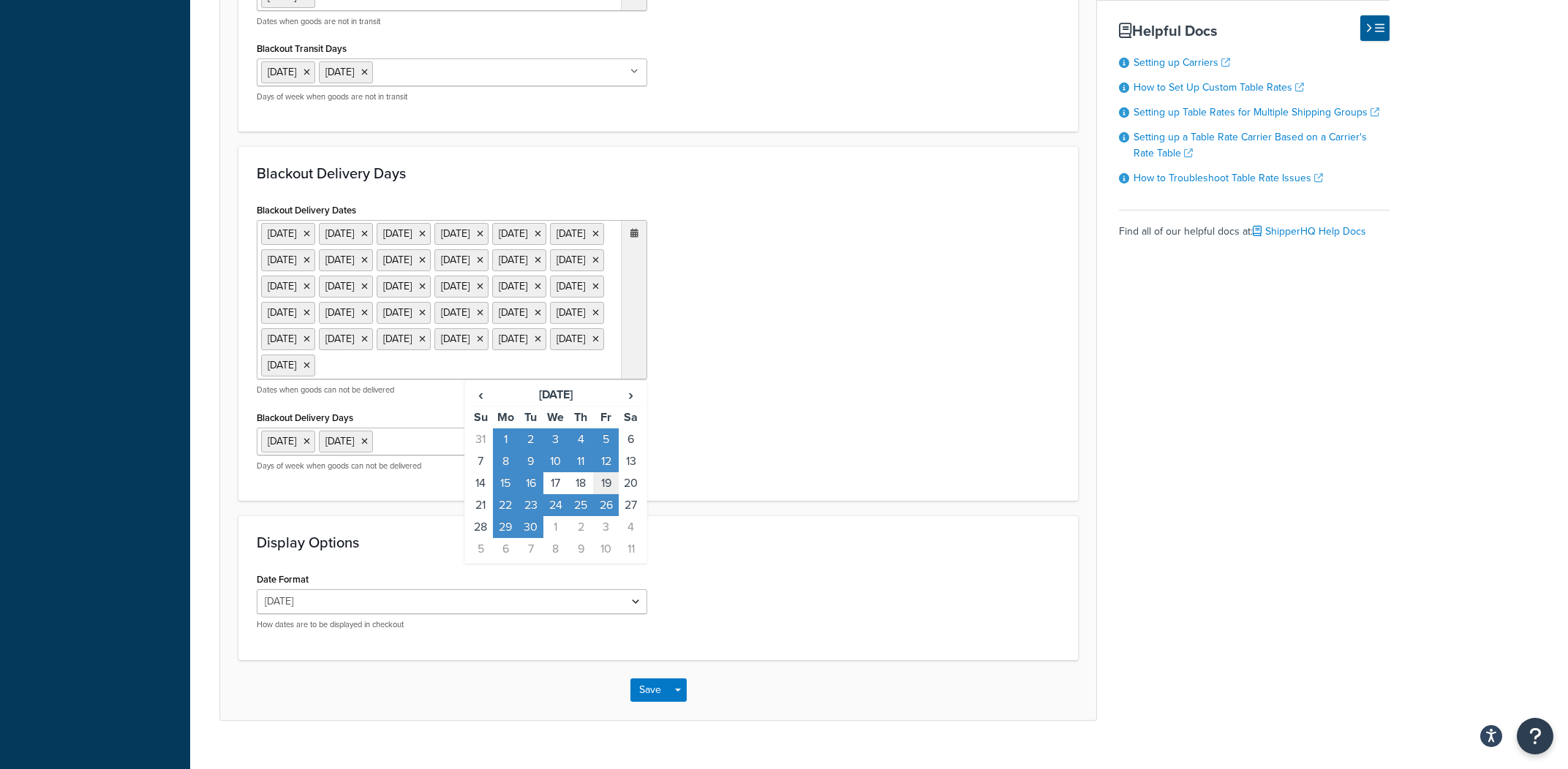
drag, startPoint x: 614, startPoint y: 575, endPoint x: 601, endPoint y: 575, distance: 13.0
click at [614, 494] on td "19" at bounding box center [606, 483] width 25 height 22
click at [579, 494] on td "18" at bounding box center [581, 483] width 25 height 22
click at [554, 494] on td "17" at bounding box center [556, 483] width 25 height 22
click at [846, 482] on div "Blackout Delivery Dates 1 Sep 2025 2 Sep 2025 3 Sep 2025 4 Sep 2025 5 Sep 2025 …" at bounding box center [658, 341] width 825 height 283
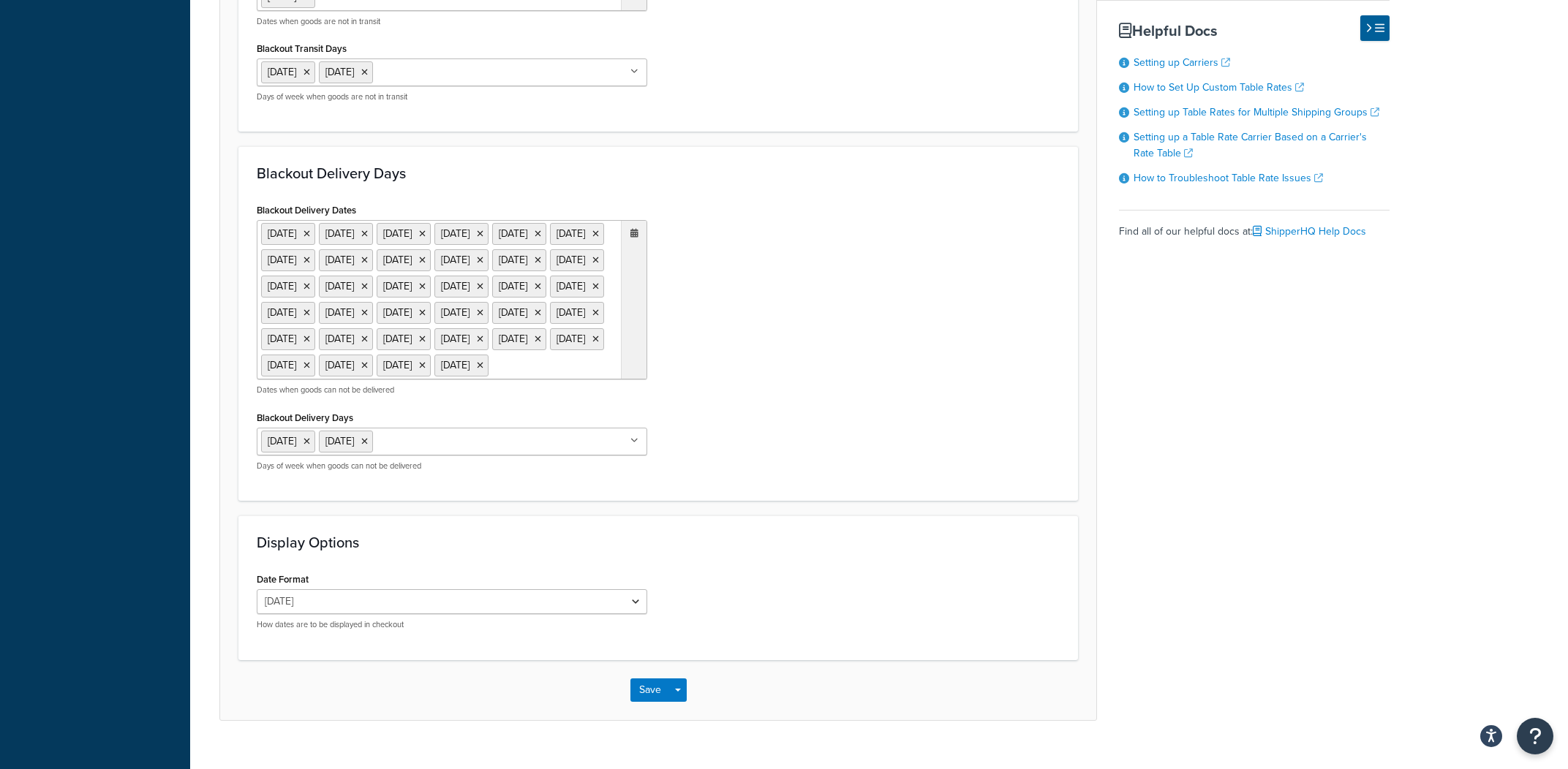
scroll to position [1195, 0]
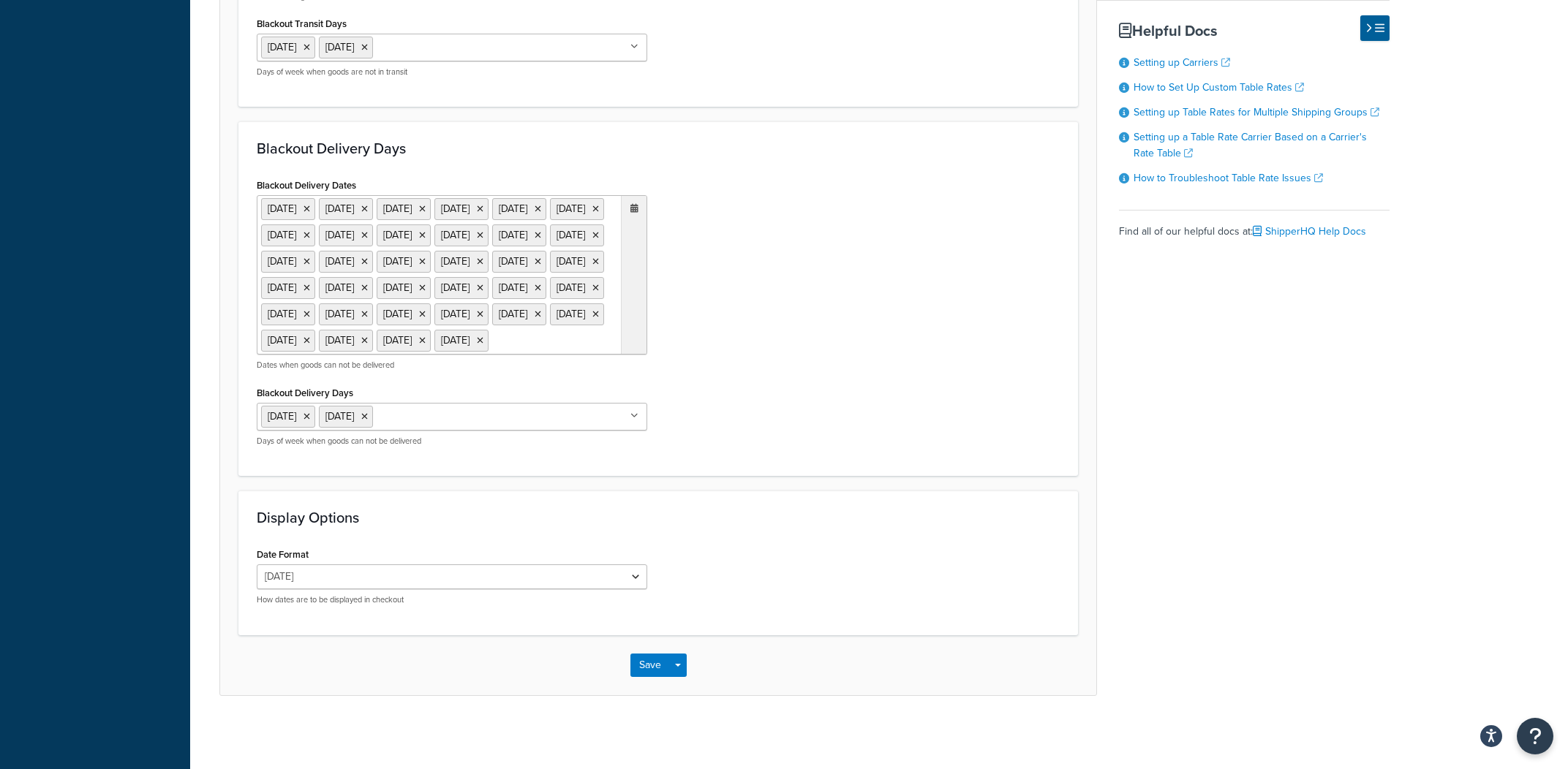
drag, startPoint x: 698, startPoint y: 665, endPoint x: 674, endPoint y: 680, distance: 28.3
click at [697, 665] on div "Save Save Dropdown Save and Edit" at bounding box center [658, 666] width 876 height 60
click at [693, 665] on div "Save Save Dropdown Save and Edit" at bounding box center [658, 666] width 876 height 60
click at [688, 666] on div "Save Save Dropdown Save and Edit" at bounding box center [658, 666] width 876 height 60
click at [685, 672] on button "Save Dropdown" at bounding box center [678, 666] width 18 height 23
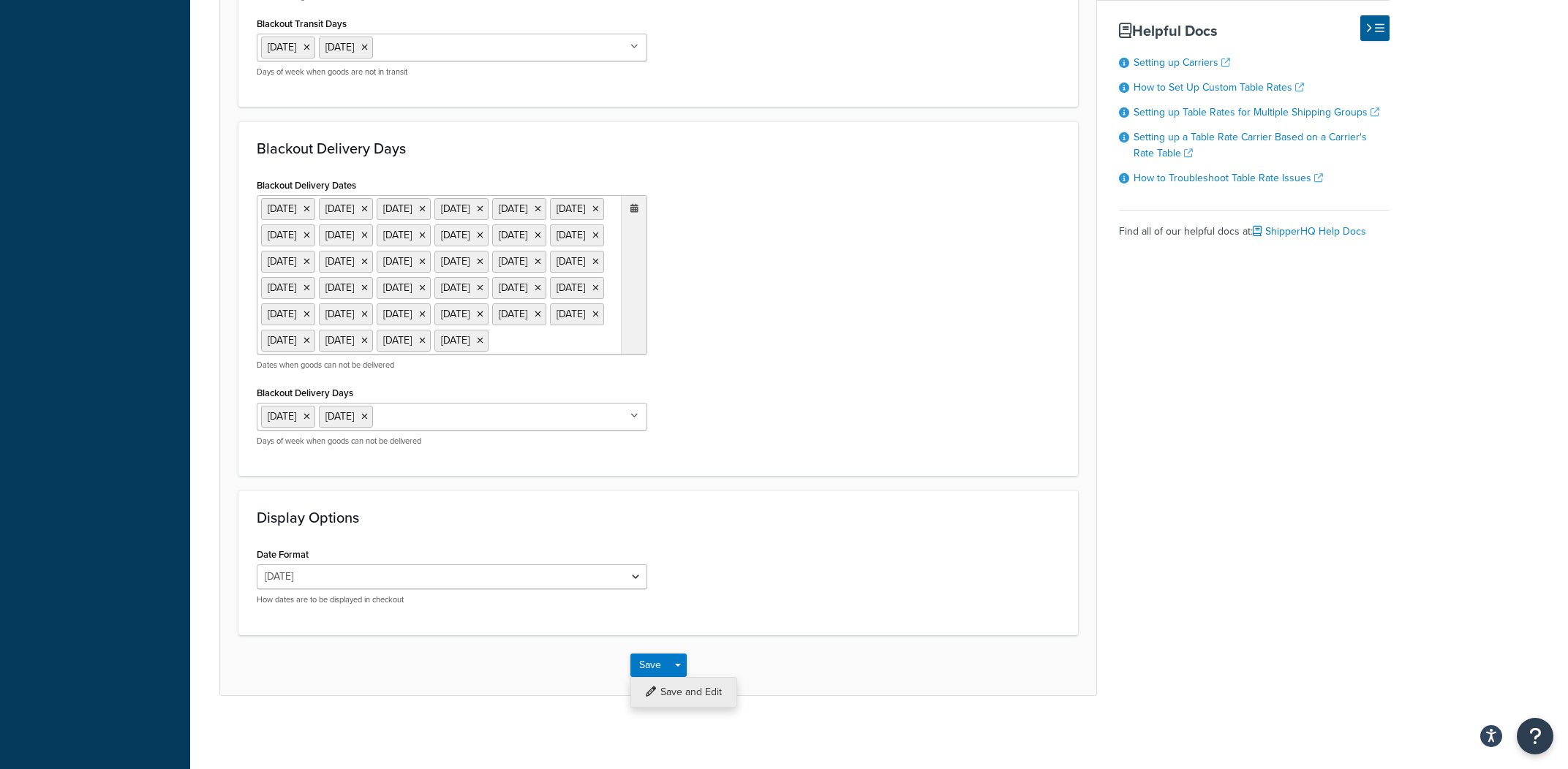
click at [688, 685] on button "Save and Edit" at bounding box center [684, 693] width 107 height 31
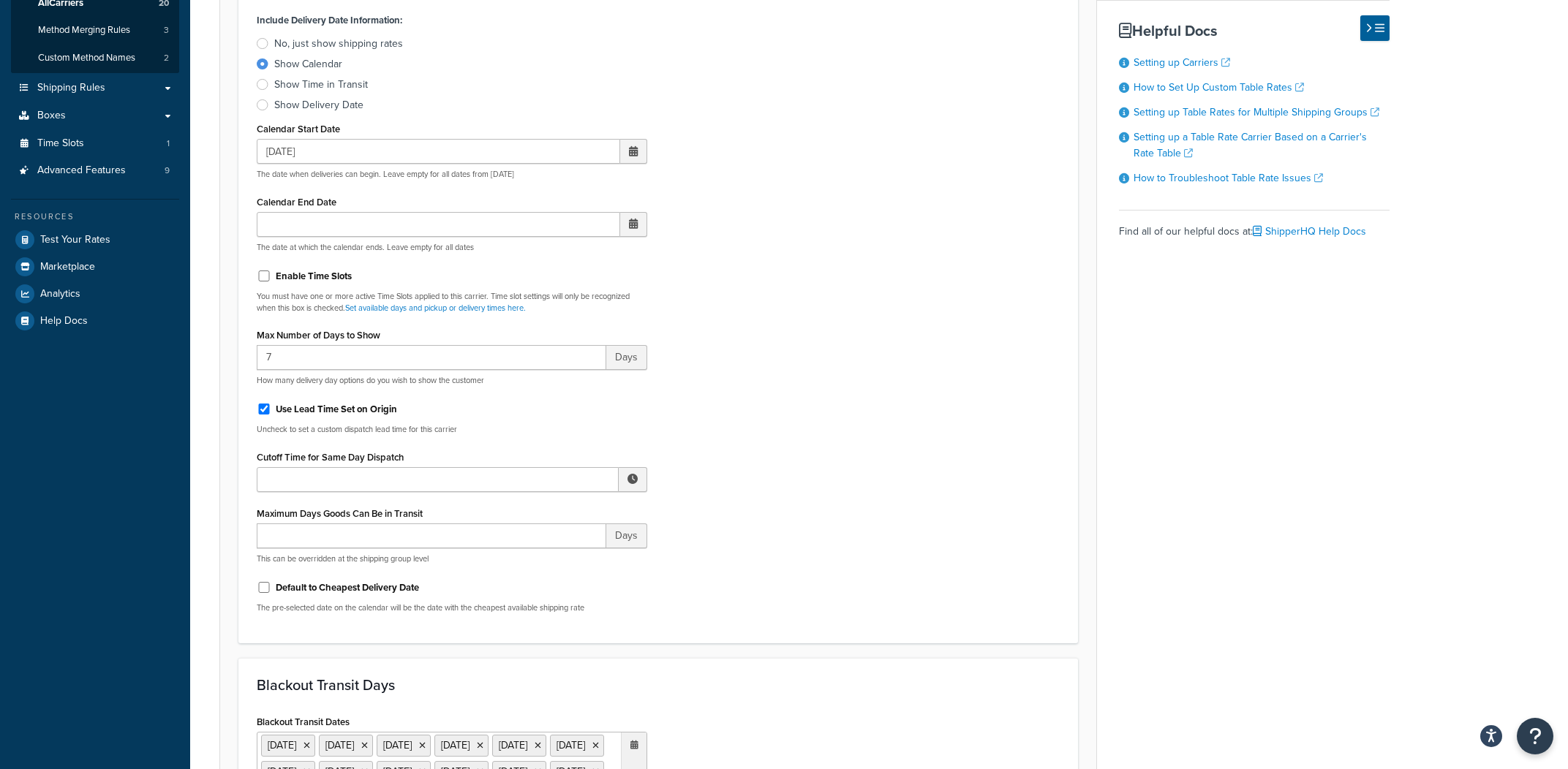
scroll to position [0, 0]
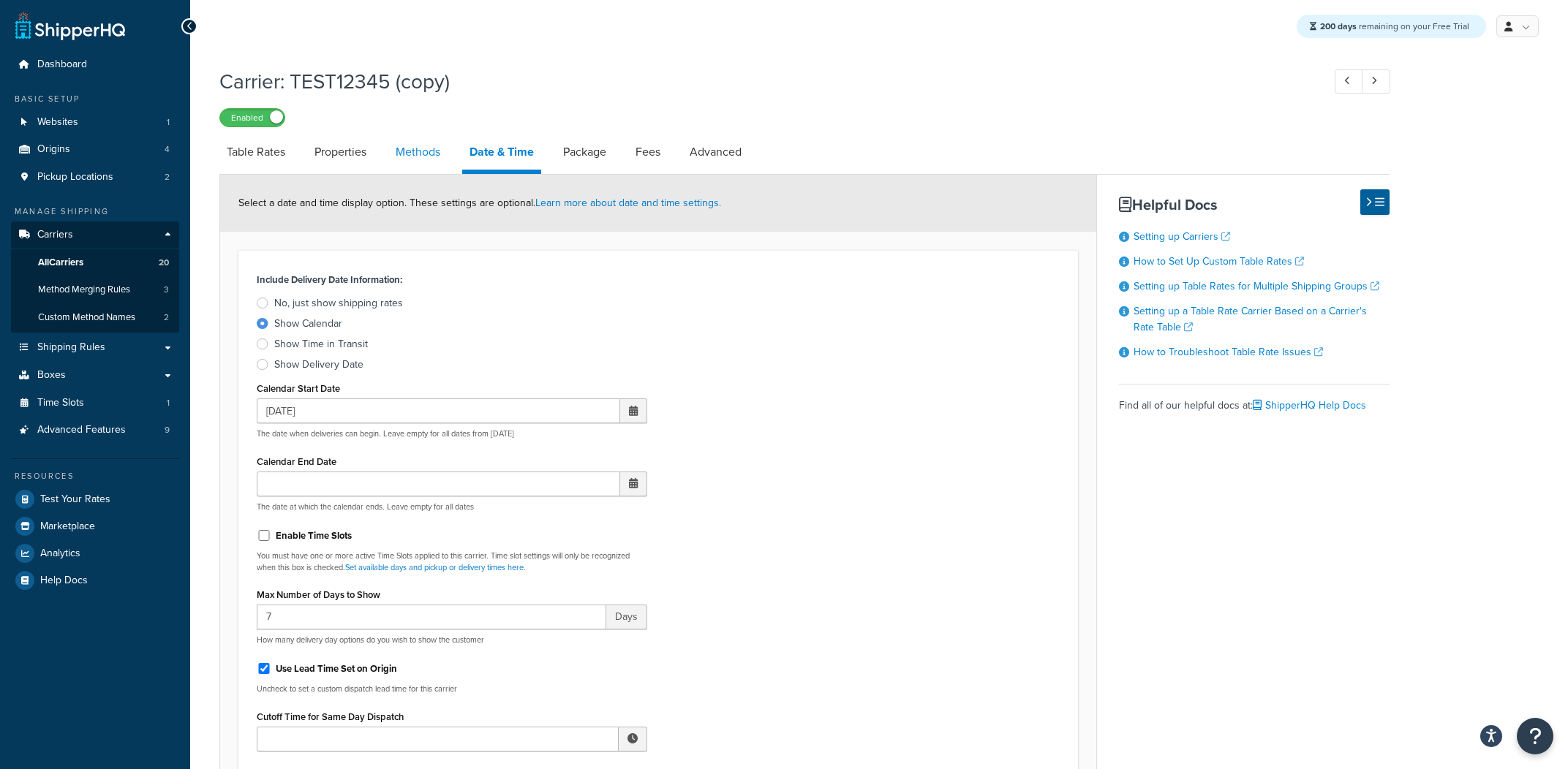
click at [407, 161] on link "Methods" at bounding box center [418, 152] width 59 height 35
select select "25"
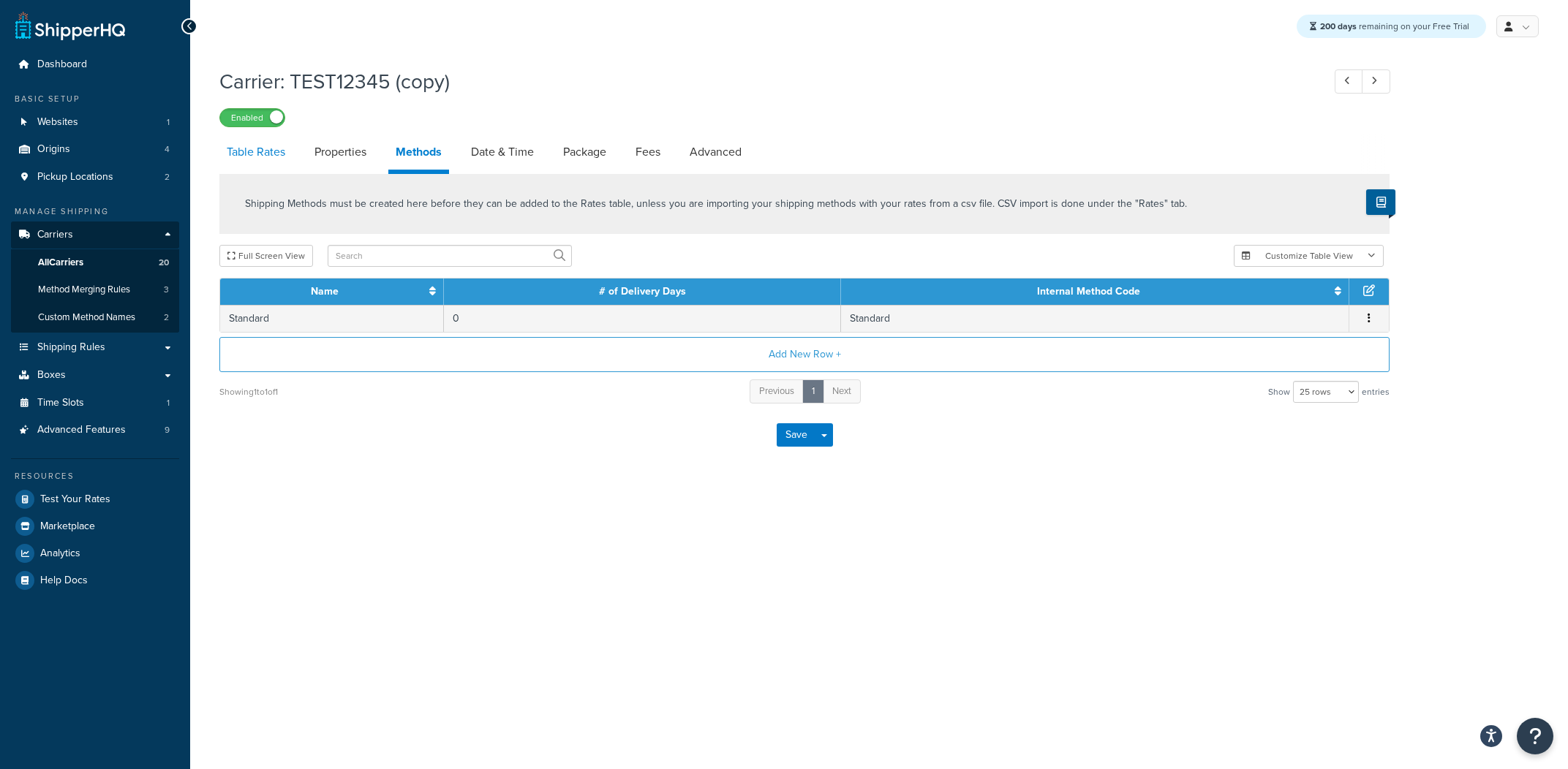
click at [268, 167] on link "Table Rates" at bounding box center [256, 152] width 73 height 35
select select "25"
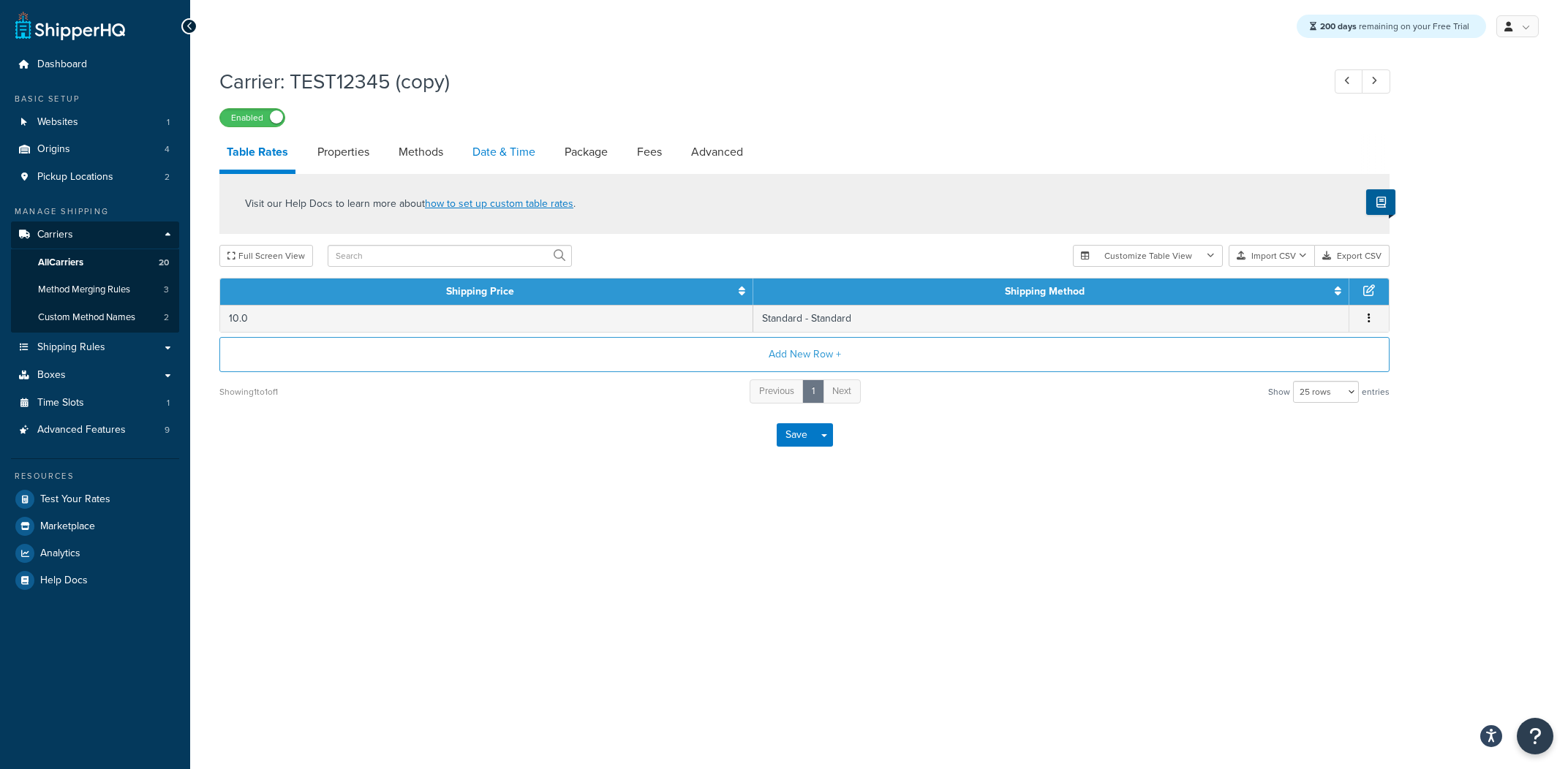
click at [504, 155] on link "Date & Time" at bounding box center [504, 152] width 78 height 35
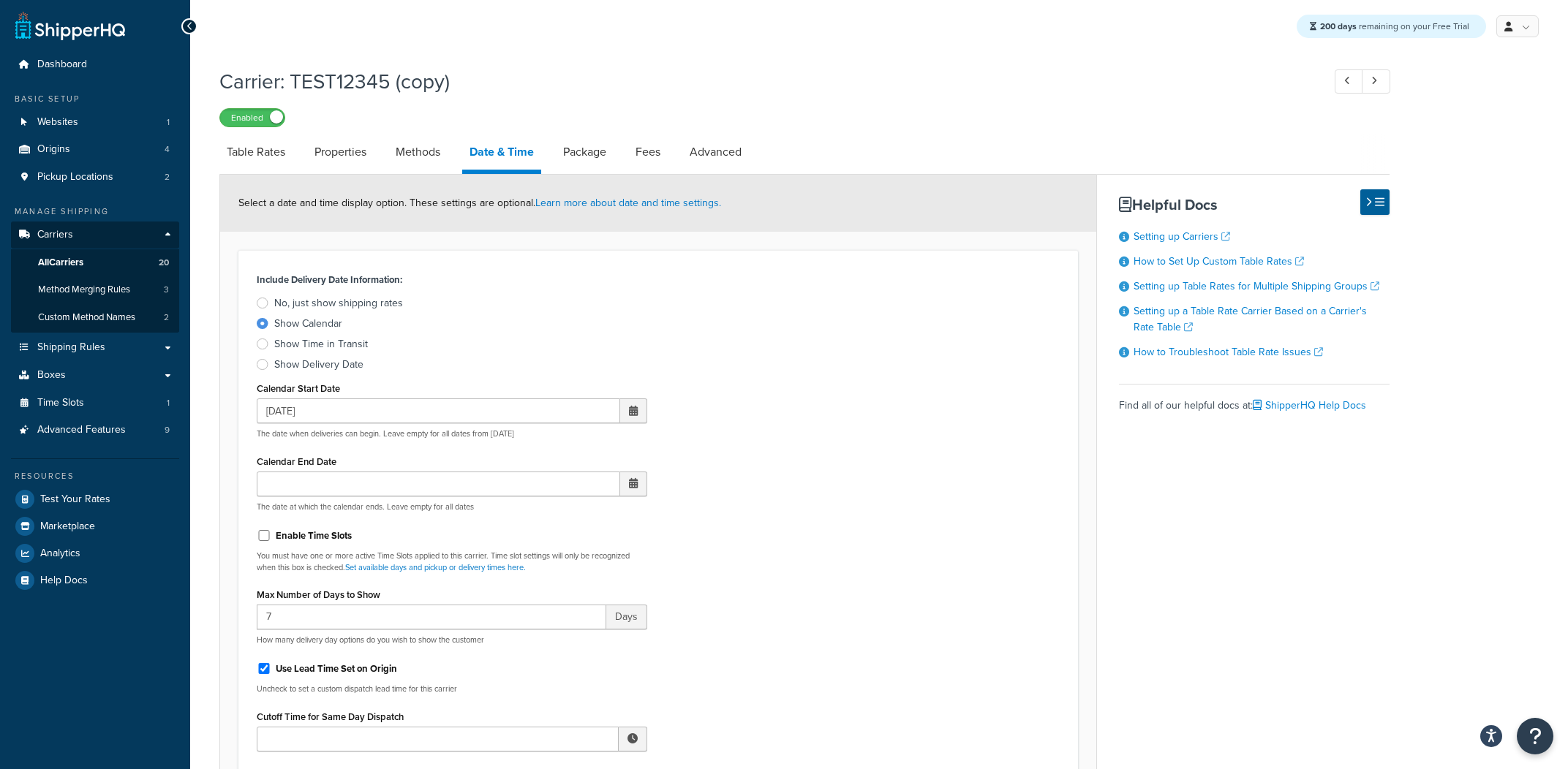
scroll to position [16, 0]
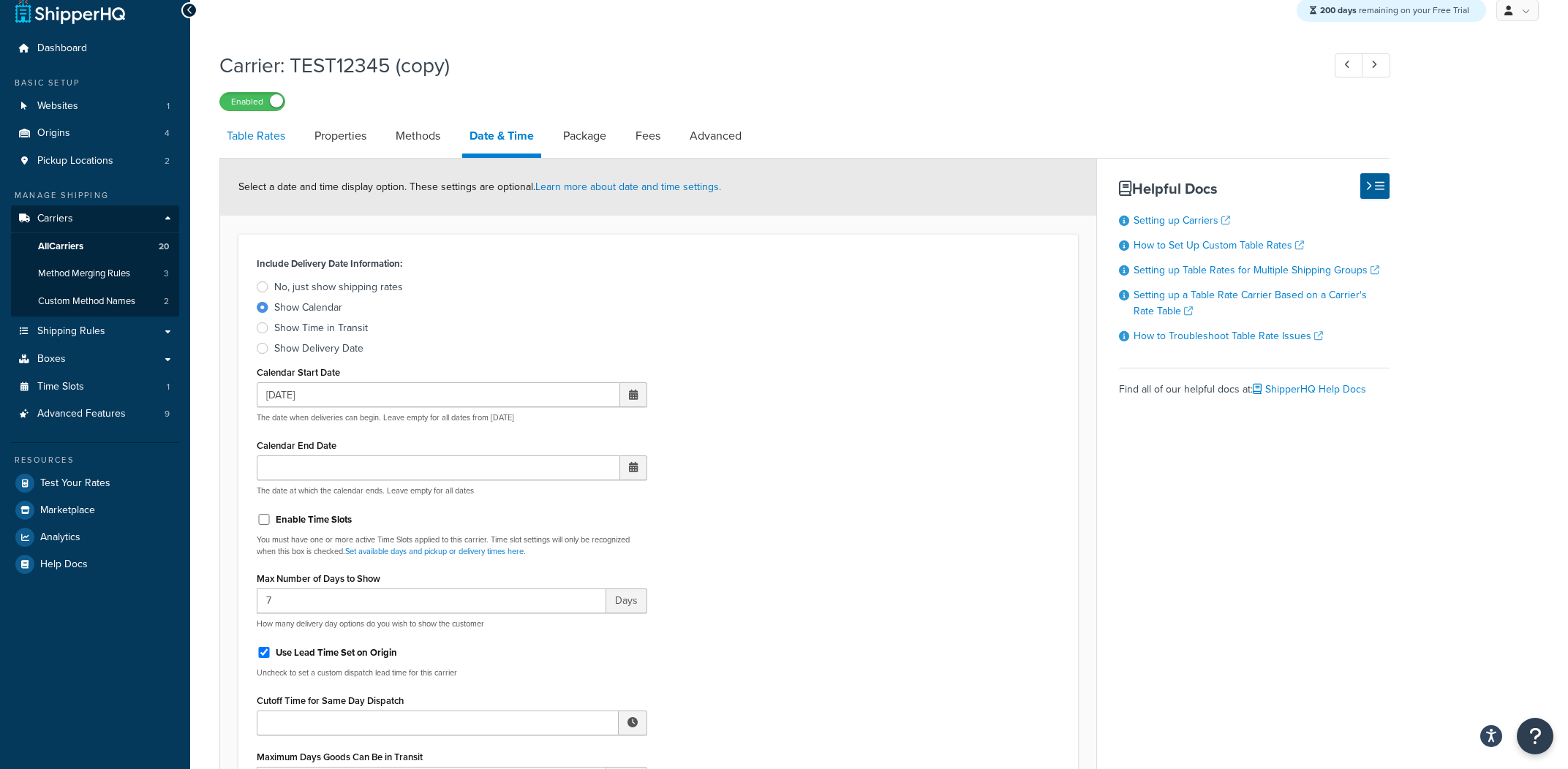
click at [275, 151] on link "Table Rates" at bounding box center [256, 136] width 73 height 35
select select "25"
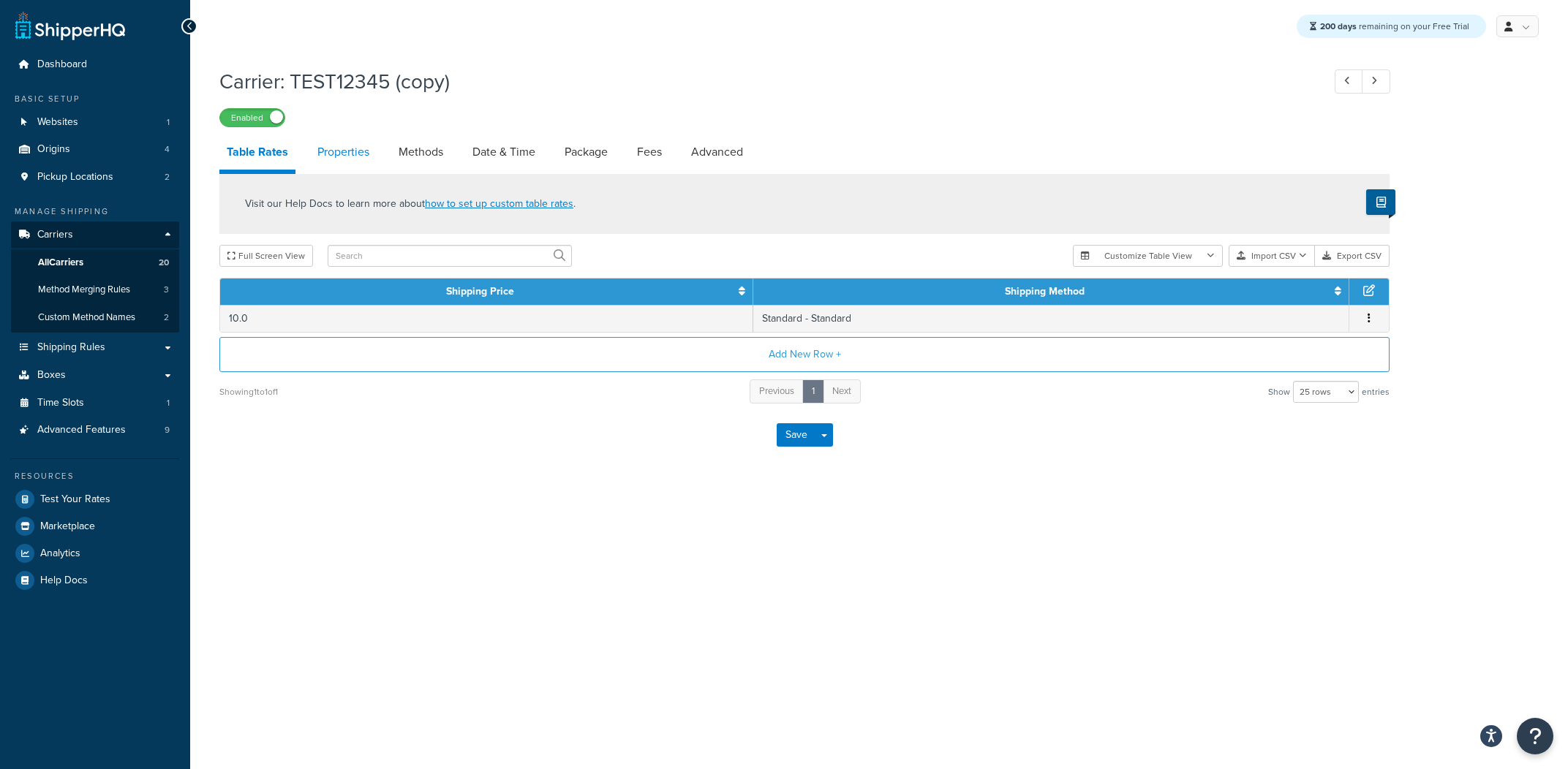
click at [363, 168] on link "Properties" at bounding box center [343, 152] width 67 height 35
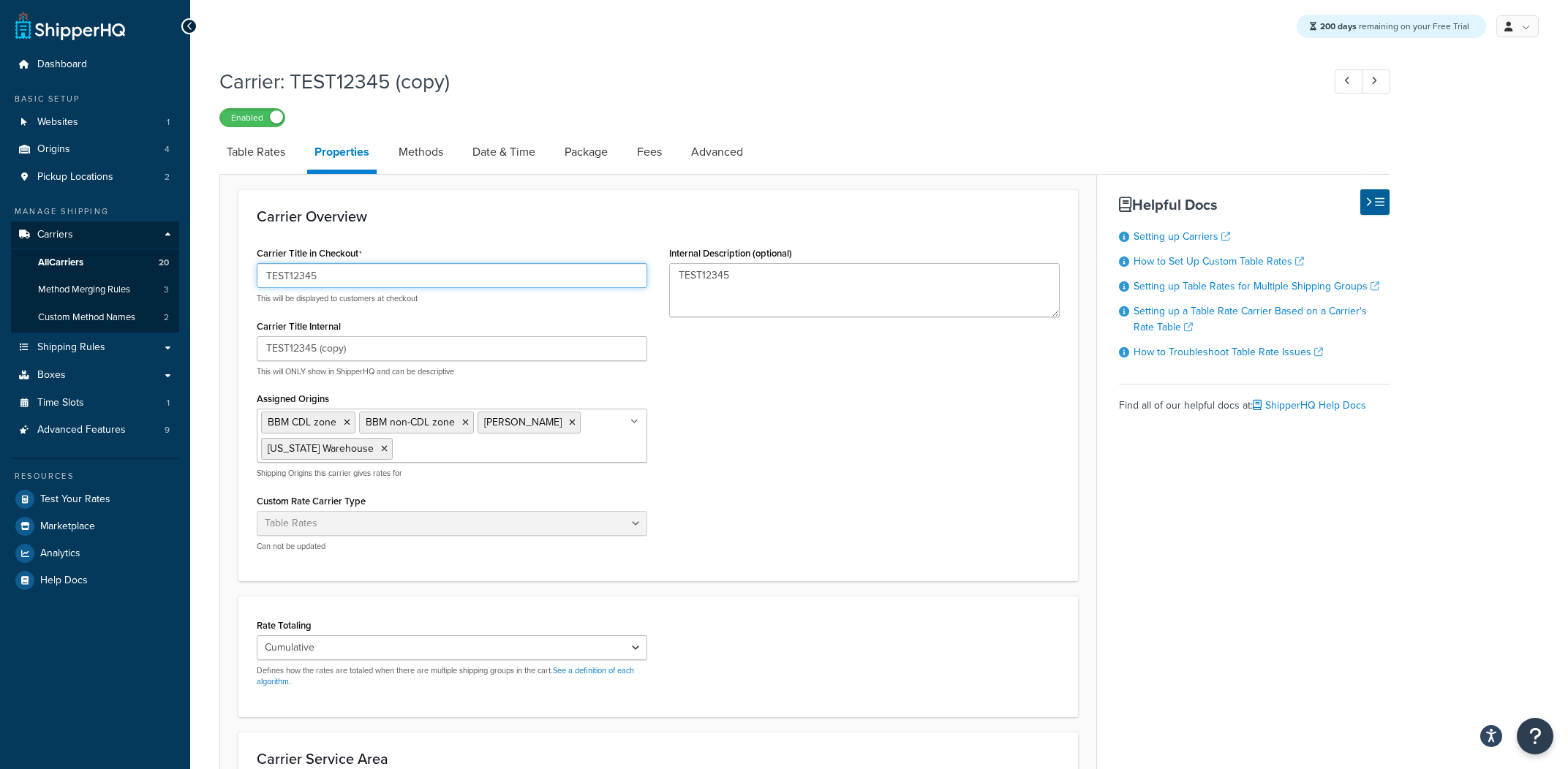
click at [334, 281] on input "TEST12345" at bounding box center [452, 276] width 391 height 25
type input "TEST123456"
click at [316, 350] on input "TEST12345 (copy)" at bounding box center [452, 349] width 391 height 25
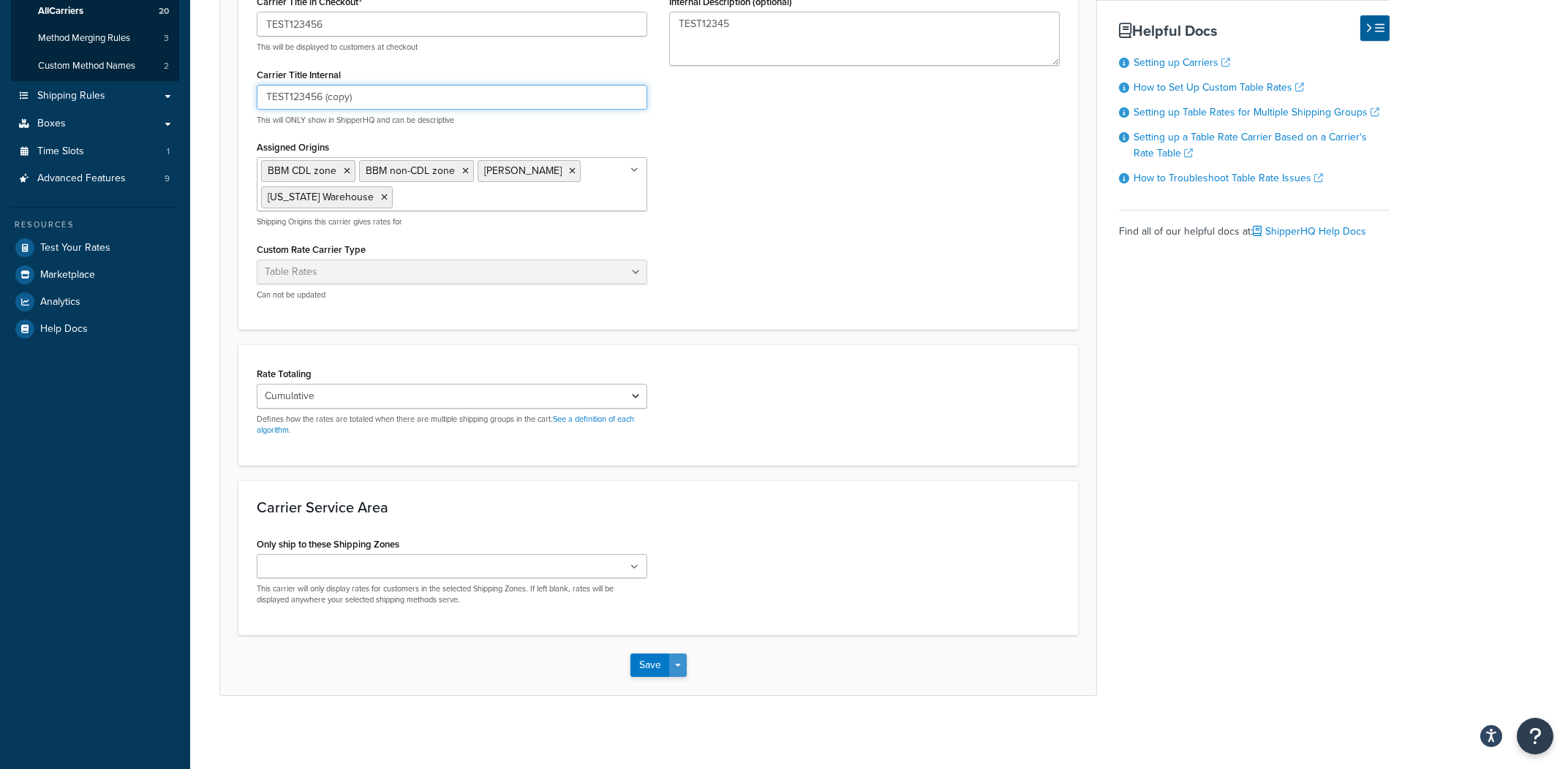
type input "TEST123456 (copy)"
click at [674, 660] on button "Save Dropdown" at bounding box center [678, 666] width 18 height 23
click at [681, 684] on button "Save and Edit" at bounding box center [684, 693] width 107 height 31
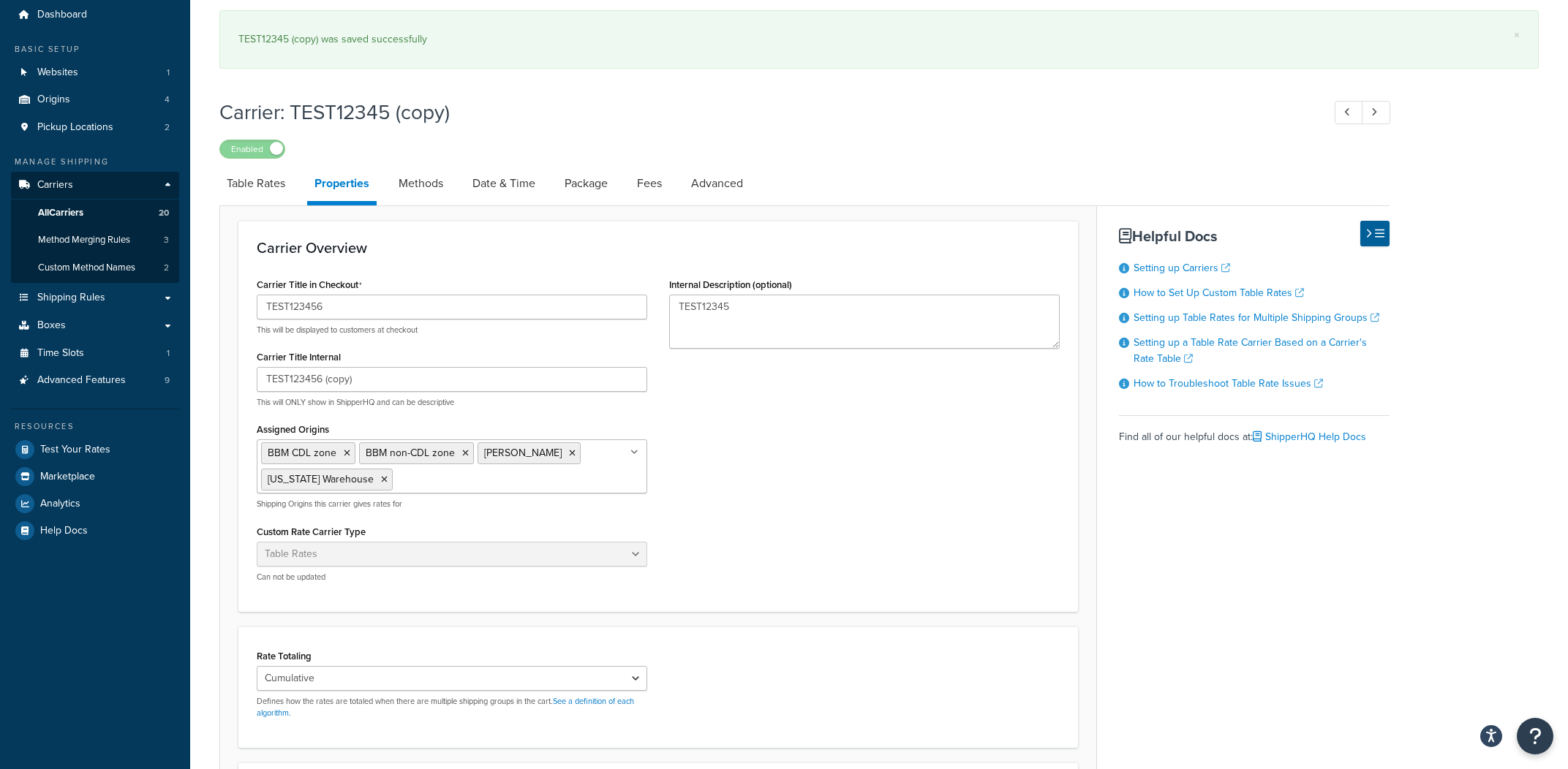
scroll to position [0, 0]
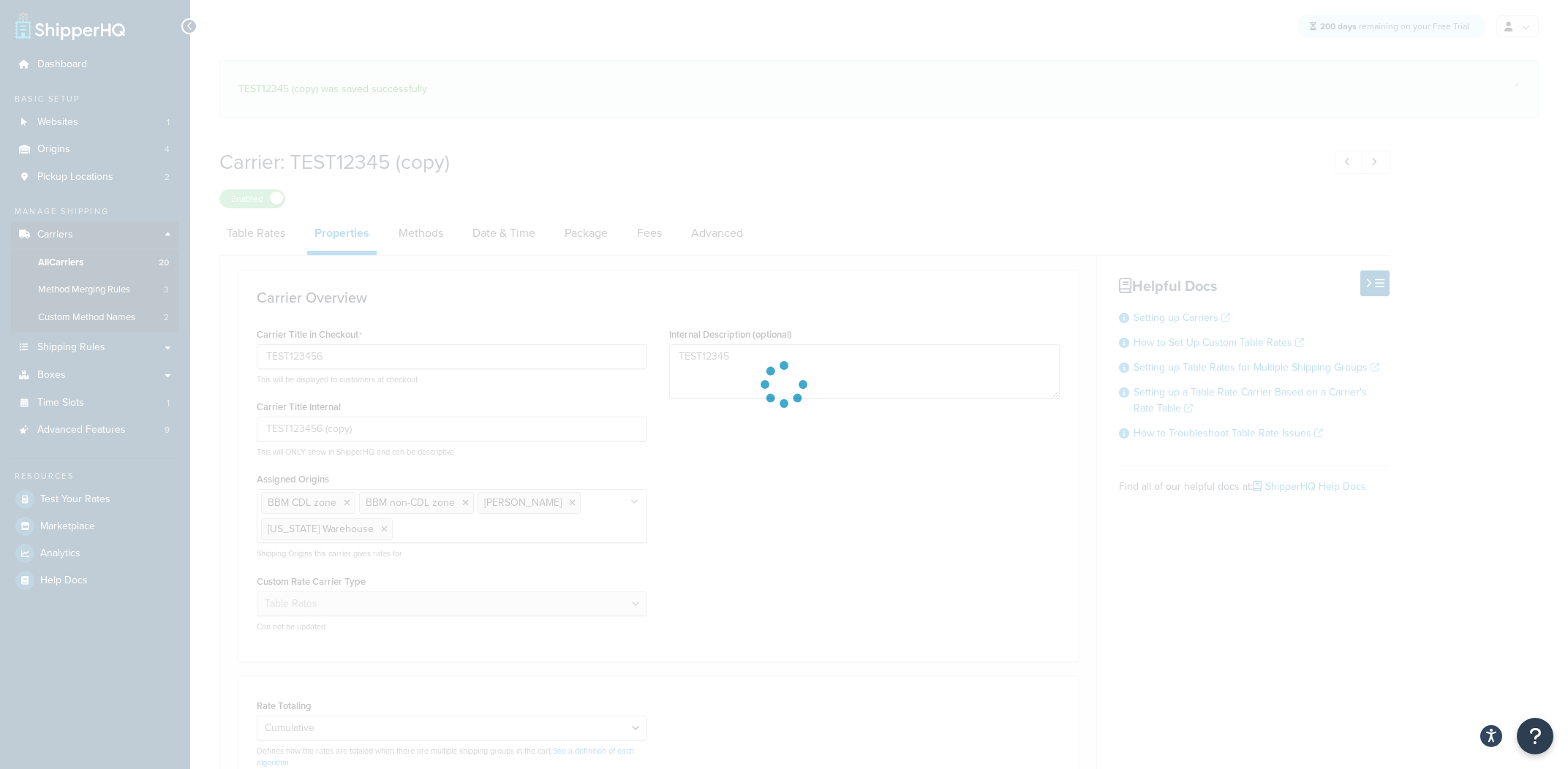
click at [474, 216] on div at bounding box center [784, 384] width 1568 height 769
click at [517, 228] on div at bounding box center [784, 384] width 1568 height 769
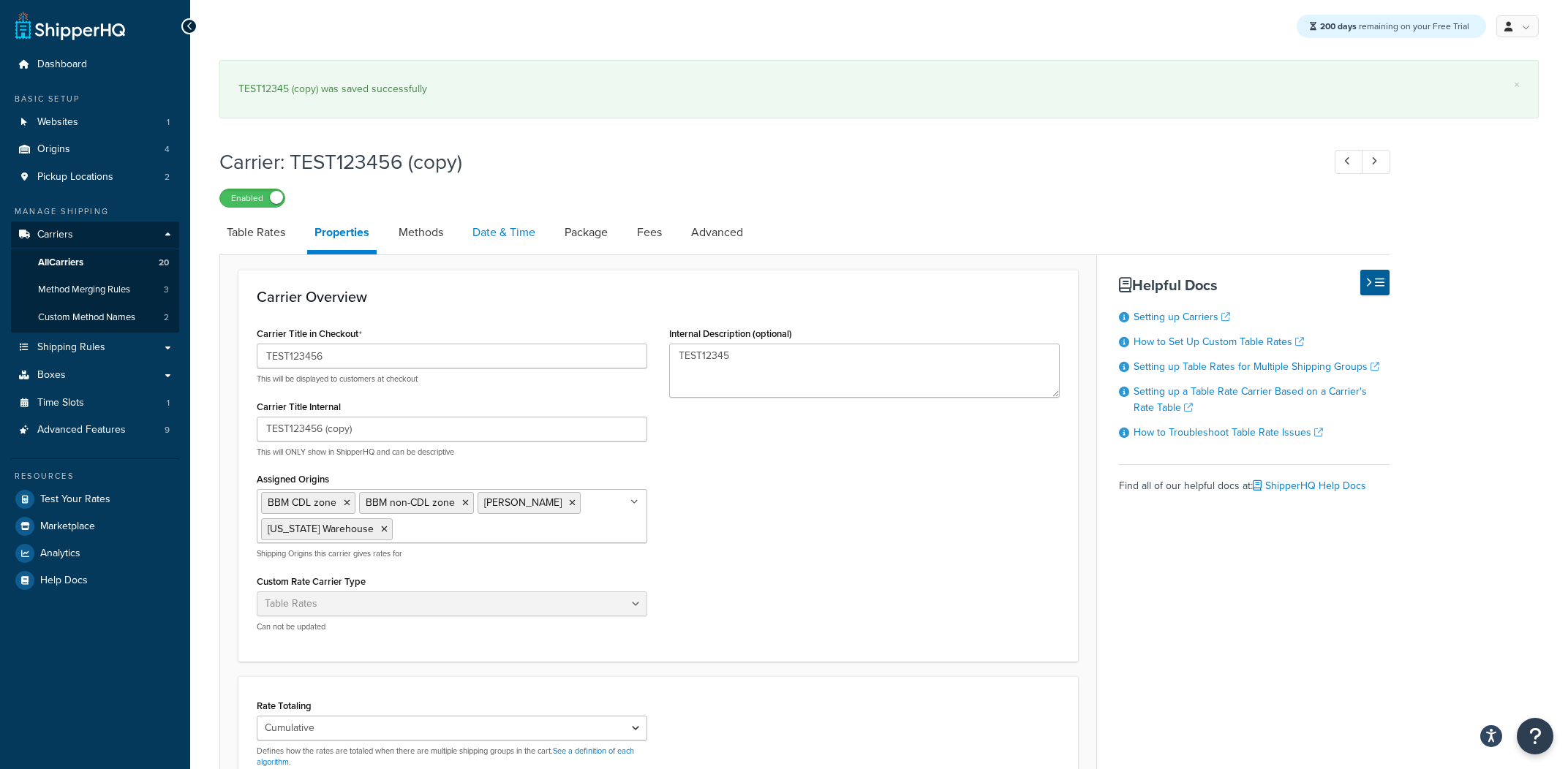
click at [494, 249] on link "Date & Time" at bounding box center [504, 232] width 78 height 35
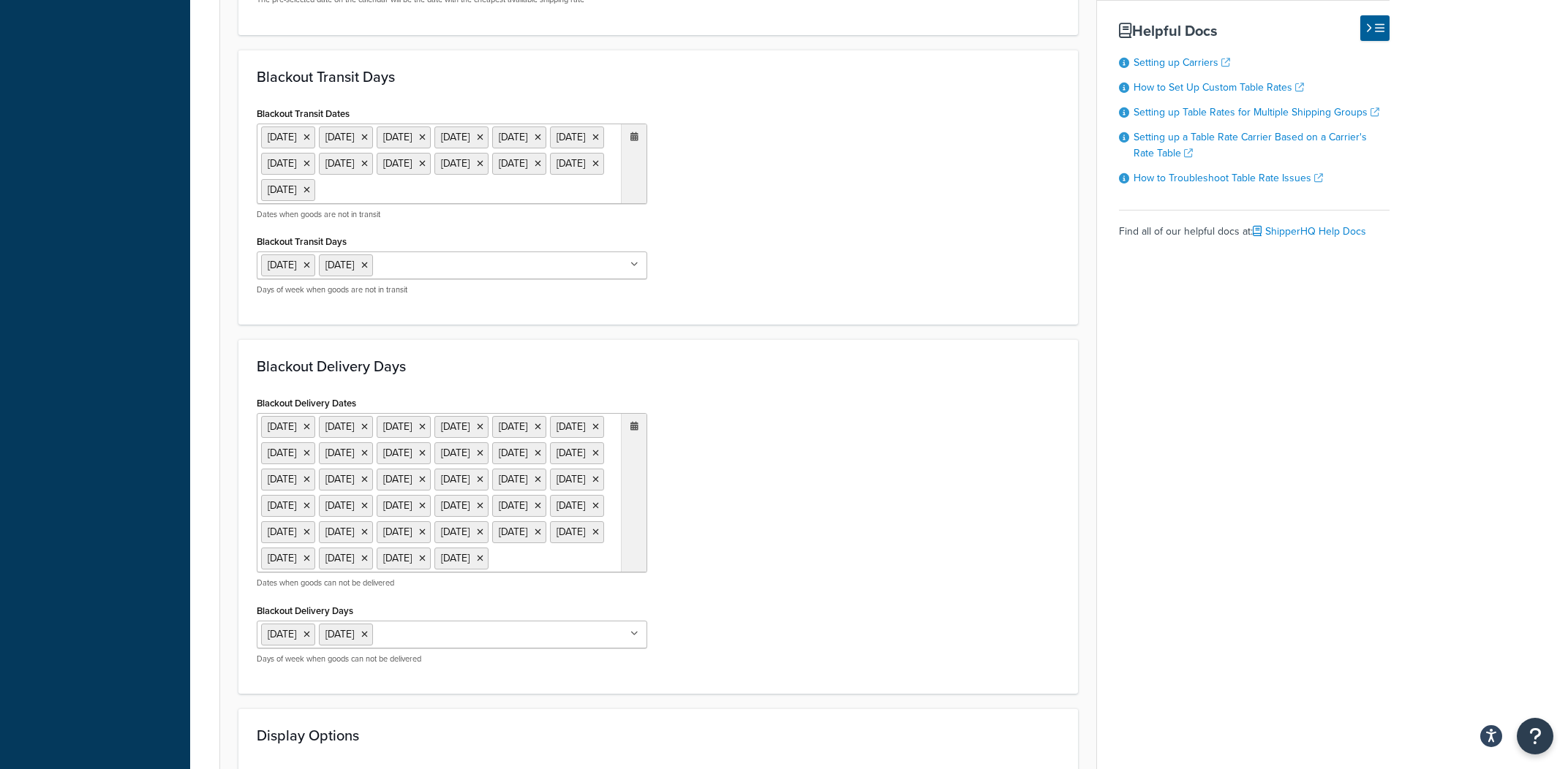
scroll to position [943, 0]
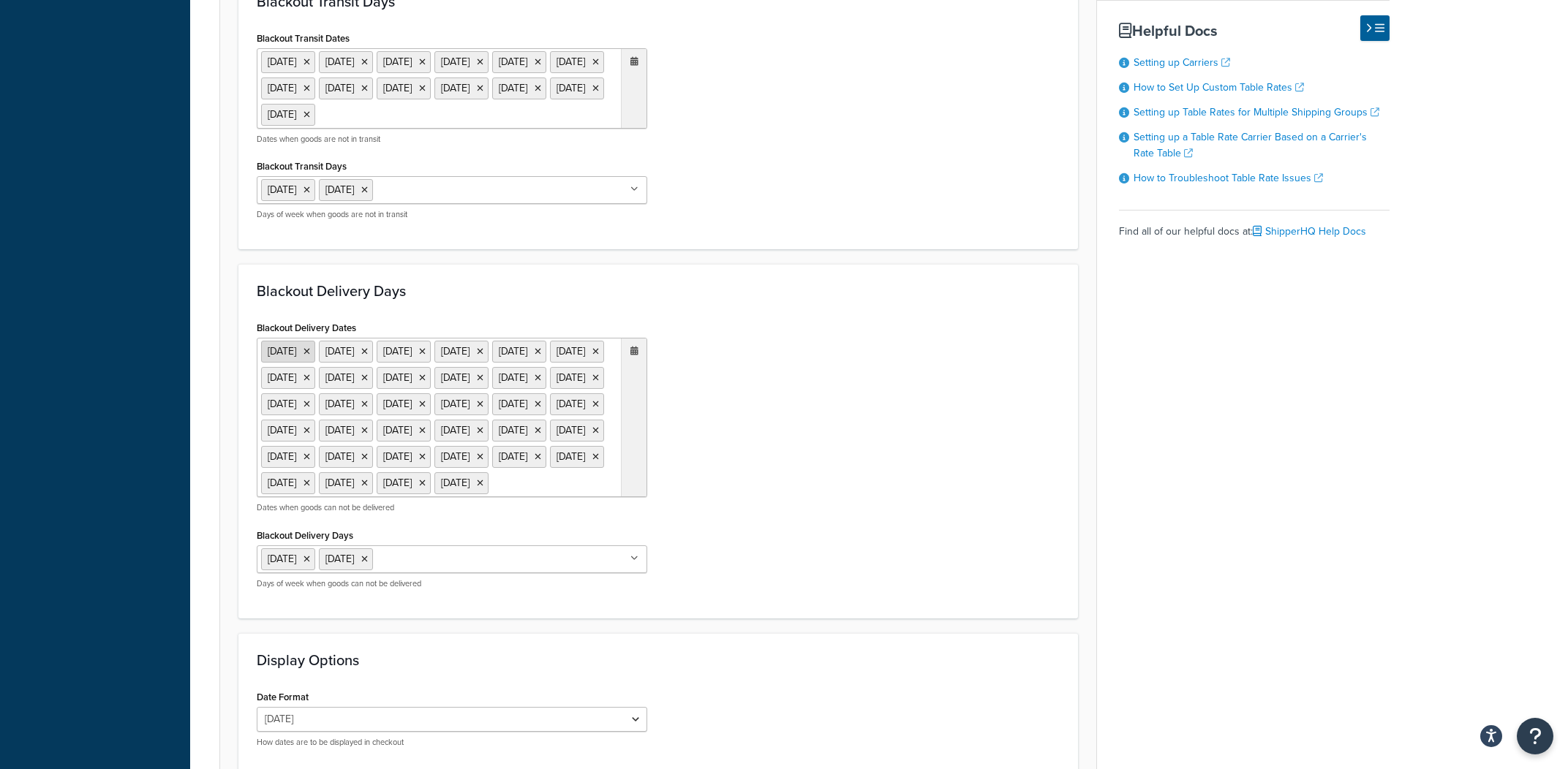
click at [310, 356] on icon at bounding box center [306, 352] width 7 height 9
click at [315, 363] on li "3 Sep 2025" at bounding box center [288, 352] width 54 height 22
click at [310, 356] on icon at bounding box center [306, 352] width 7 height 9
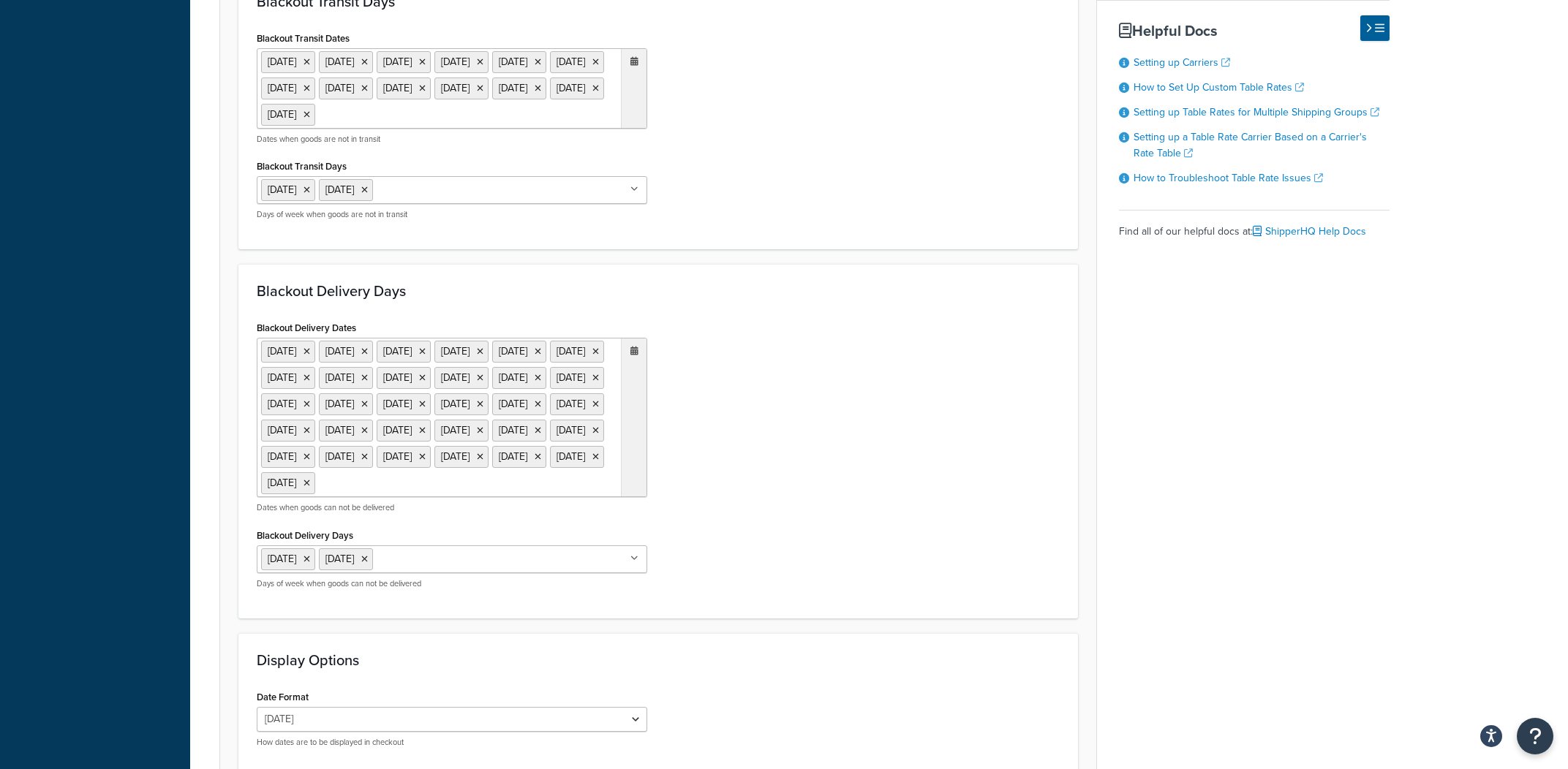
click at [310, 356] on icon at bounding box center [306, 352] width 7 height 9
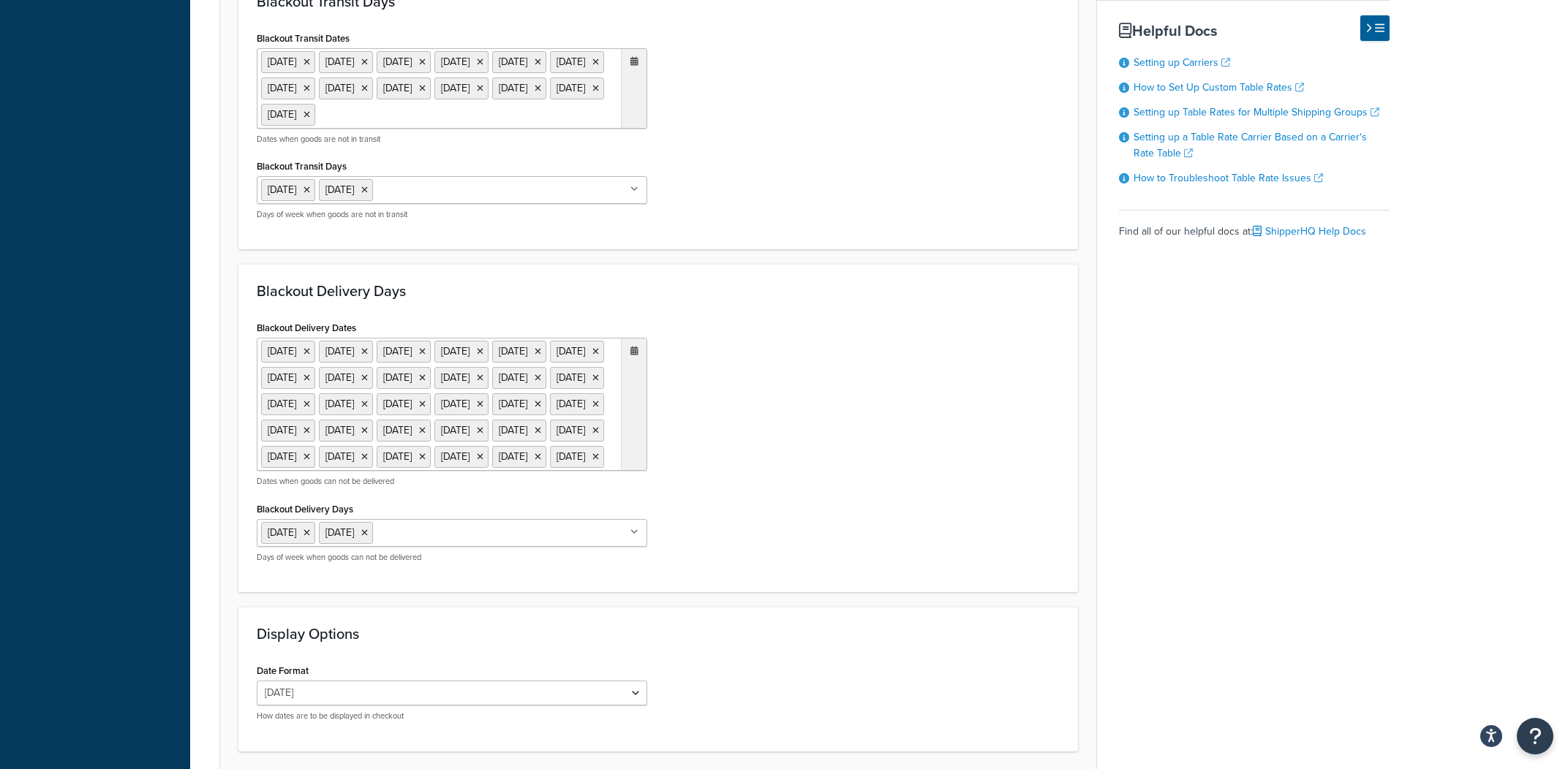
click at [310, 356] on icon at bounding box center [306, 352] width 7 height 9
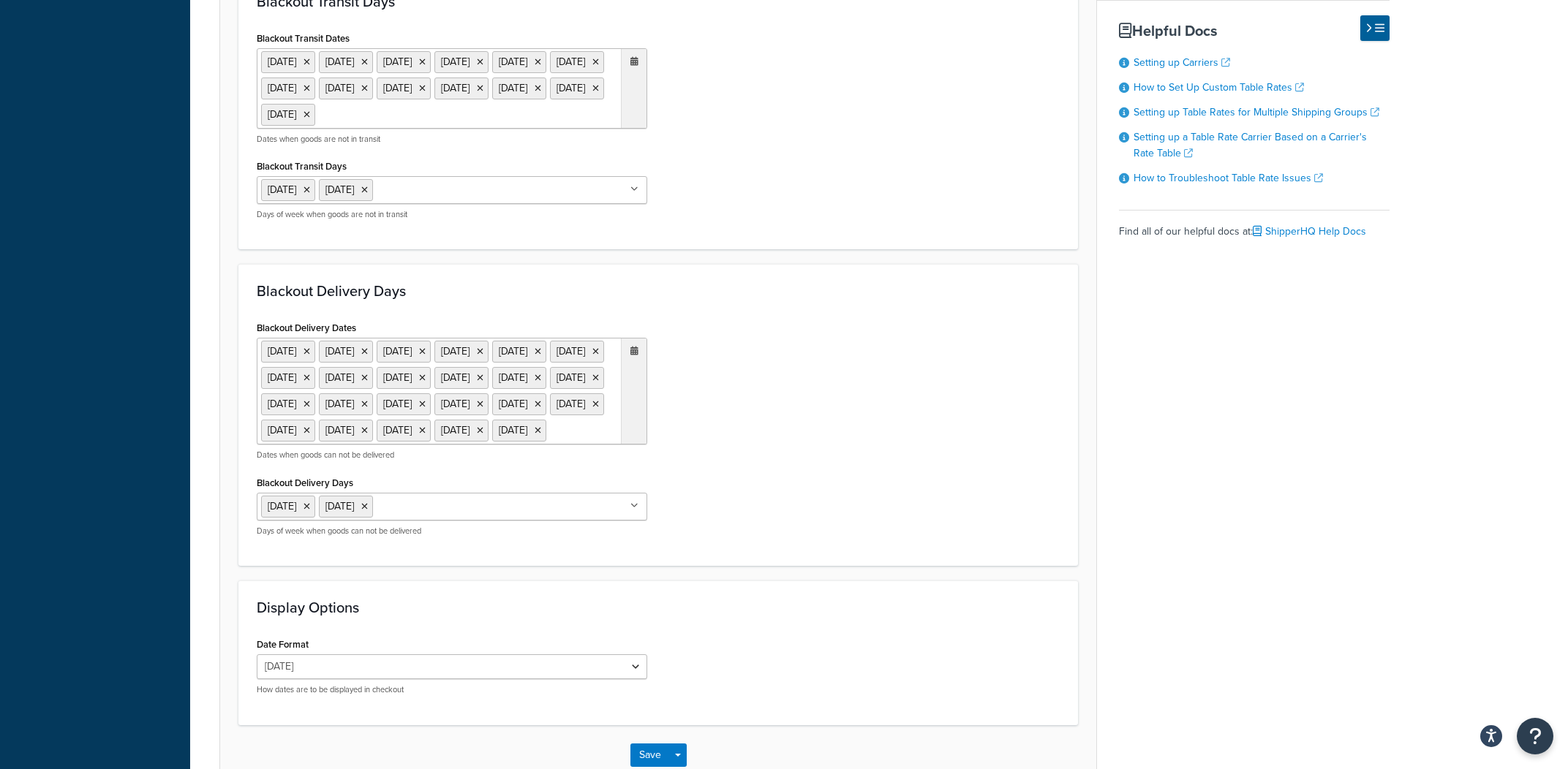
click at [310, 356] on icon at bounding box center [306, 352] width 7 height 9
click at [315, 363] on li "22 Sep 2025" at bounding box center [288, 352] width 54 height 22
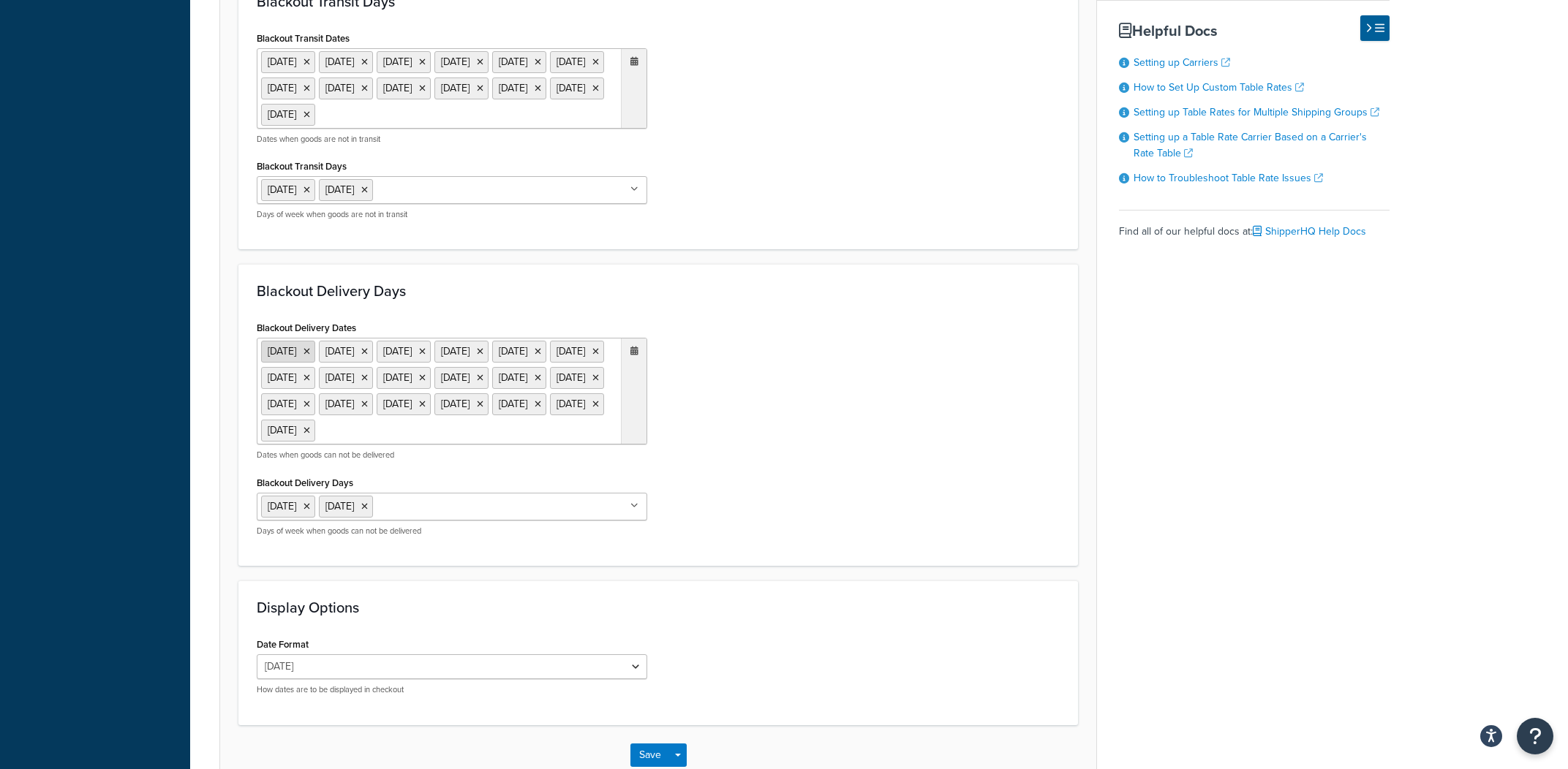
click at [310, 356] on icon at bounding box center [306, 352] width 7 height 9
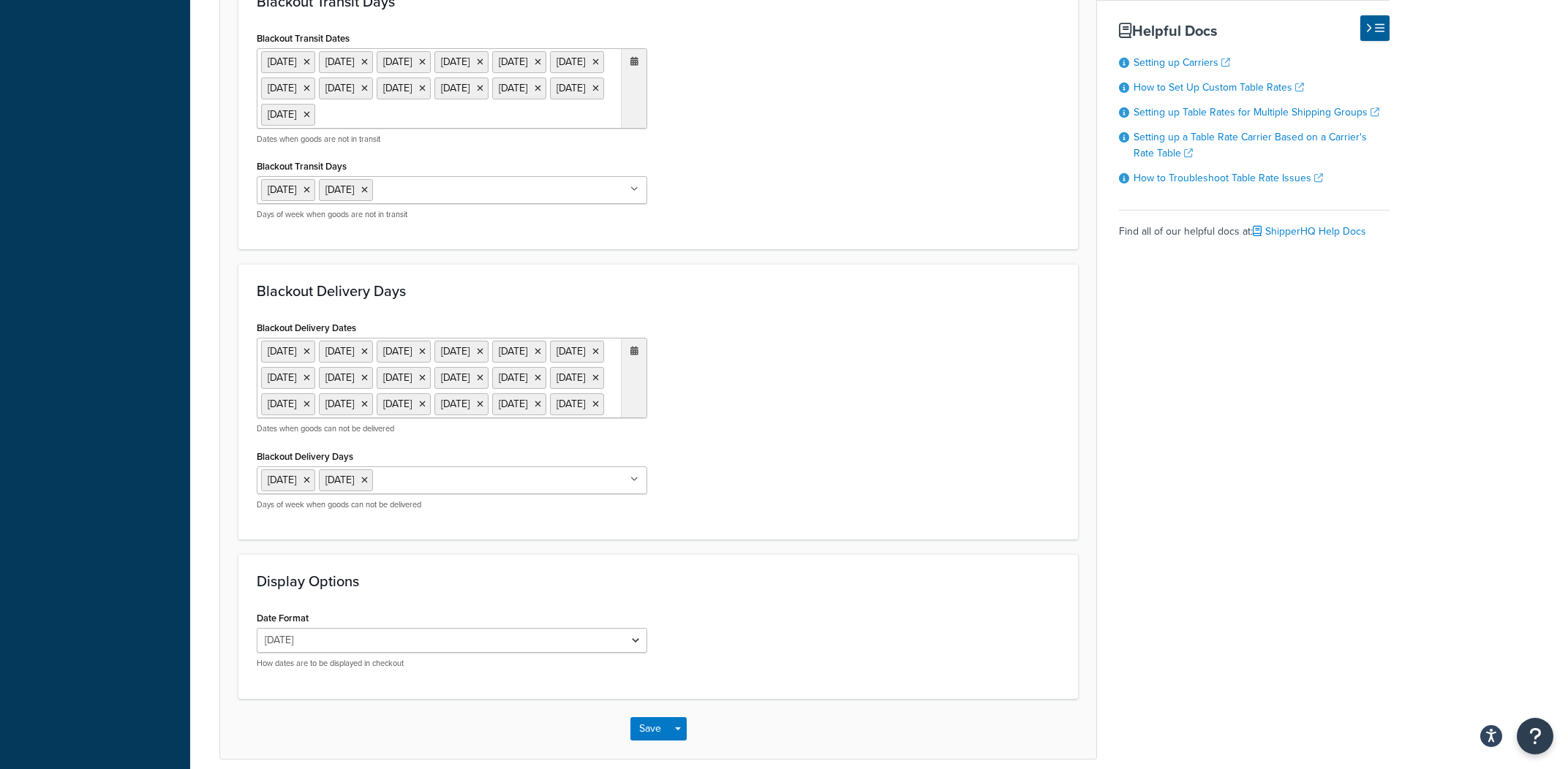
click at [310, 356] on icon at bounding box center [306, 352] width 7 height 9
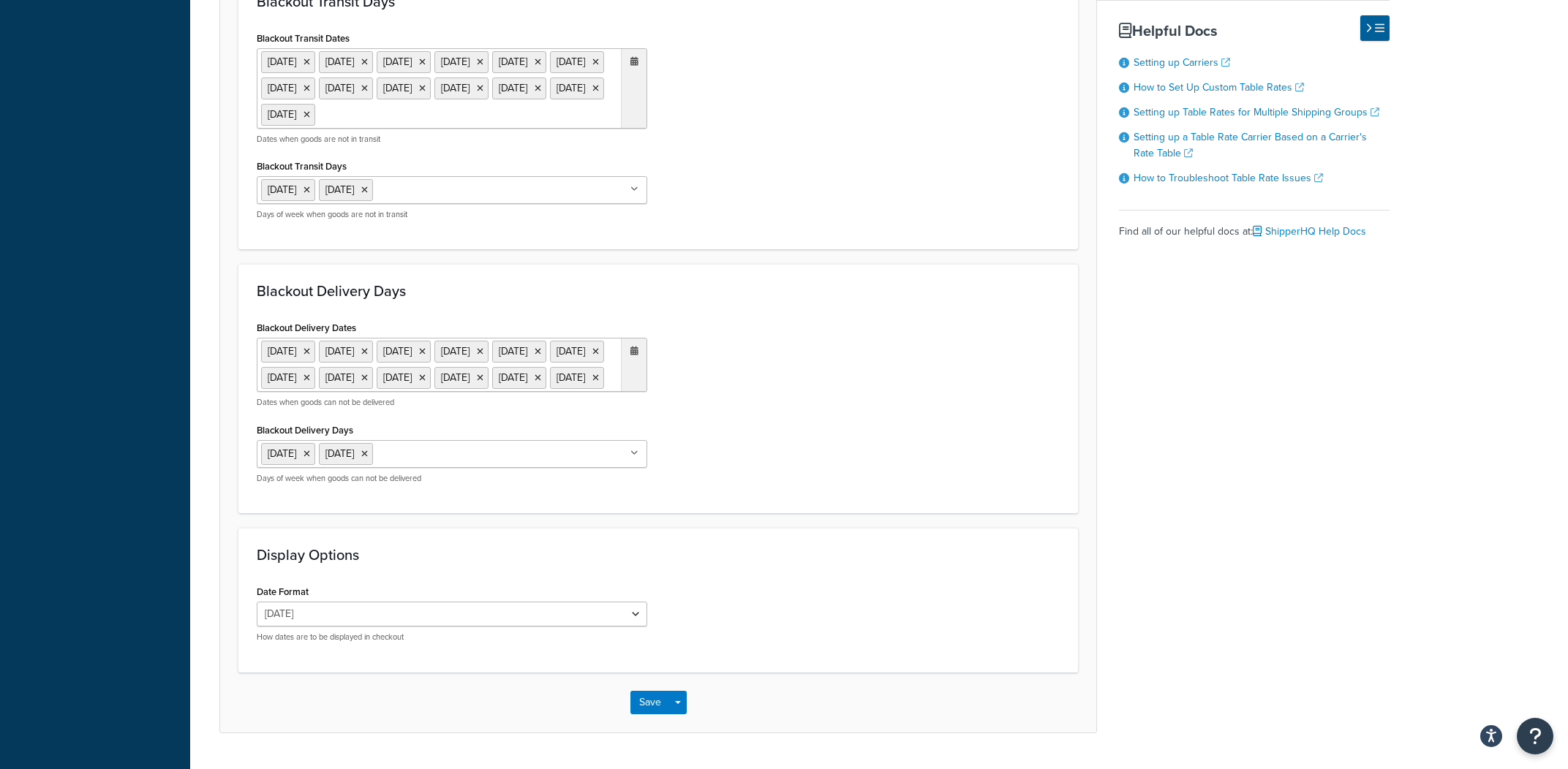
click at [310, 356] on icon at bounding box center [306, 352] width 7 height 9
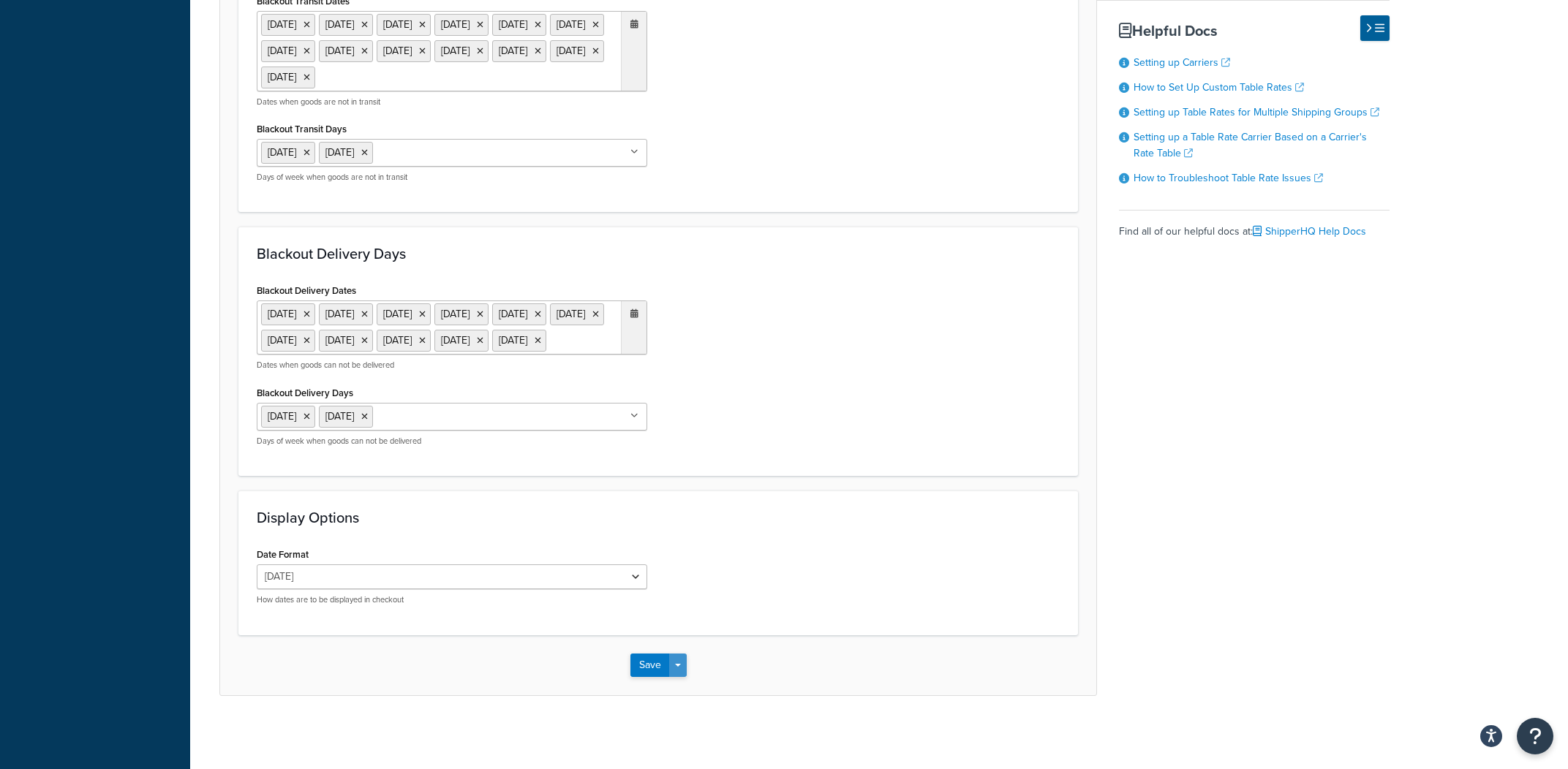
click at [683, 672] on button "Save Dropdown" at bounding box center [678, 666] width 18 height 23
click at [683, 694] on button "Save and Edit" at bounding box center [684, 693] width 107 height 31
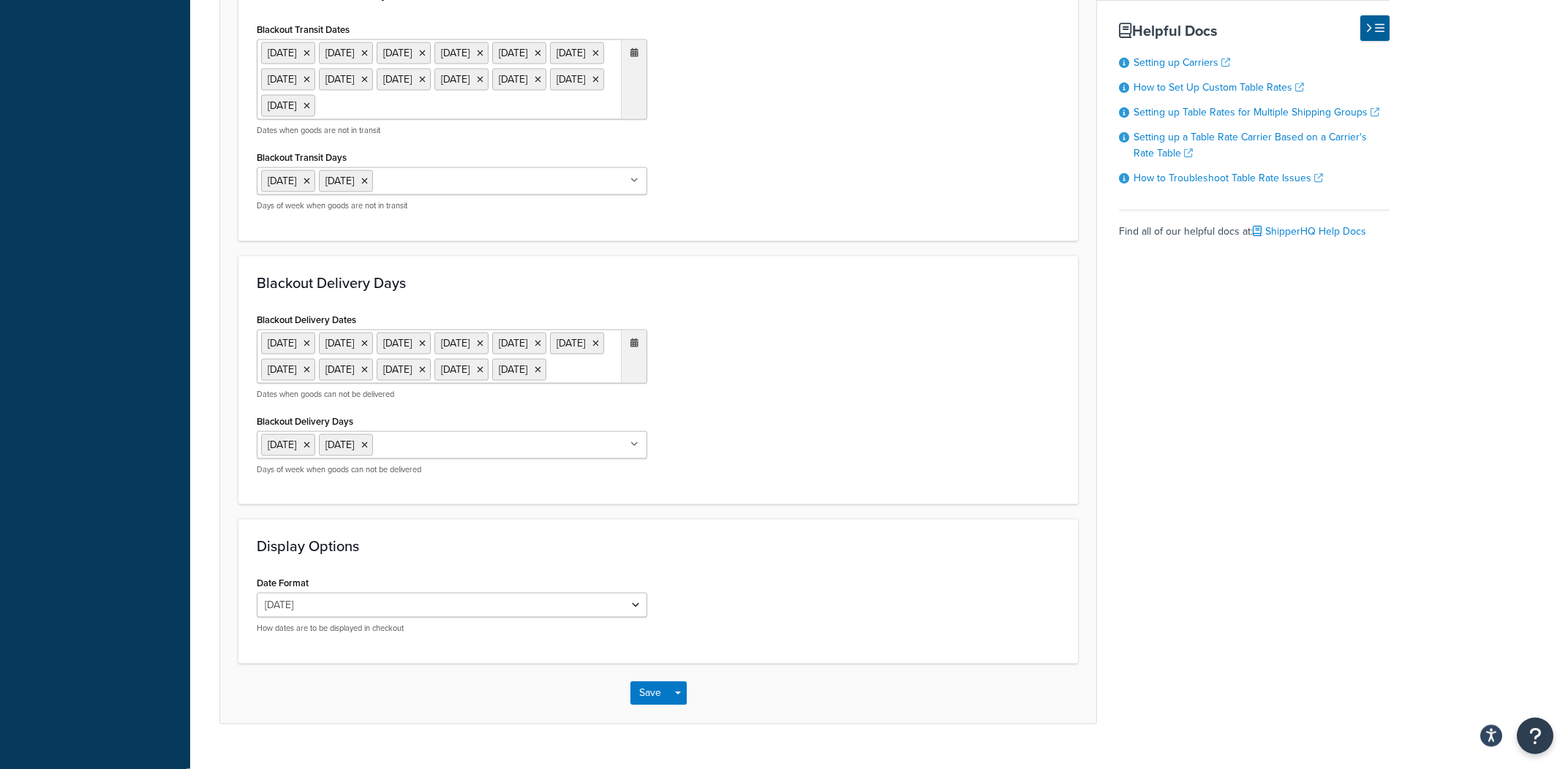
scroll to position [0, 0]
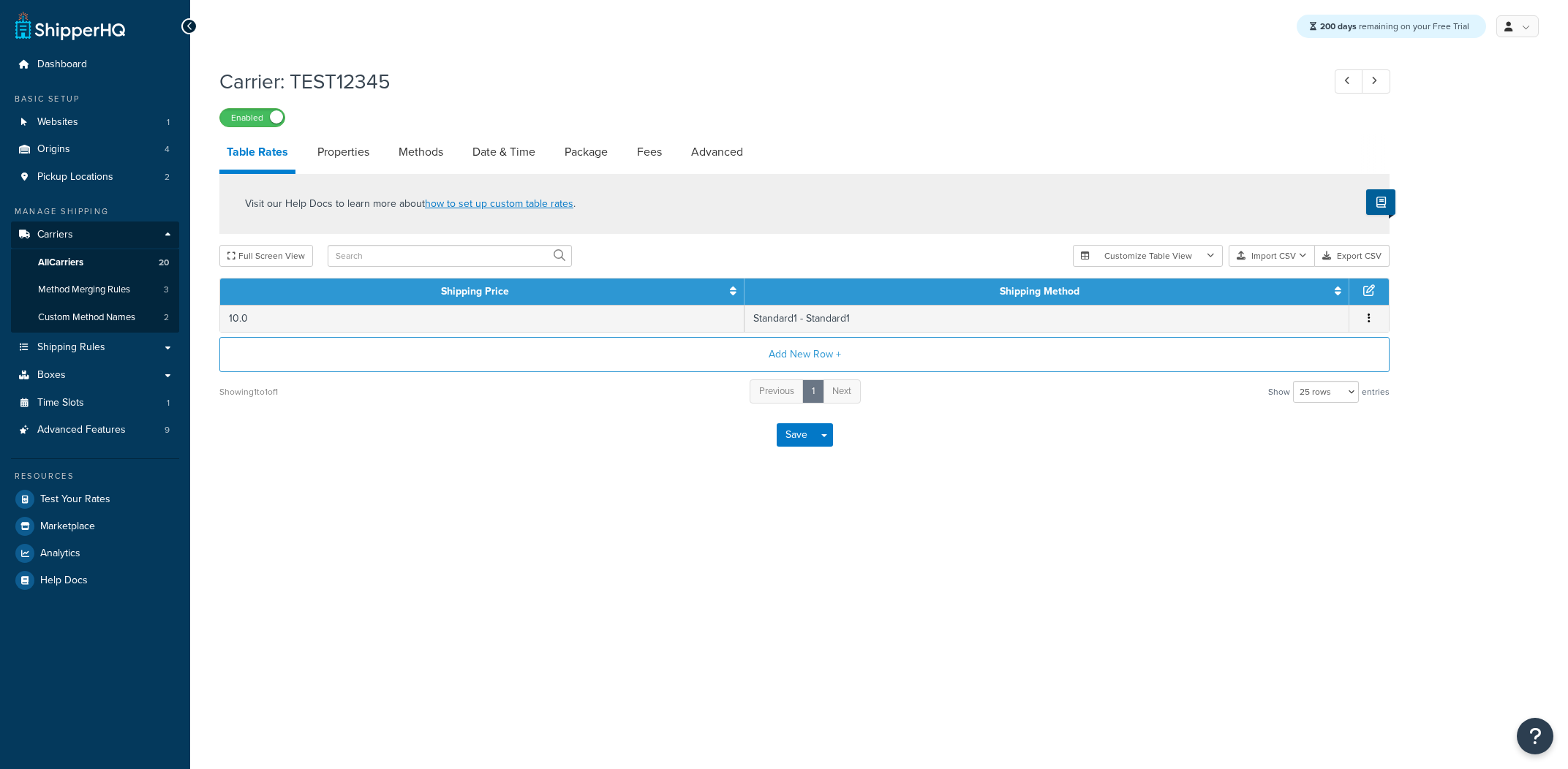
select select "25"
click at [520, 147] on link "Date & Time" at bounding box center [504, 152] width 78 height 35
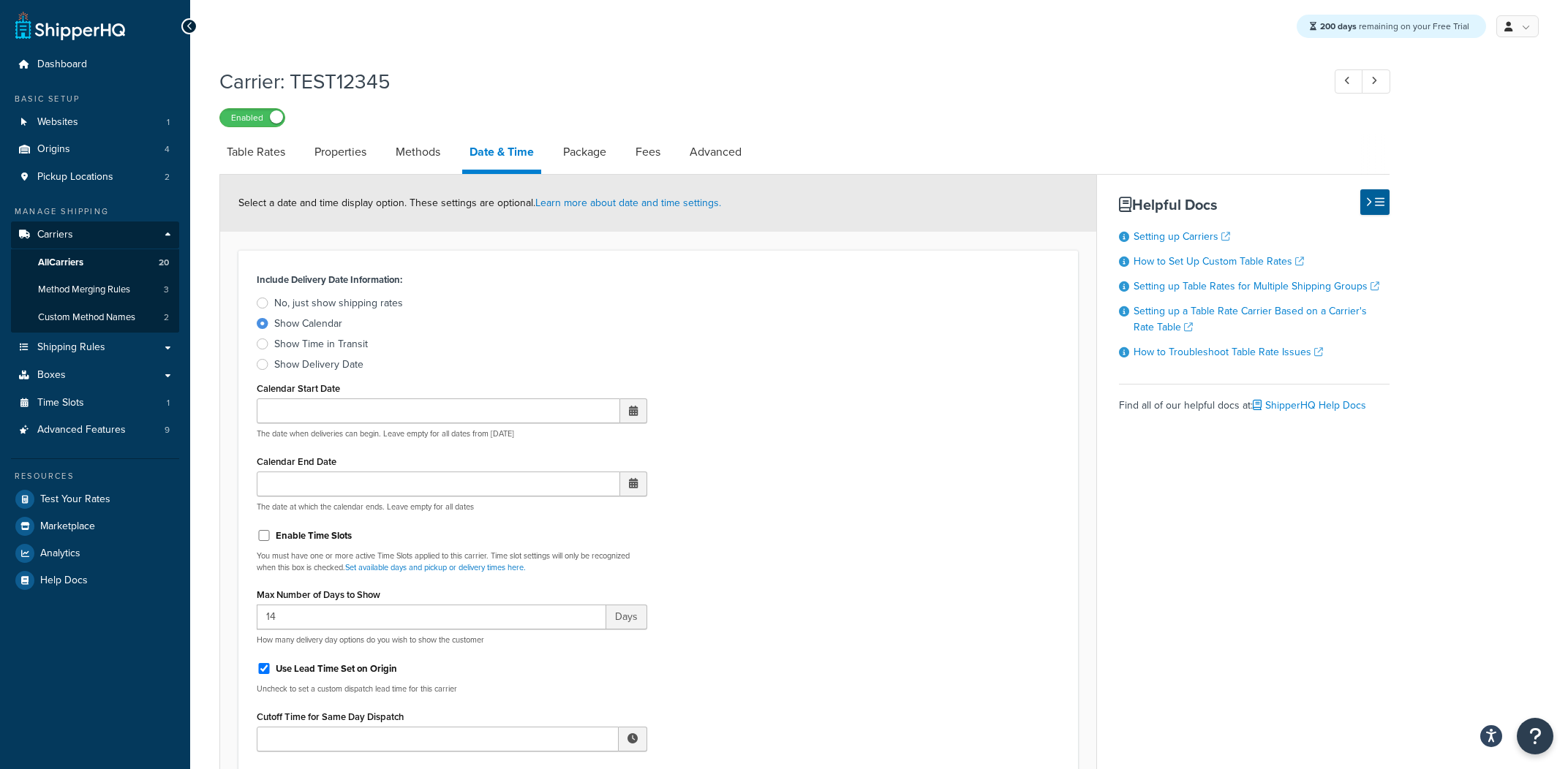
scroll to position [278, 0]
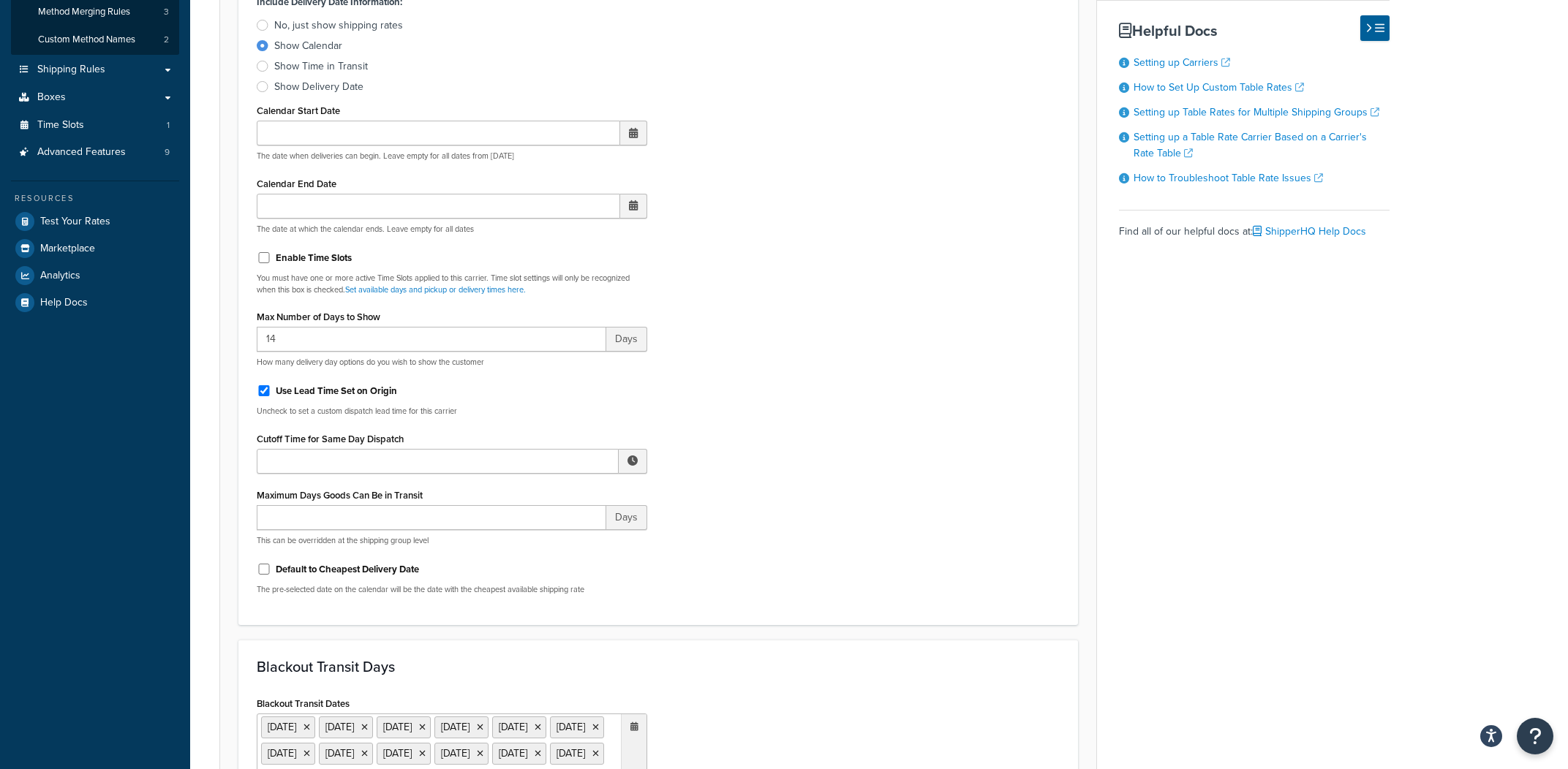
click at [295, 322] on label "Max Number of Days to Show" at bounding box center [318, 317] width 124 height 11
click at [295, 327] on input "14" at bounding box center [431, 339] width 350 height 25
click at [293, 328] on input "14" at bounding box center [431, 339] width 350 height 25
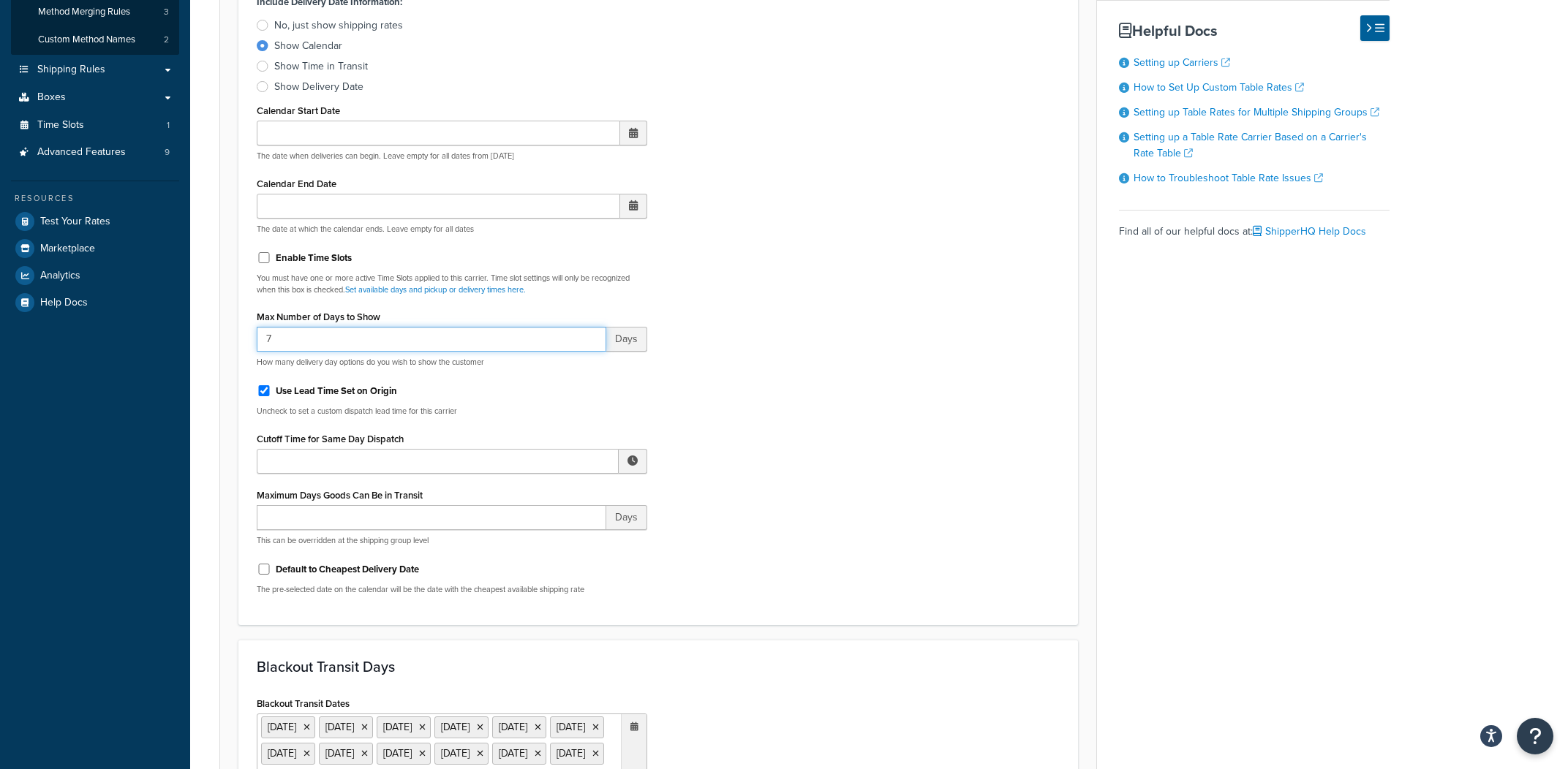
scroll to position [1062, 0]
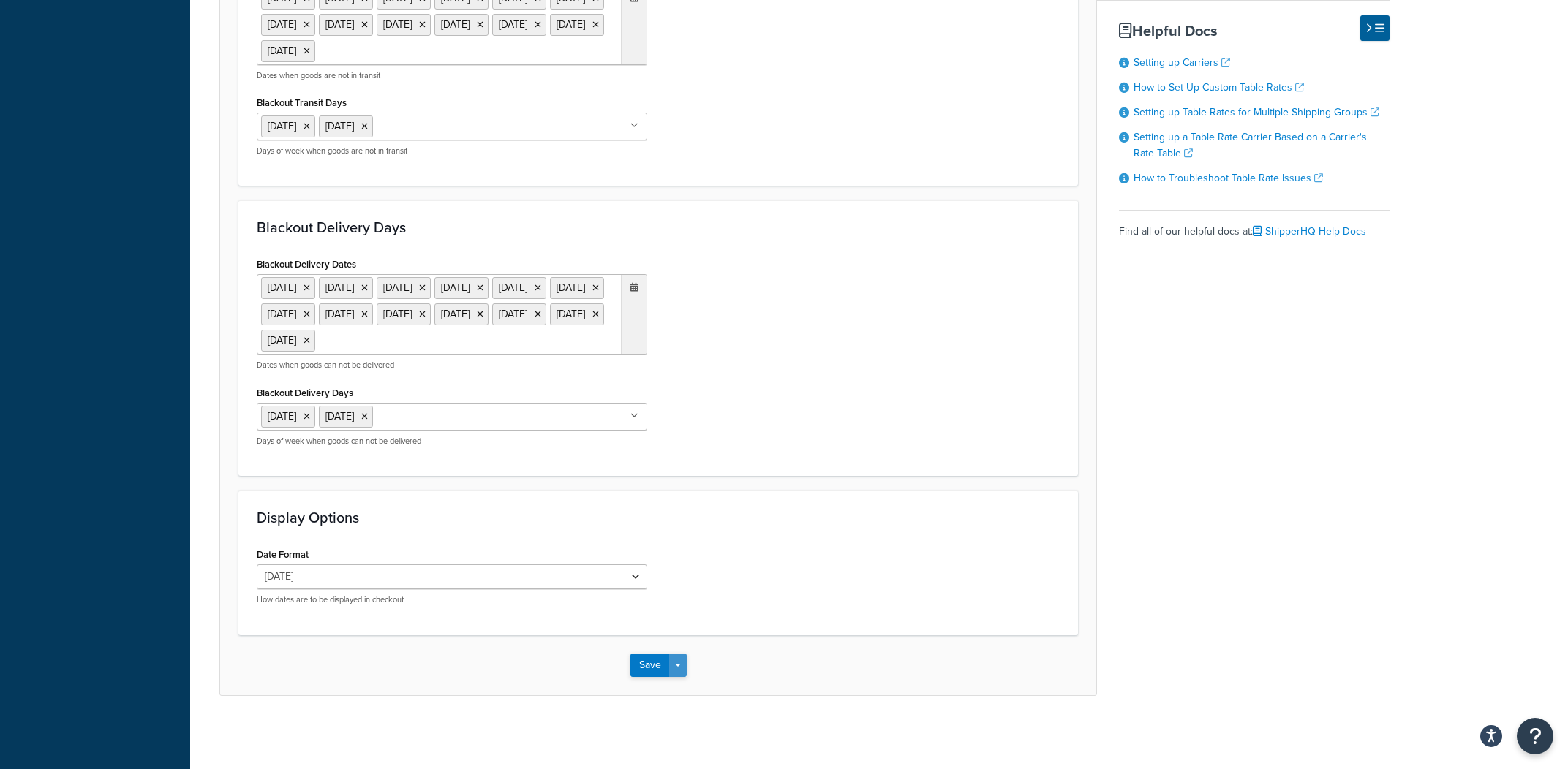
type input "7"
click at [680, 659] on button "Save Dropdown" at bounding box center [678, 666] width 18 height 23
click at [686, 691] on button "Save and Edit" at bounding box center [684, 693] width 107 height 31
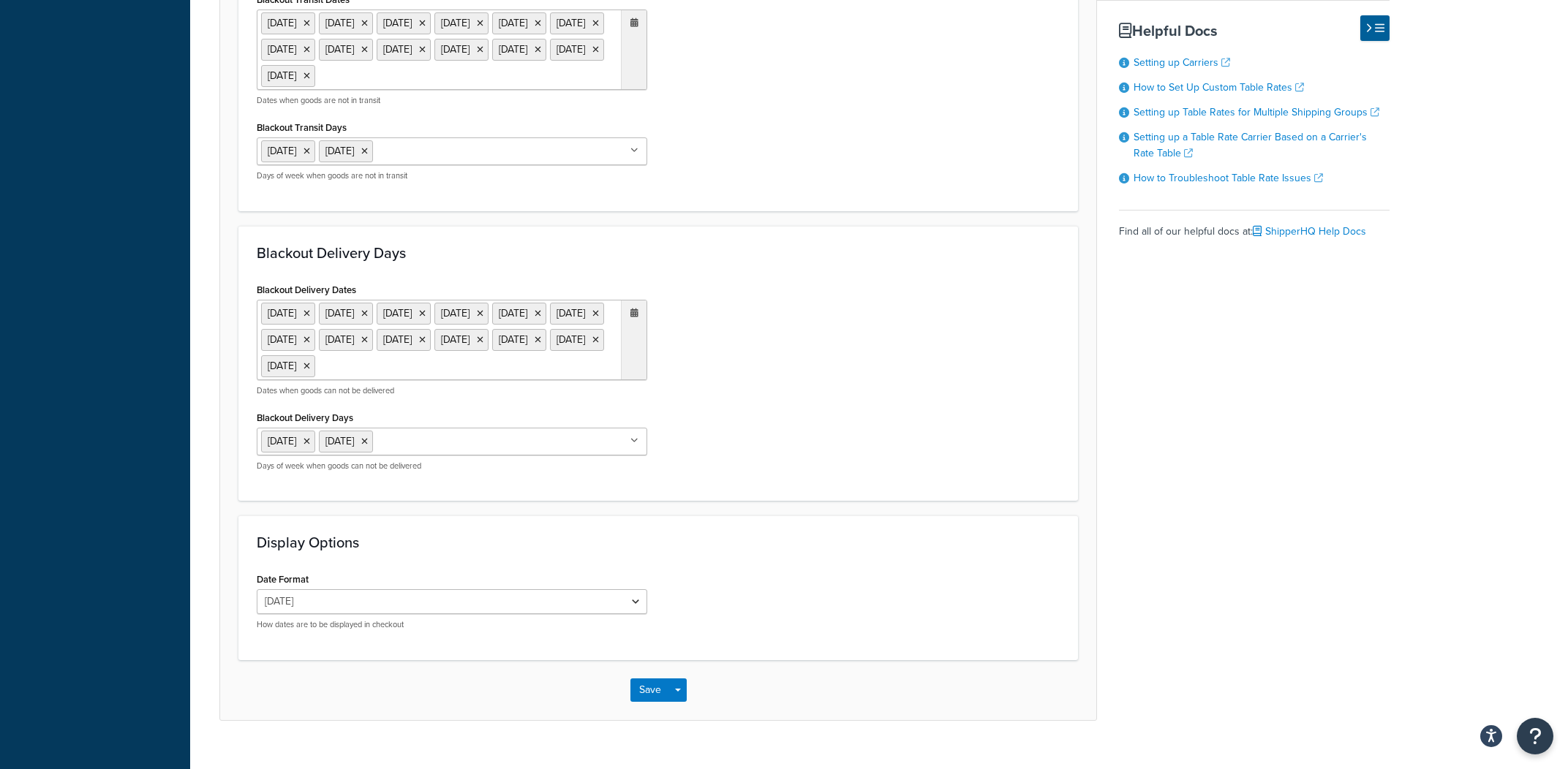
scroll to position [0, 0]
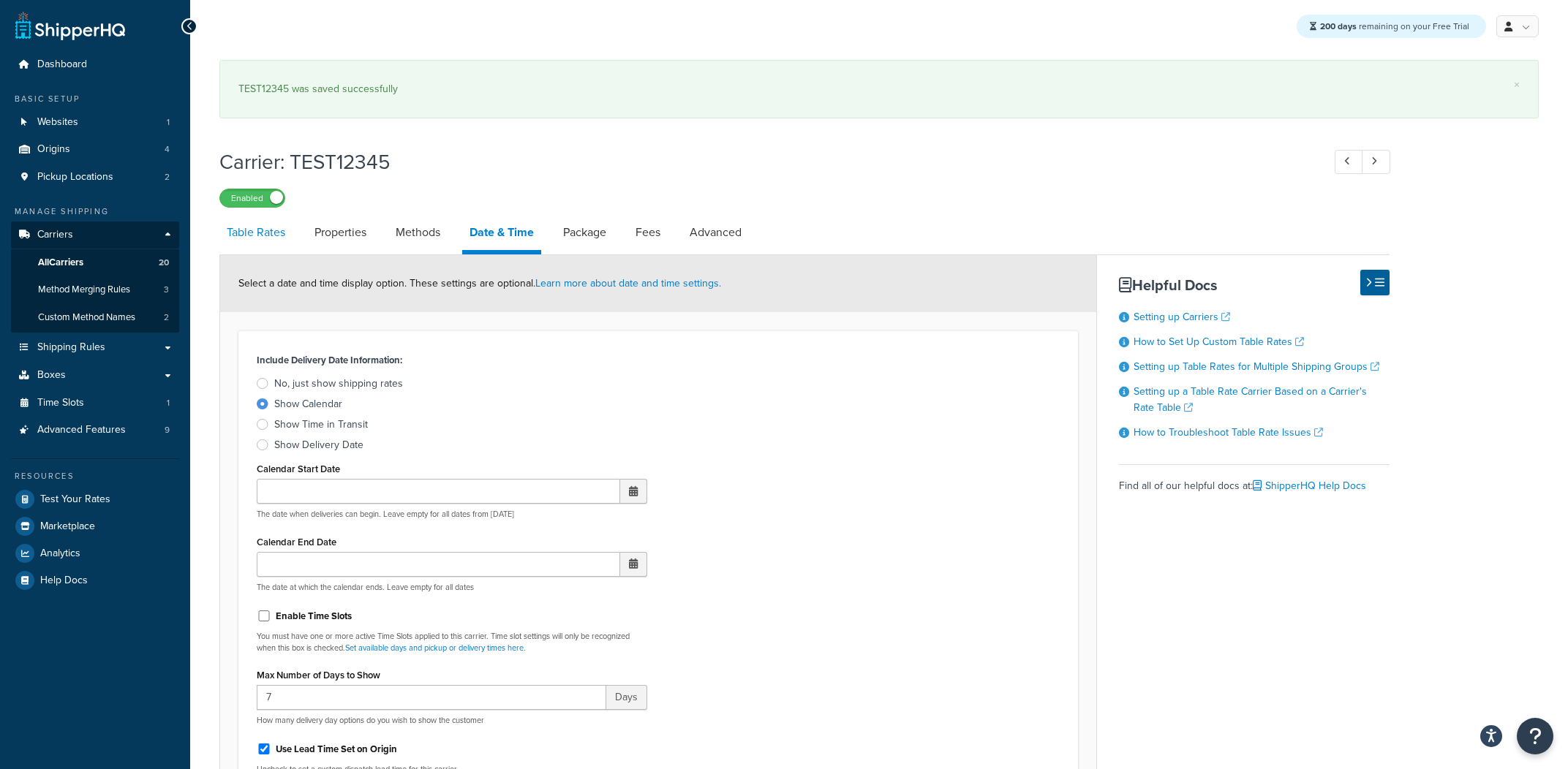
click at [250, 233] on link "Table Rates" at bounding box center [256, 232] width 73 height 35
select select "25"
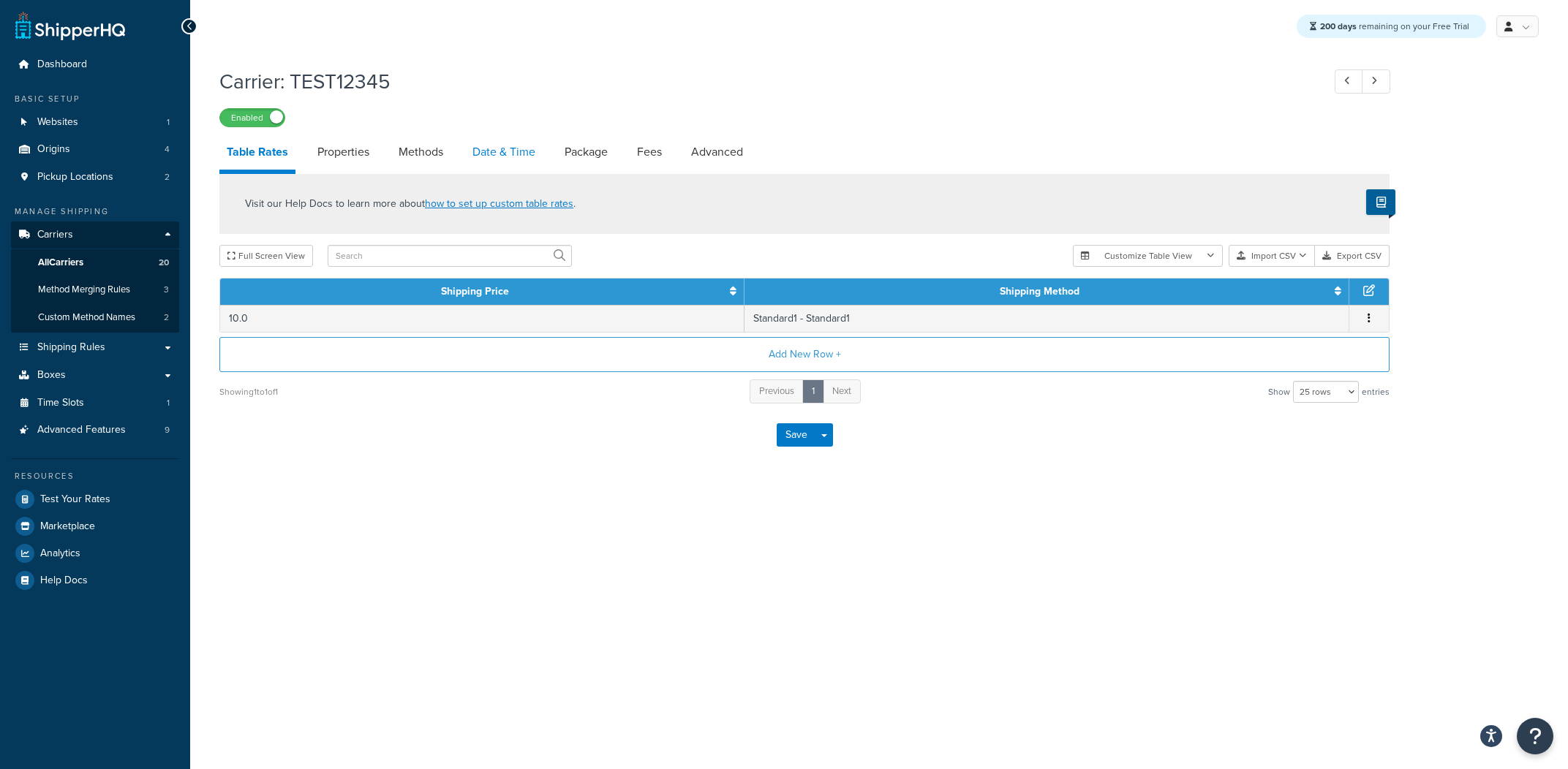
click at [541, 162] on link "Date & Time" at bounding box center [504, 152] width 78 height 35
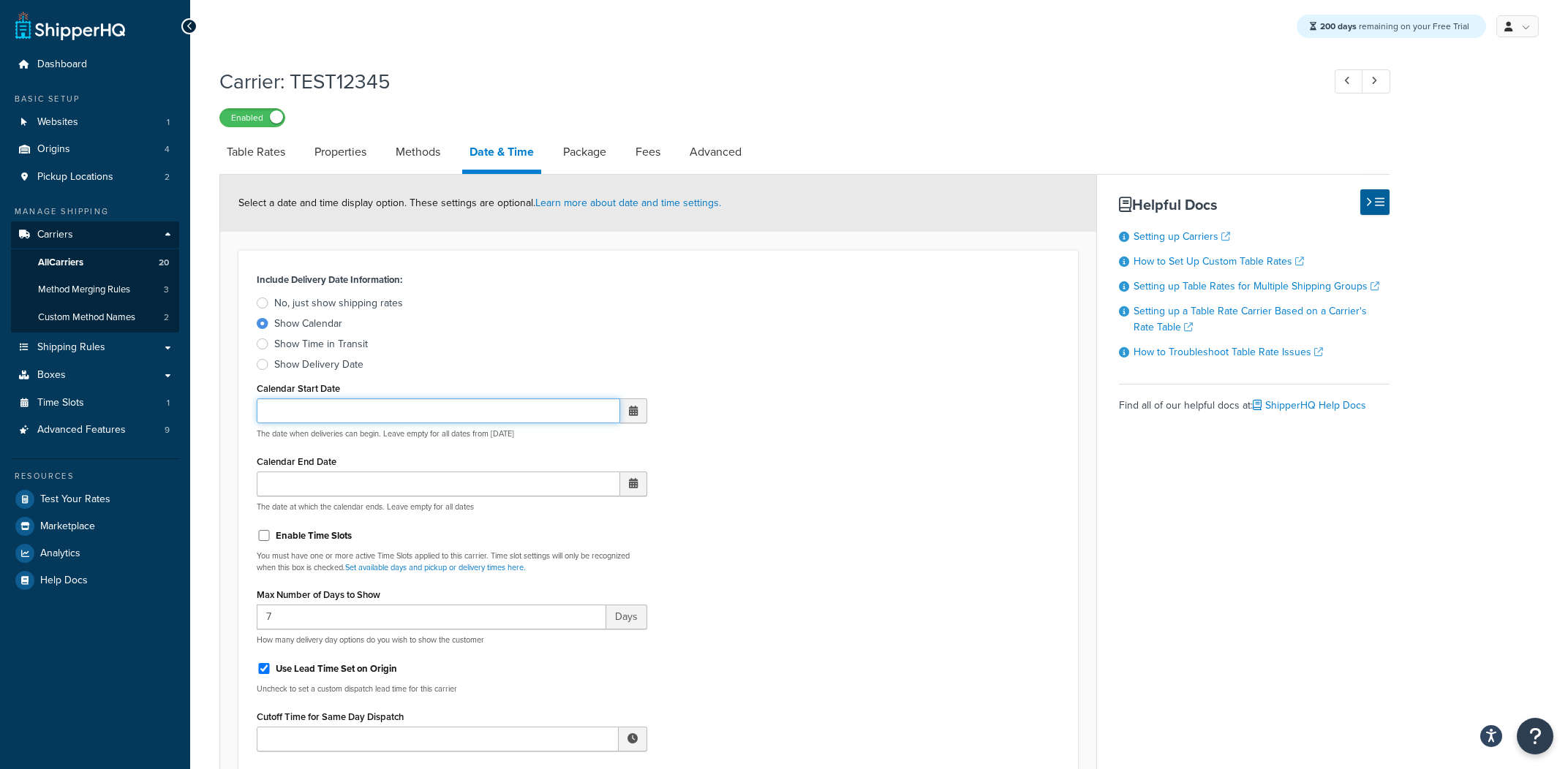
click at [450, 408] on input "Calendar Start Date" at bounding box center [438, 411] width 364 height 25
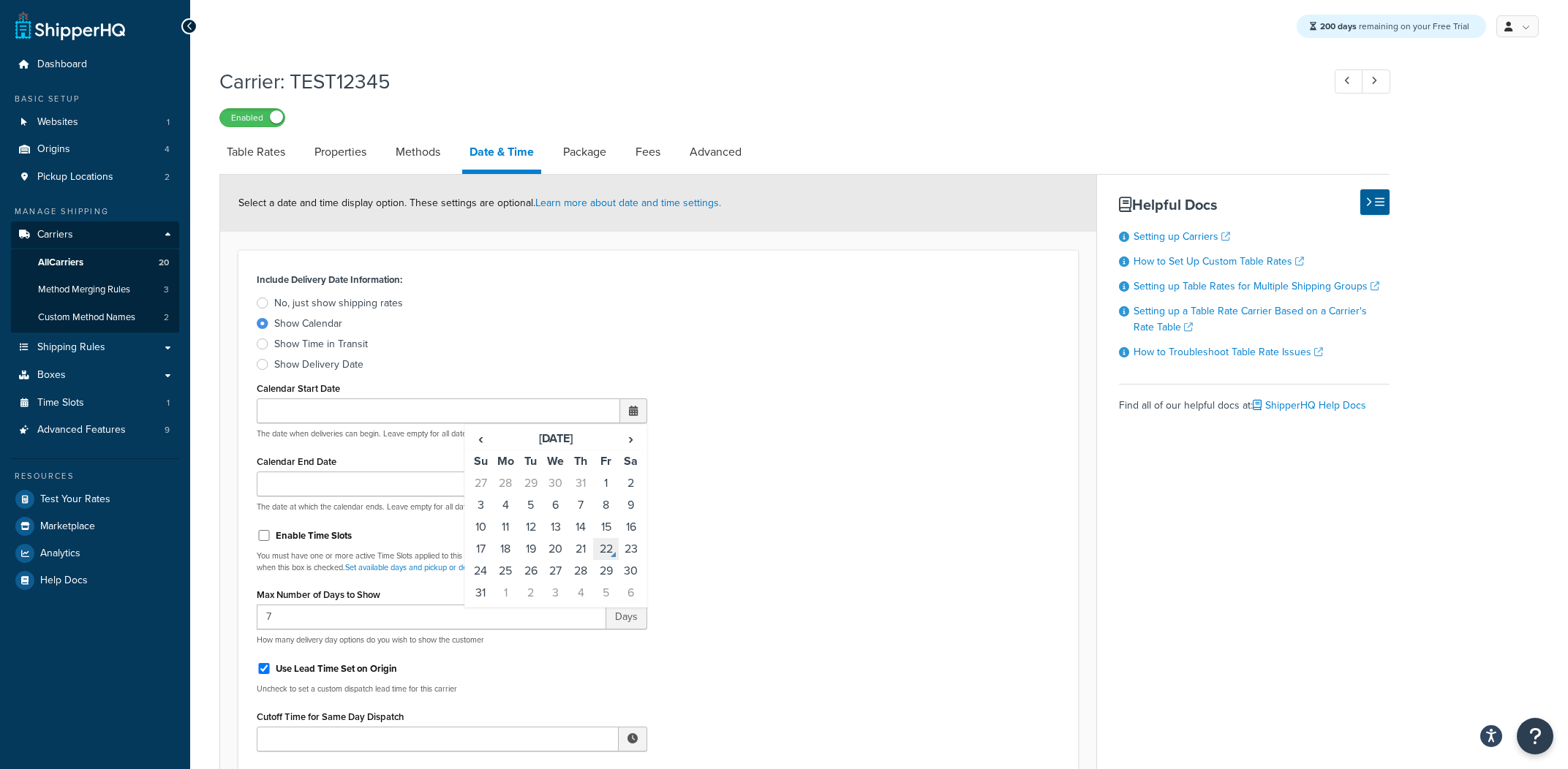
click at [616, 557] on td "22" at bounding box center [606, 549] width 25 height 22
type input "[DATE]"
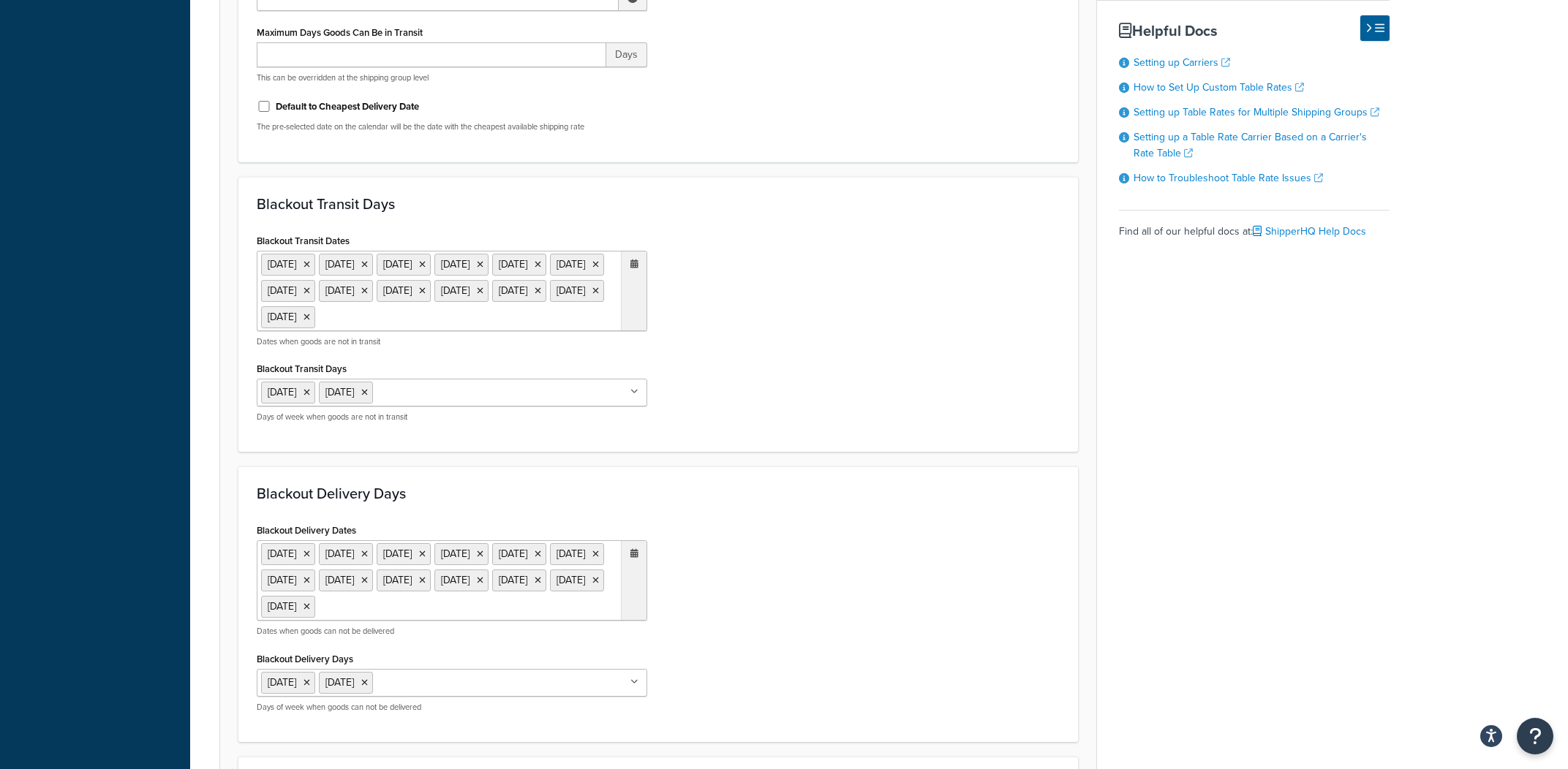
scroll to position [990, 0]
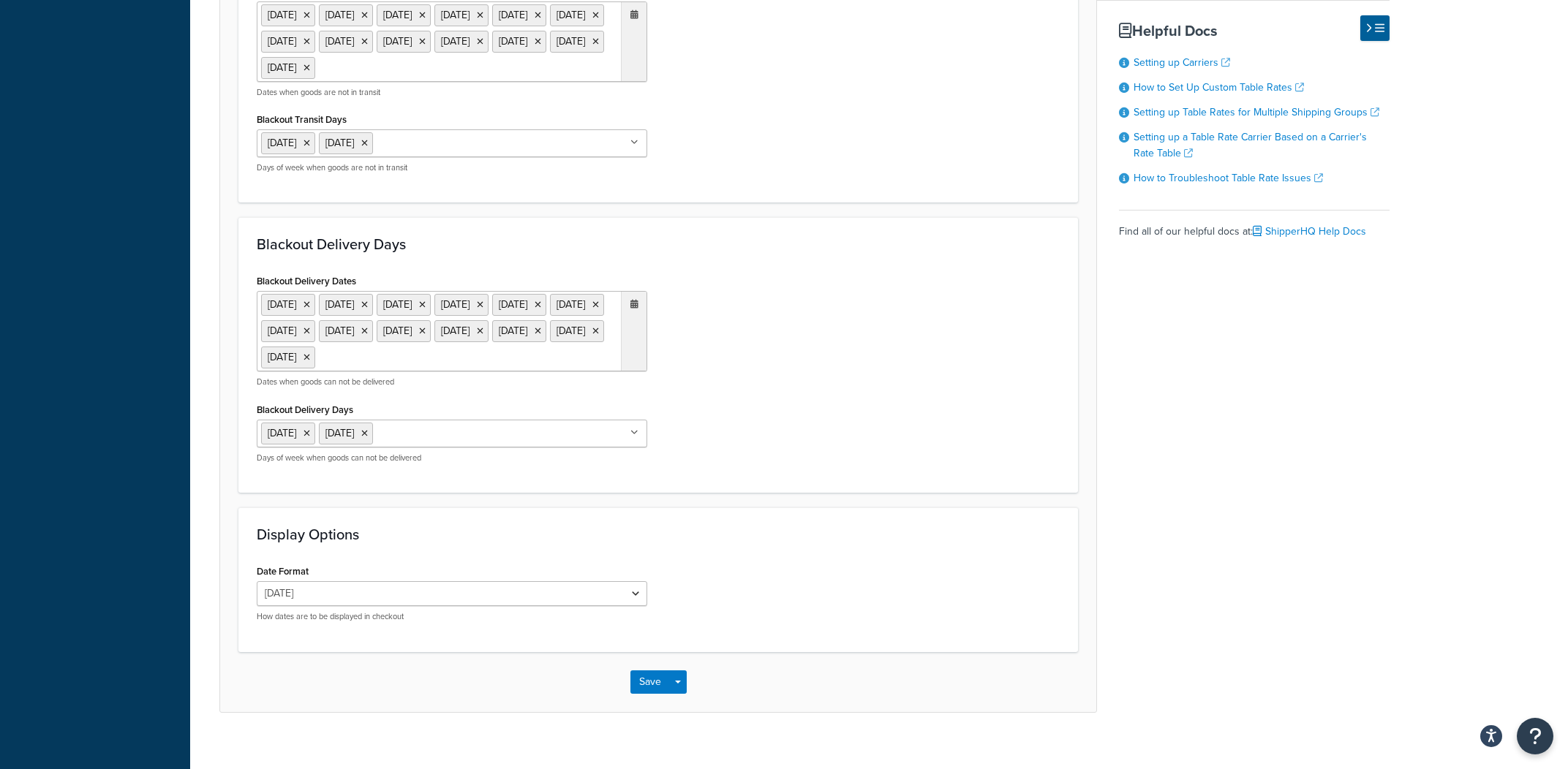
click at [682, 713] on div "Save Save Dropdown Save and Edit" at bounding box center [658, 682] width 876 height 60
click at [683, 694] on button "Save Dropdown" at bounding box center [678, 682] width 18 height 23
click at [683, 725] on button "Save and Edit" at bounding box center [684, 710] width 107 height 31
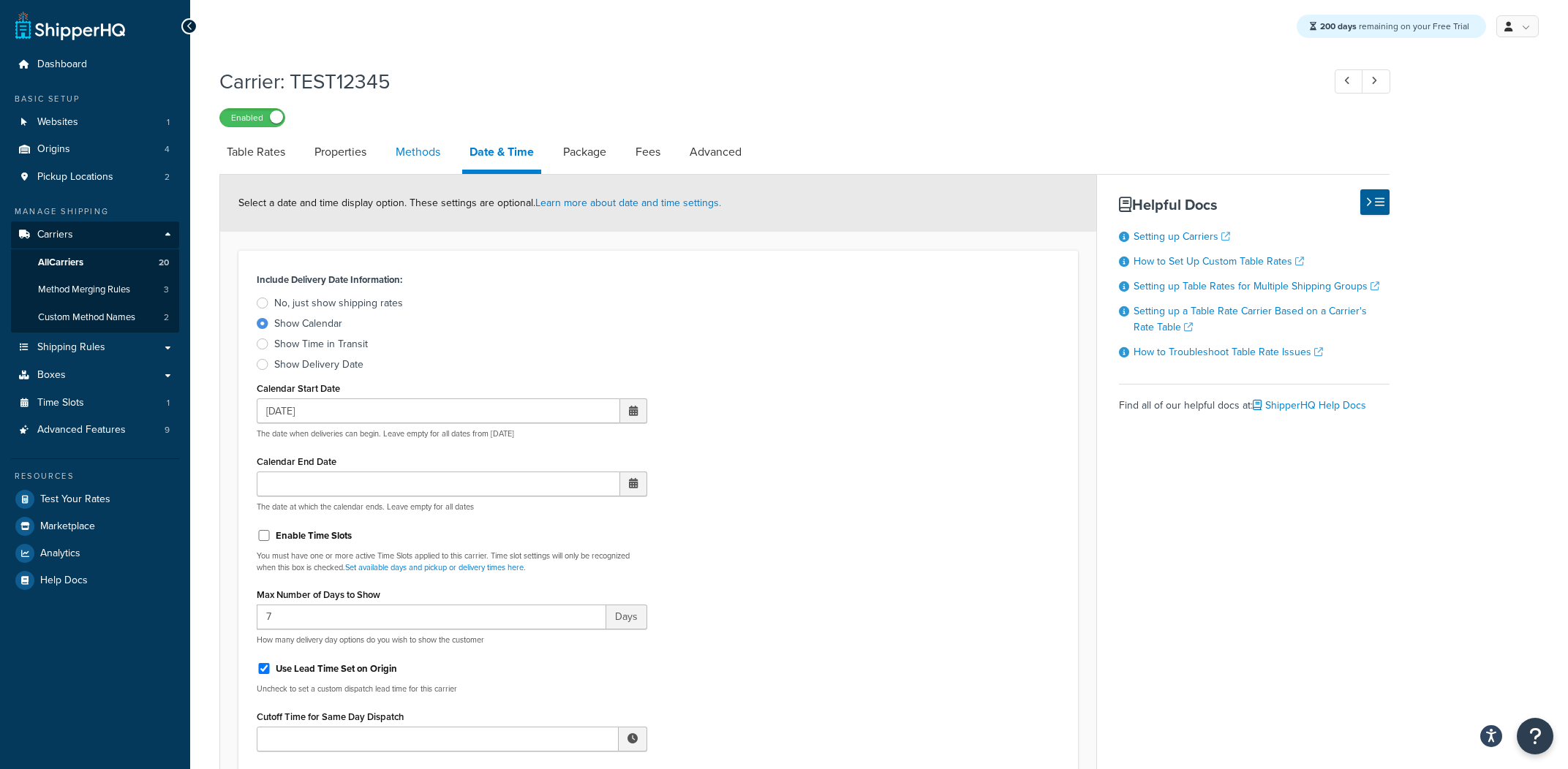
click at [416, 146] on link "Methods" at bounding box center [418, 152] width 59 height 35
select select "25"
